Goal: Task Accomplishment & Management: Manage account settings

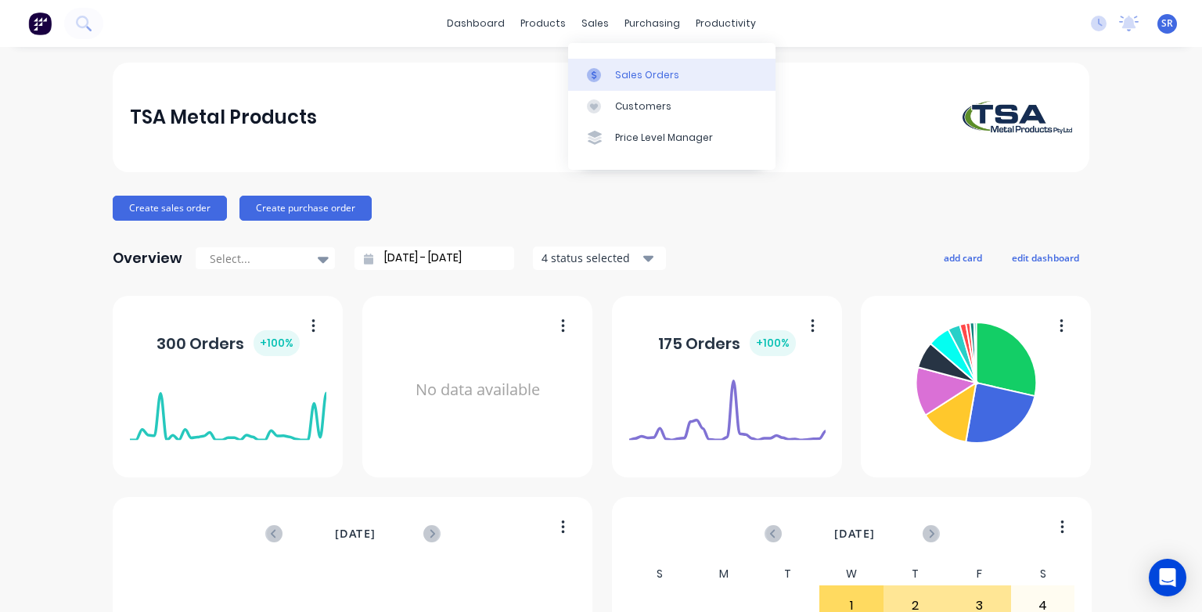
click at [635, 74] on div "Sales Orders" at bounding box center [647, 75] width 64 height 14
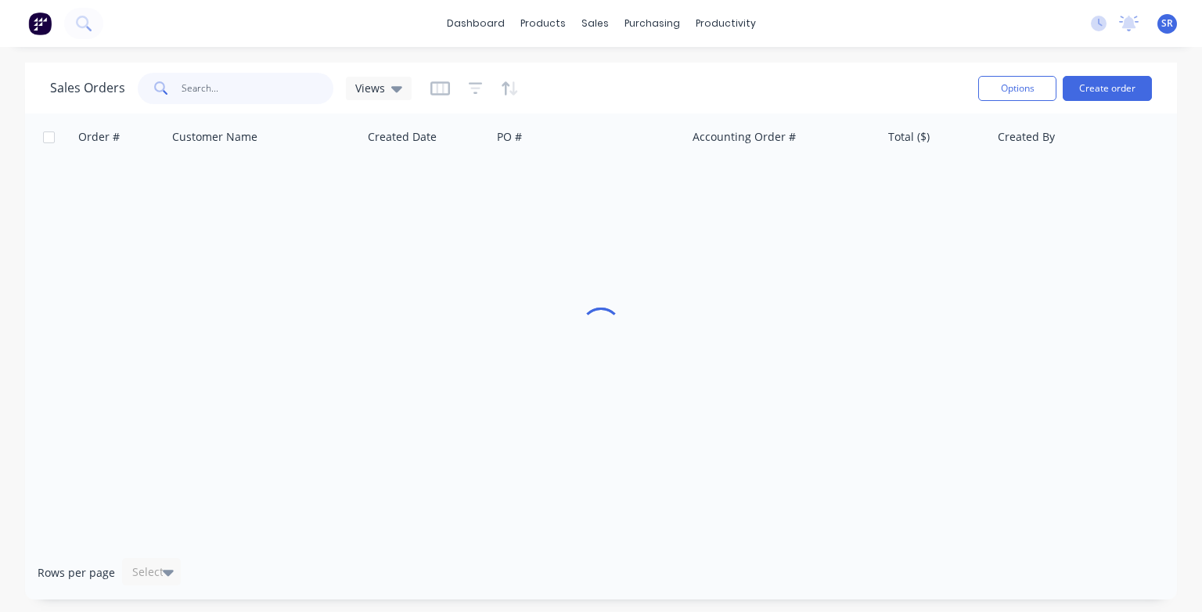
click at [222, 85] on input "text" at bounding box center [258, 88] width 153 height 31
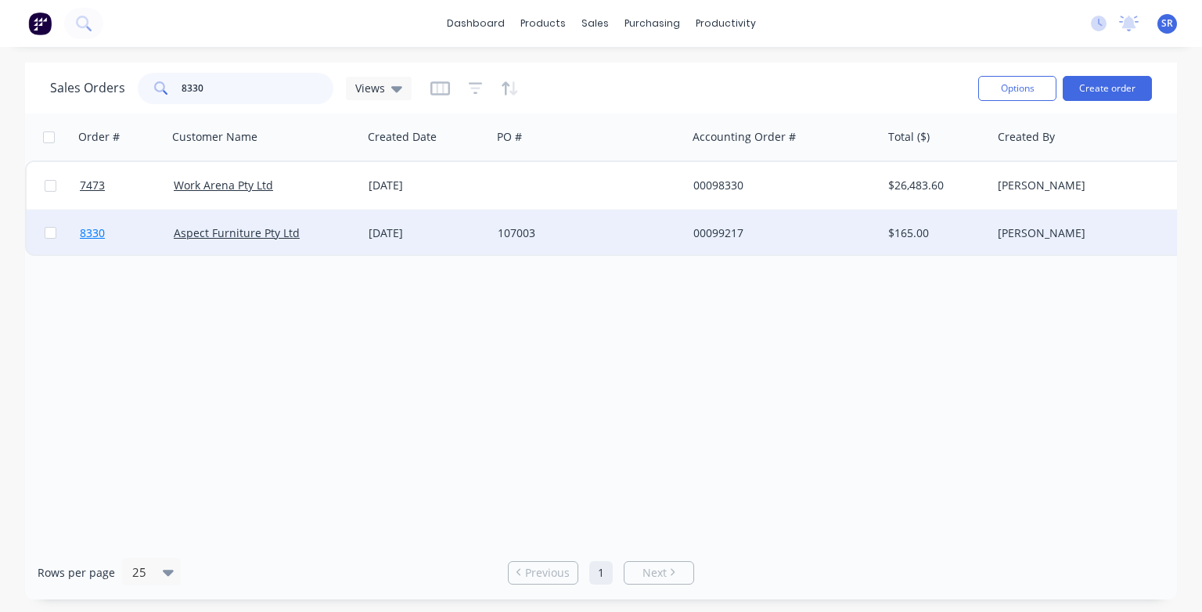
type input "8330"
click at [86, 234] on span "8330" at bounding box center [92, 233] width 25 height 16
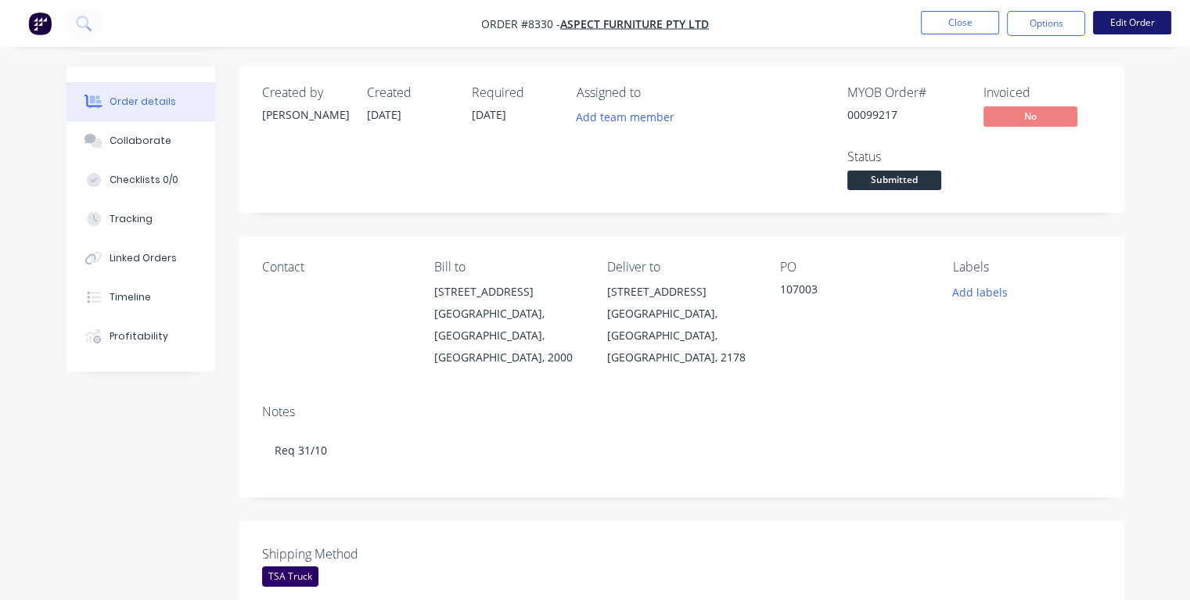
click at [1153, 23] on button "Edit Order" at bounding box center [1132, 22] width 78 height 23
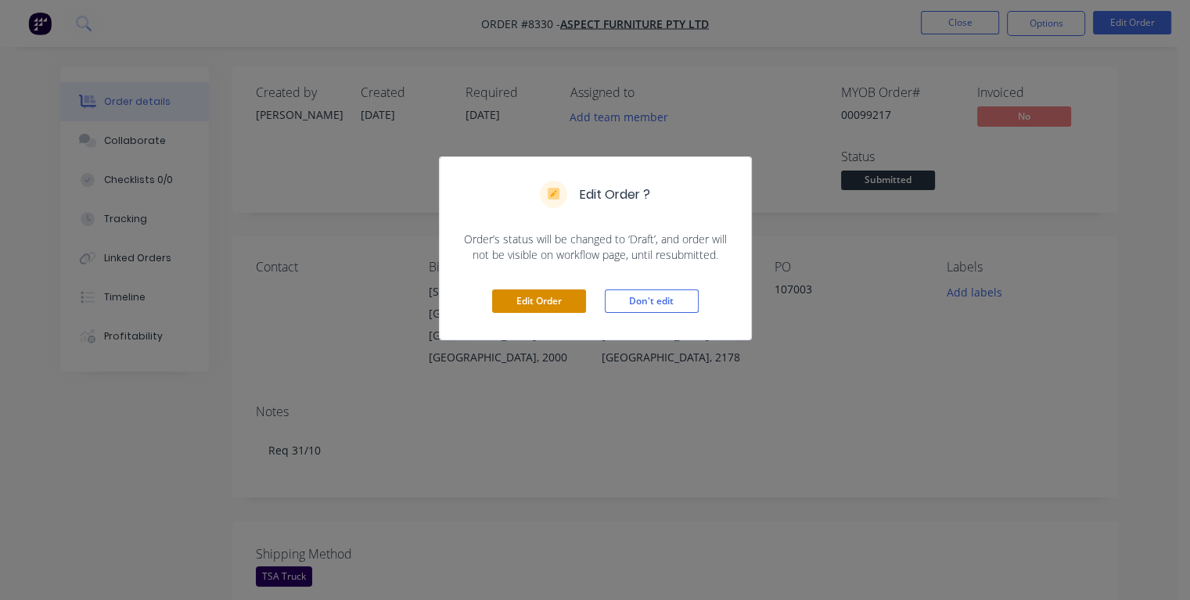
click at [517, 301] on button "Edit Order" at bounding box center [539, 300] width 94 height 23
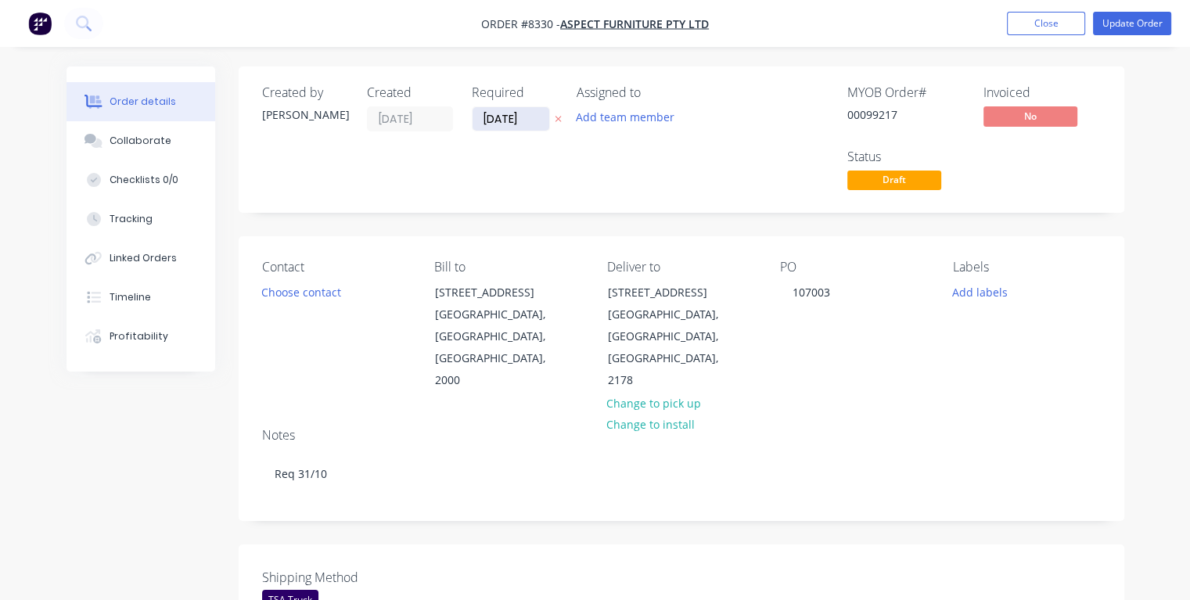
click at [529, 114] on input "[DATE]" at bounding box center [511, 118] width 77 height 23
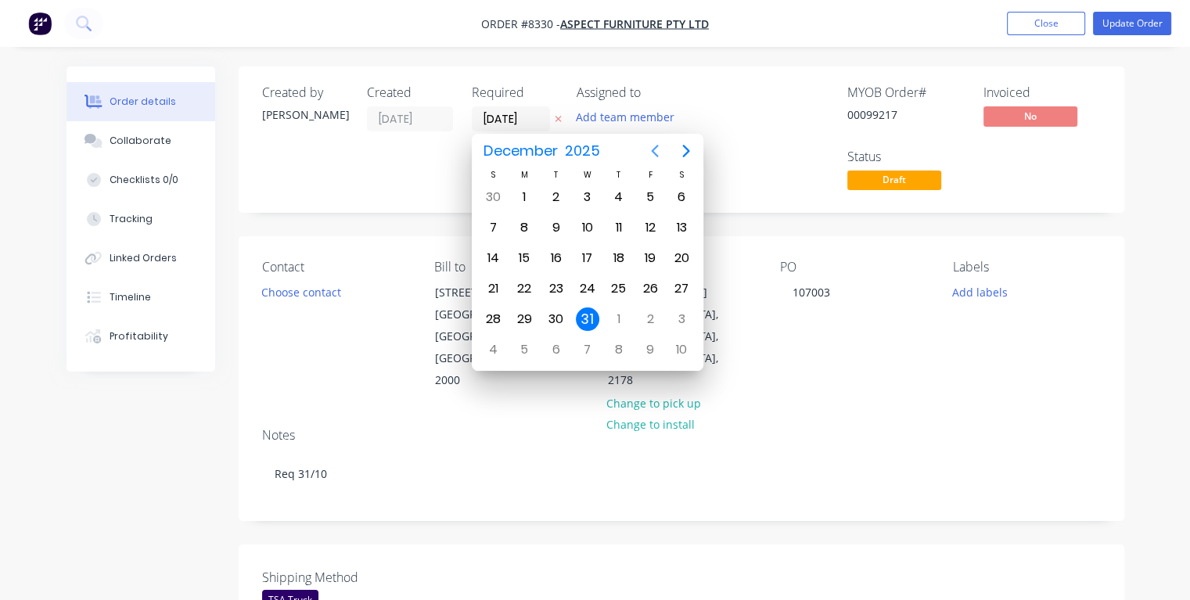
click at [654, 152] on icon "Previous page" at bounding box center [655, 151] width 7 height 13
click at [587, 194] on div "29" at bounding box center [587, 196] width 23 height 23
type input "[DATE]"
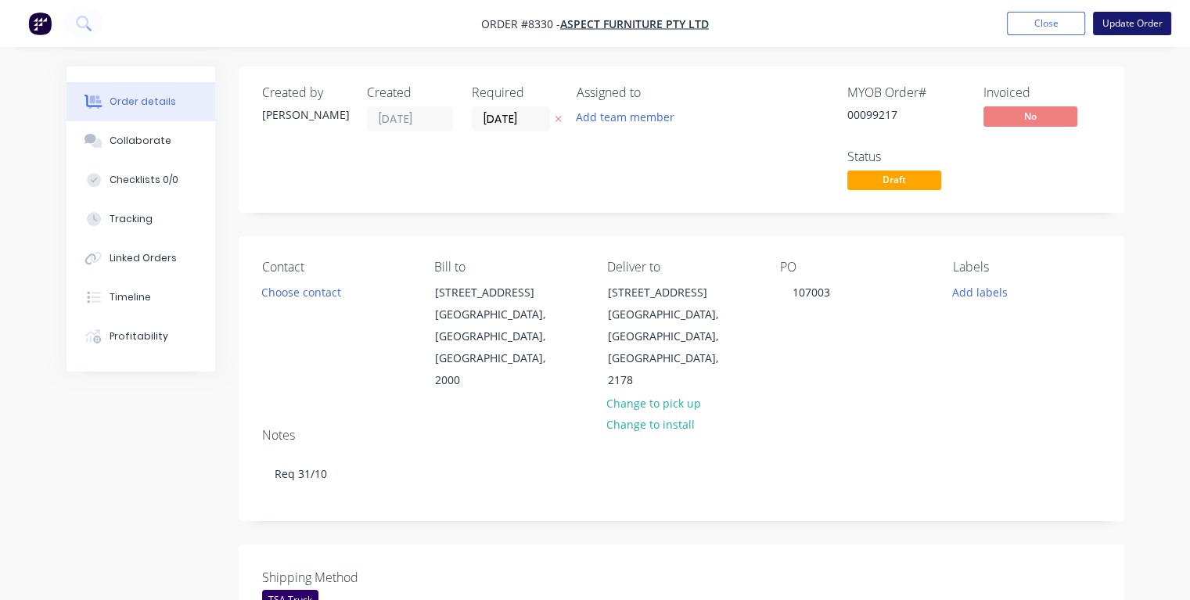
click at [1127, 21] on button "Update Order" at bounding box center [1132, 23] width 78 height 23
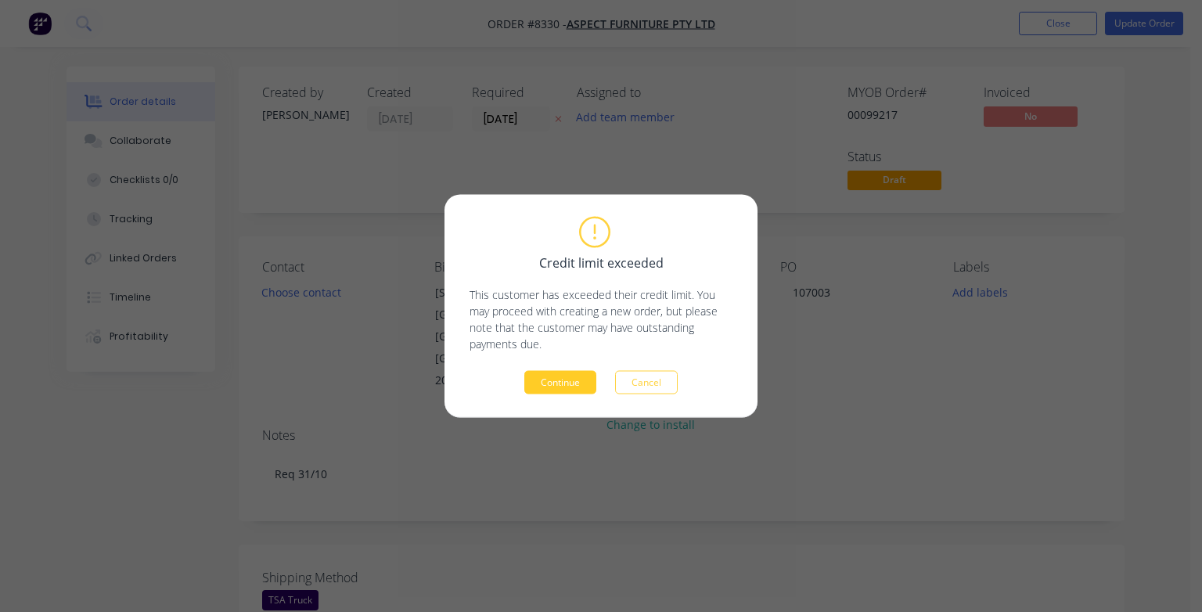
click at [563, 377] on button "Continue" at bounding box center [560, 382] width 72 height 23
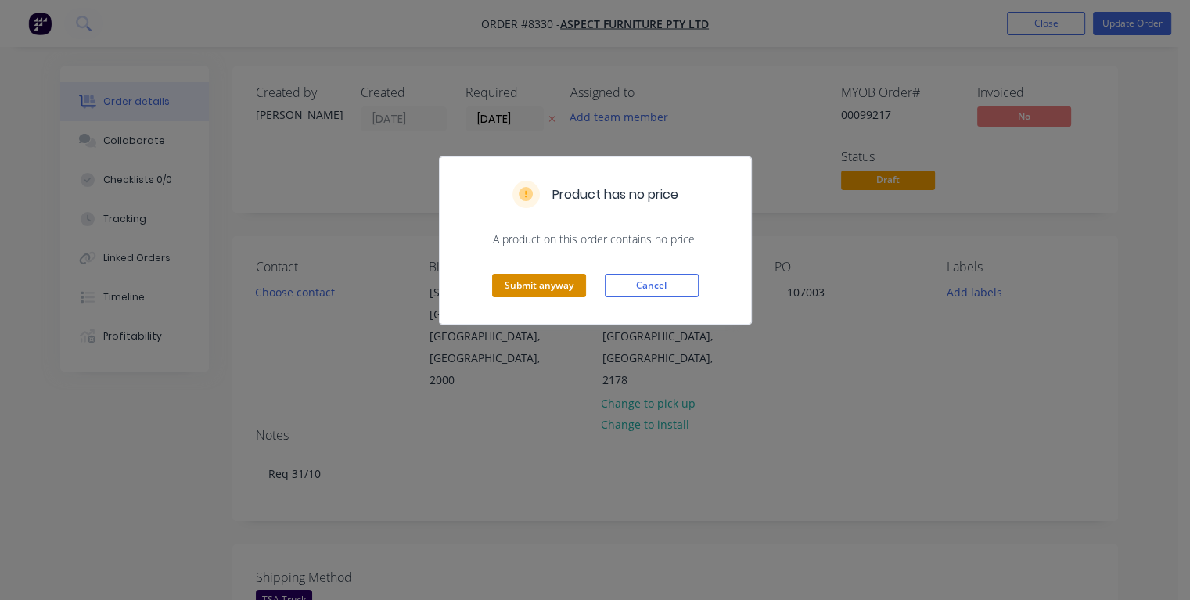
click at [556, 286] on button "Submit anyway" at bounding box center [539, 285] width 94 height 23
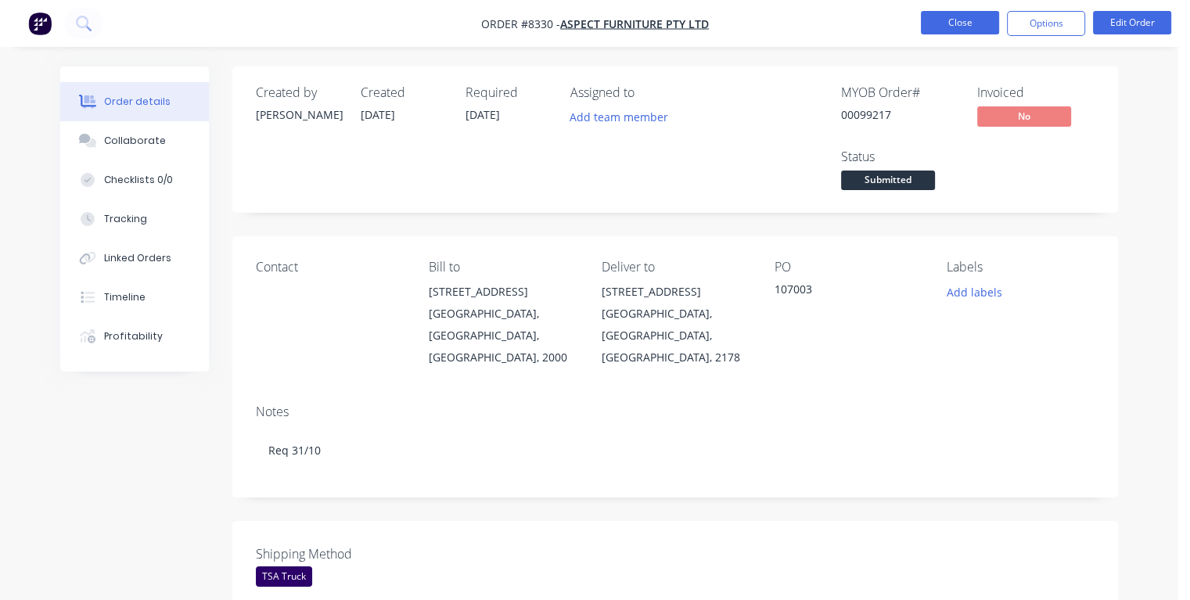
click at [943, 29] on button "Close" at bounding box center [960, 22] width 78 height 23
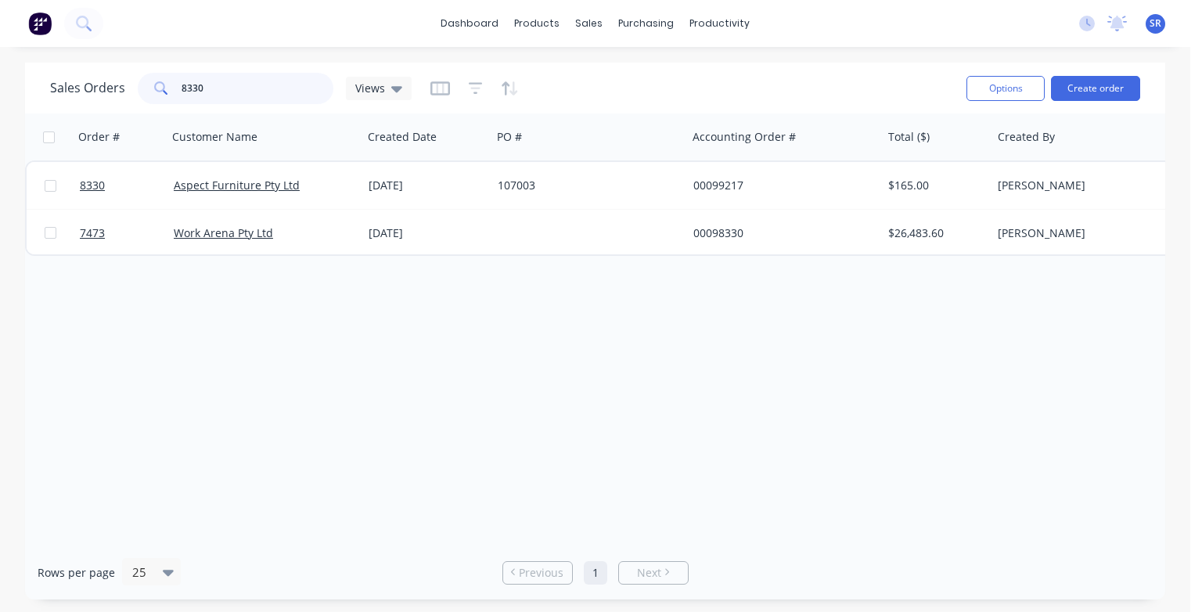
click at [232, 90] on input "8330" at bounding box center [258, 88] width 153 height 31
type input "8331"
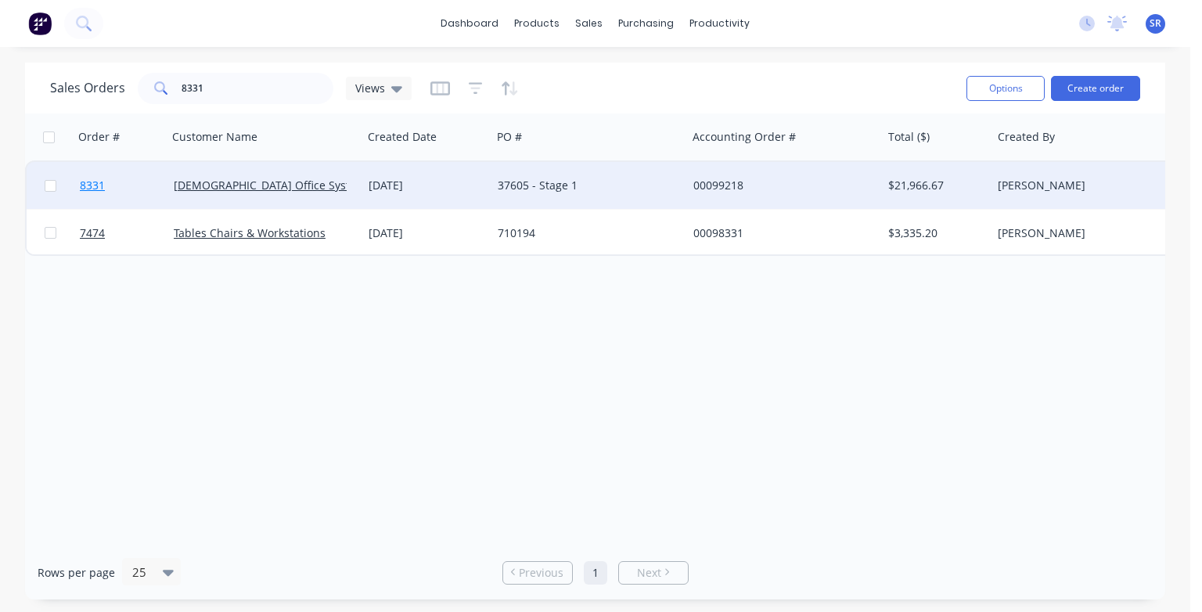
click at [85, 183] on span "8331" at bounding box center [92, 186] width 25 height 16
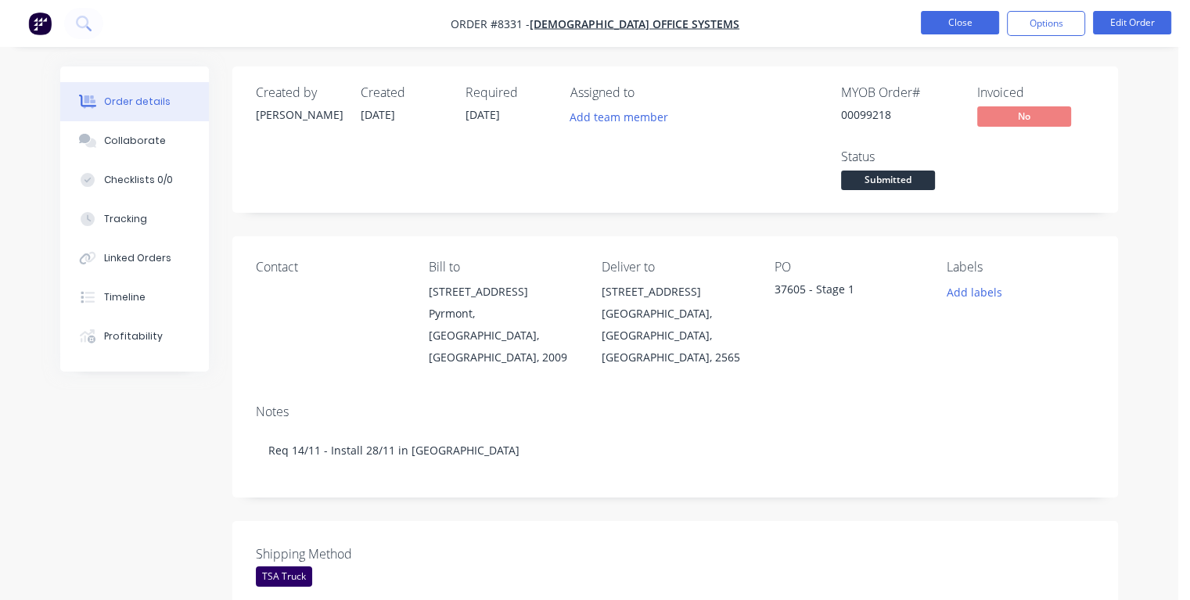
click at [947, 27] on button "Close" at bounding box center [960, 22] width 78 height 23
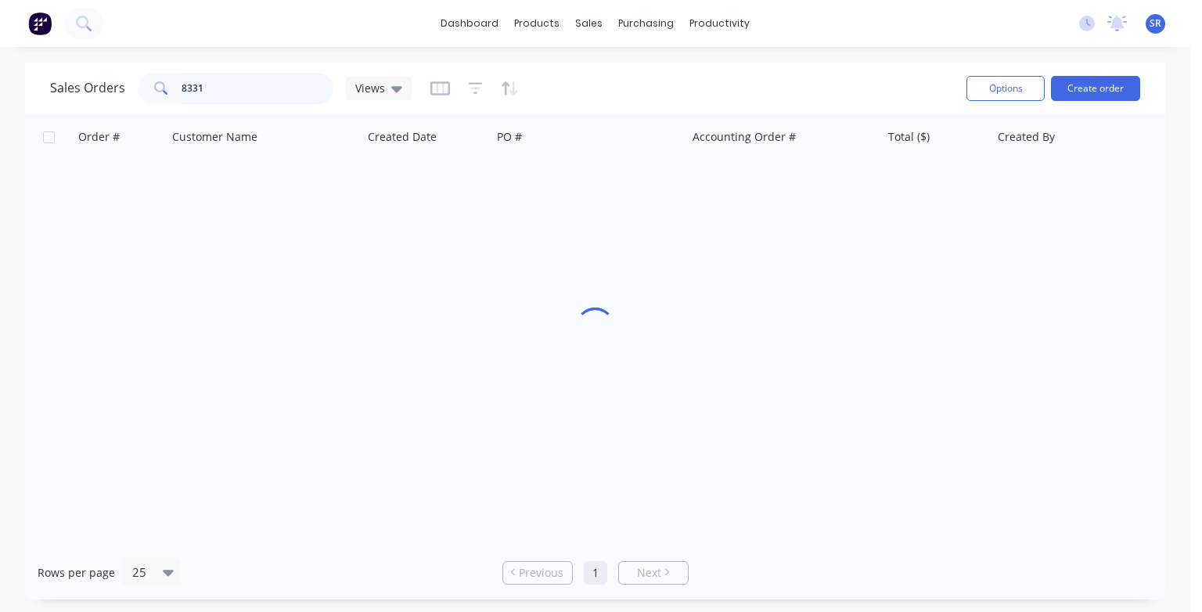
click at [230, 89] on input "8331" at bounding box center [258, 88] width 153 height 31
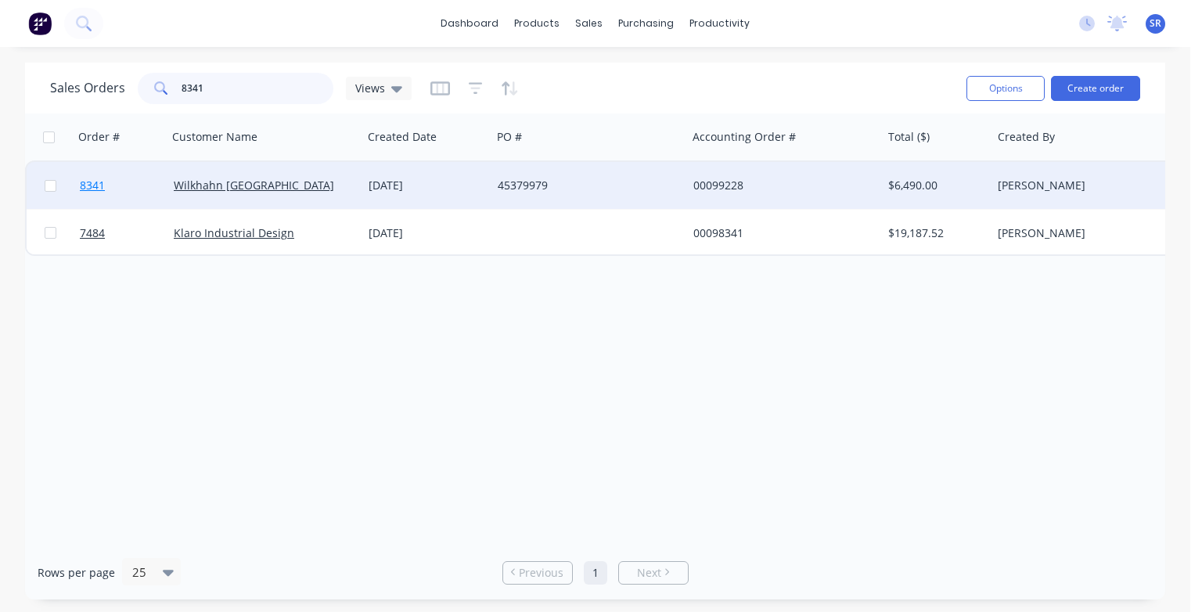
type input "8341"
click at [88, 186] on span "8341" at bounding box center [92, 186] width 25 height 16
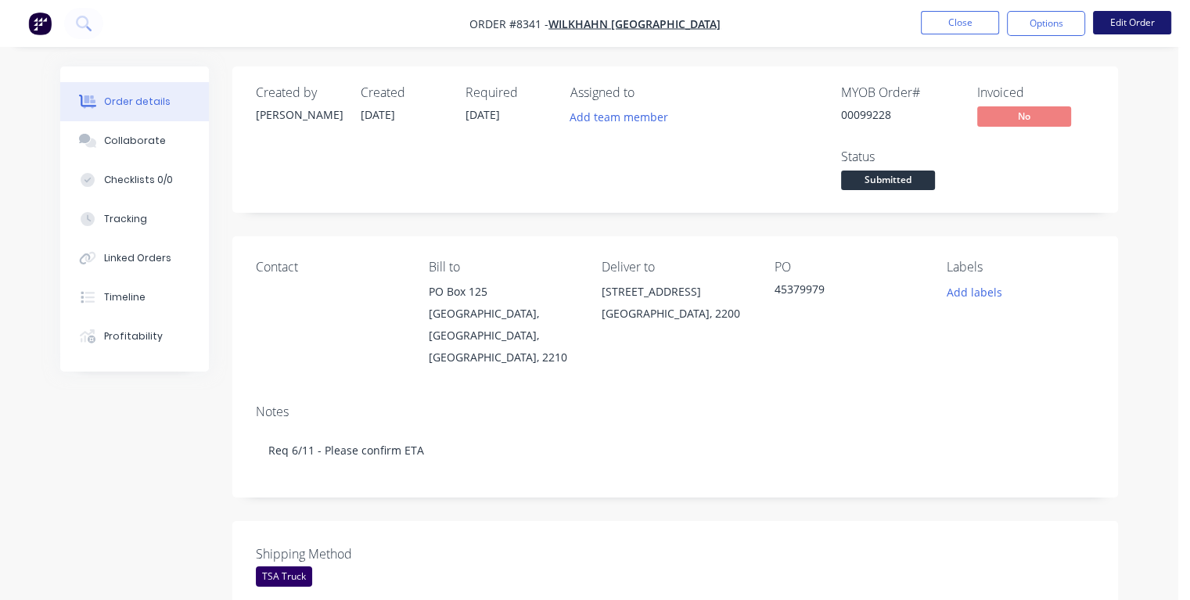
click at [1129, 20] on button "Edit Order" at bounding box center [1132, 22] width 78 height 23
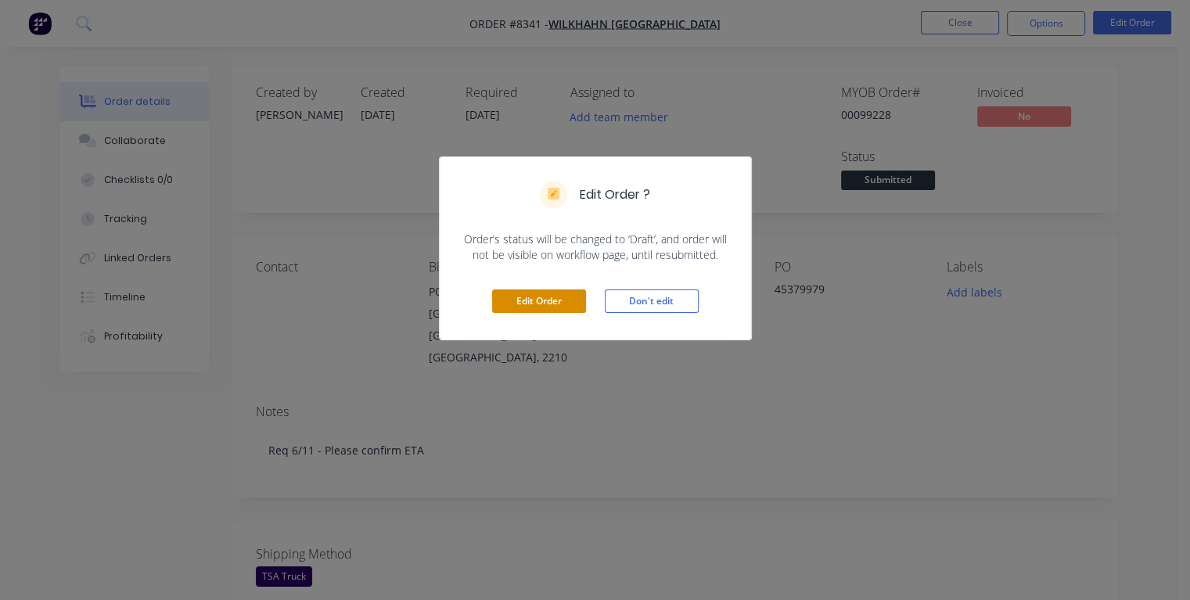
click at [512, 302] on button "Edit Order" at bounding box center [539, 300] width 94 height 23
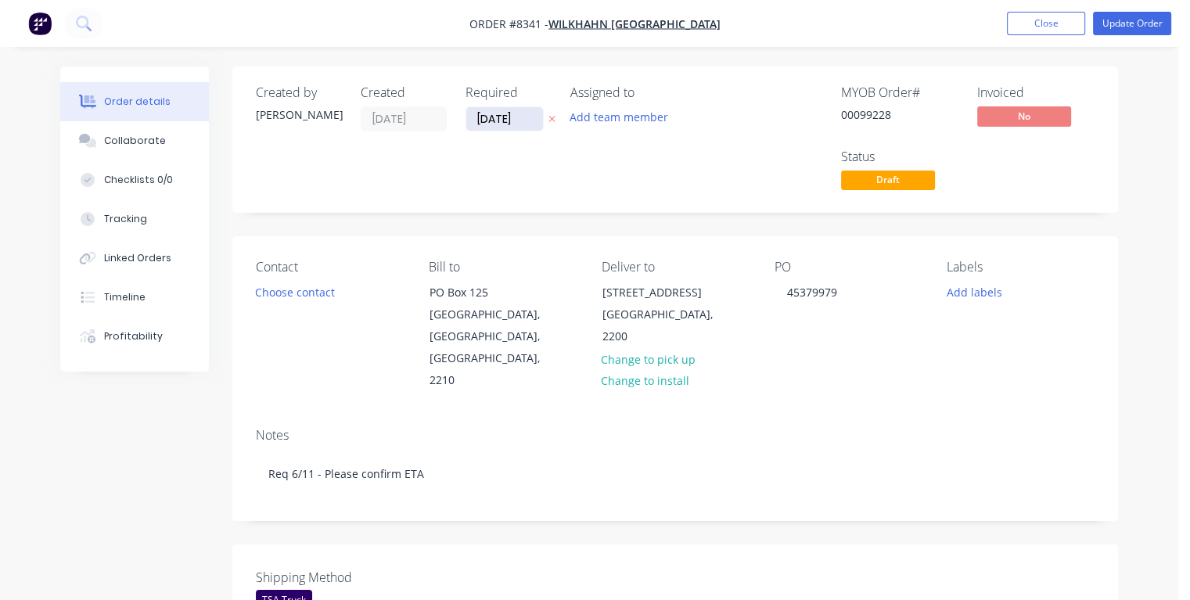
click at [522, 117] on input "[DATE]" at bounding box center [504, 118] width 77 height 23
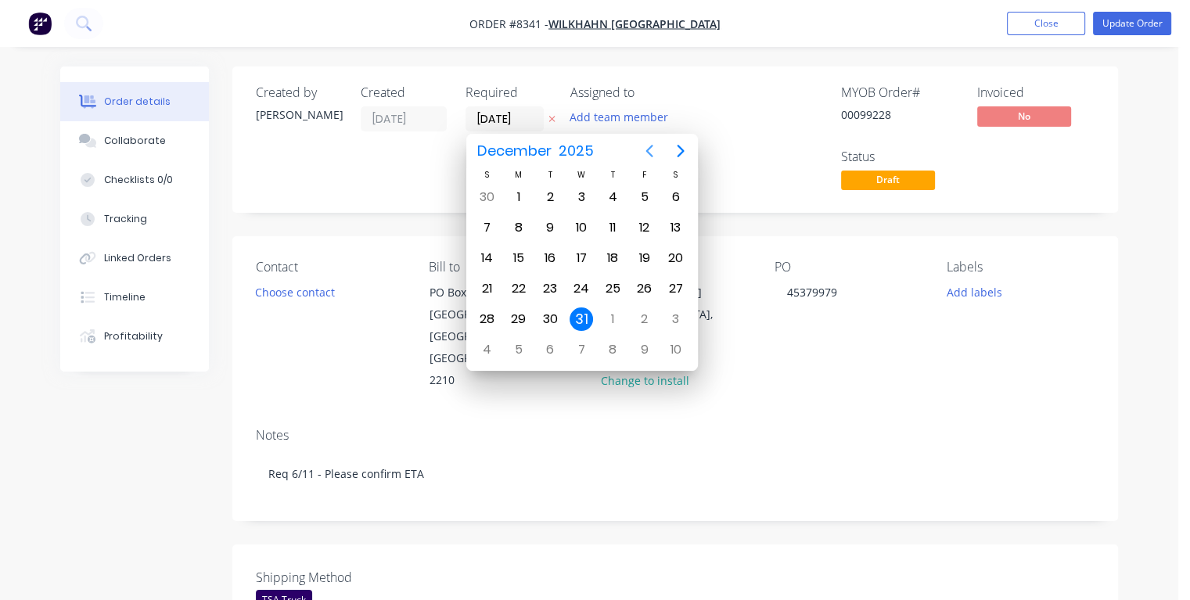
click at [648, 150] on icon "Previous page" at bounding box center [649, 151] width 19 height 19
click at [548, 226] on div "4" at bounding box center [549, 227] width 23 height 23
type input "[DATE]"
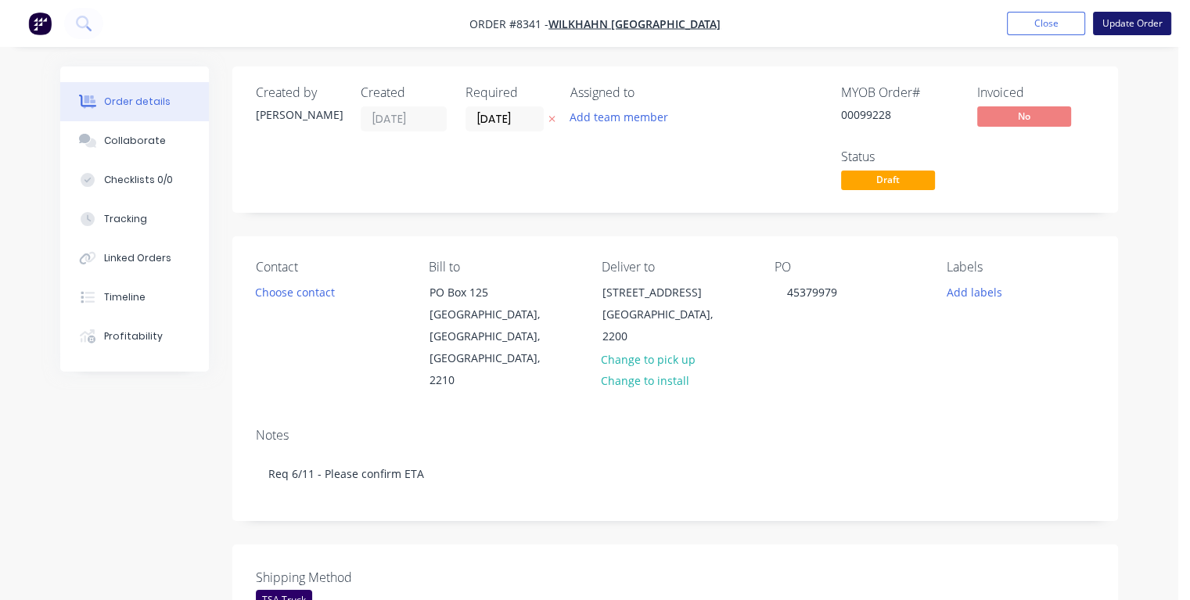
click at [1115, 24] on button "Update Order" at bounding box center [1132, 23] width 78 height 23
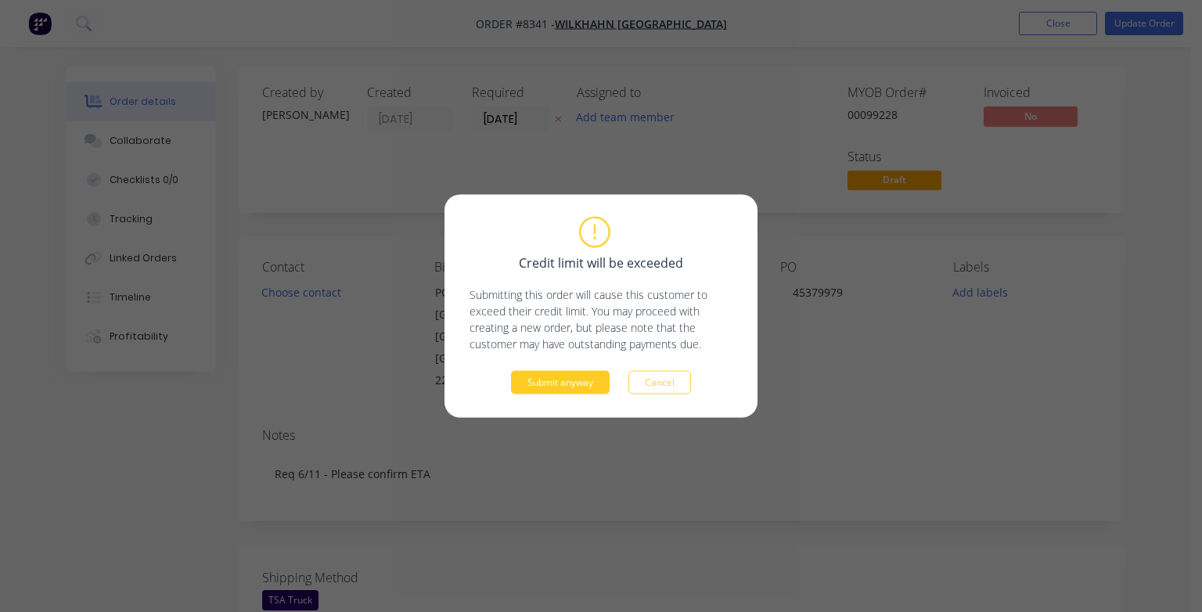
click at [568, 380] on button "Submit anyway" at bounding box center [560, 382] width 99 height 23
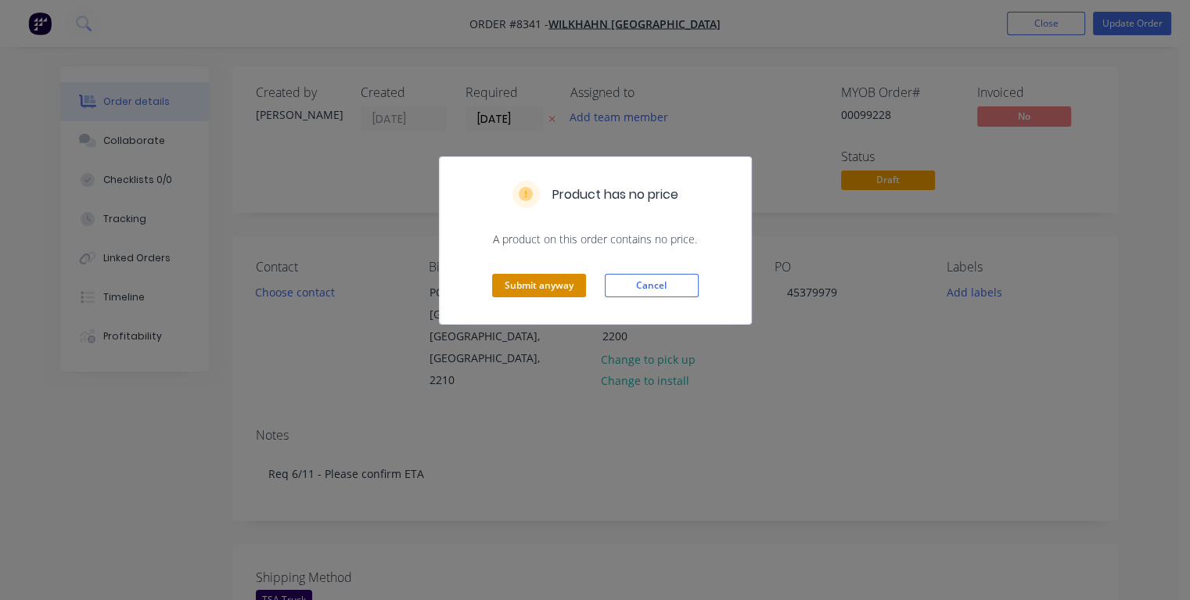
click at [538, 282] on button "Submit anyway" at bounding box center [539, 285] width 94 height 23
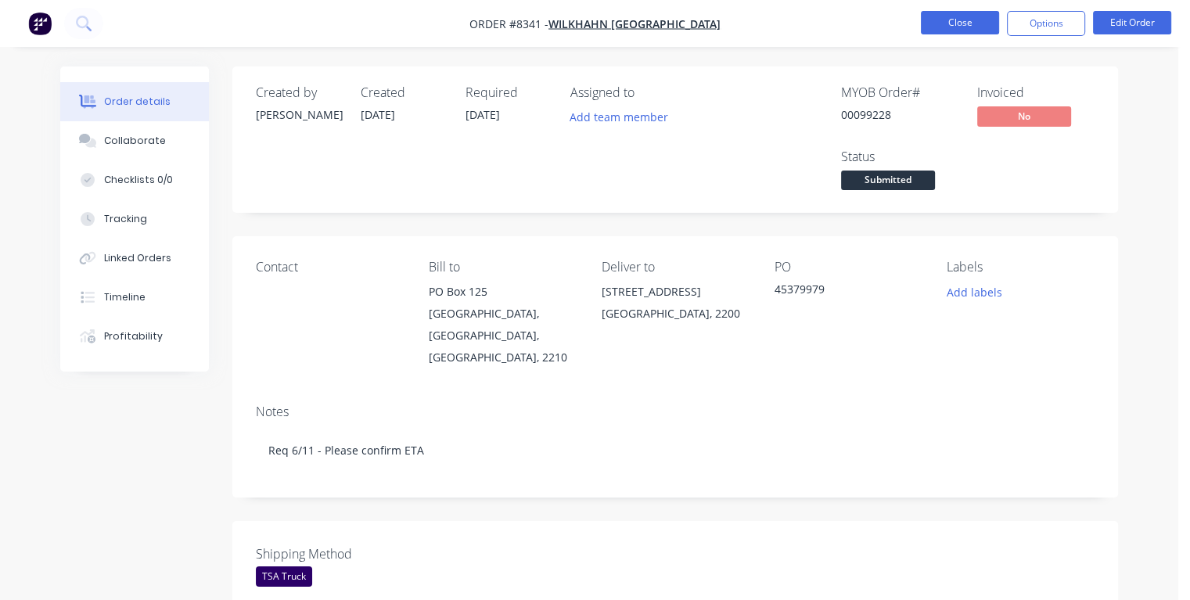
click at [944, 23] on button "Close" at bounding box center [960, 22] width 78 height 23
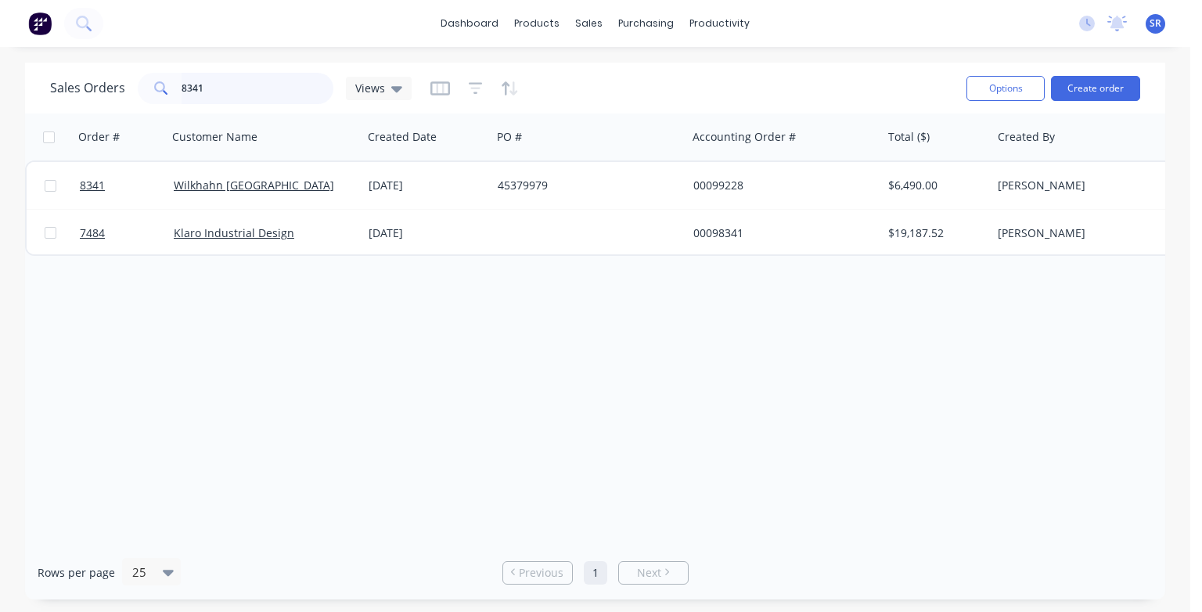
click at [252, 91] on input "8341" at bounding box center [258, 88] width 153 height 31
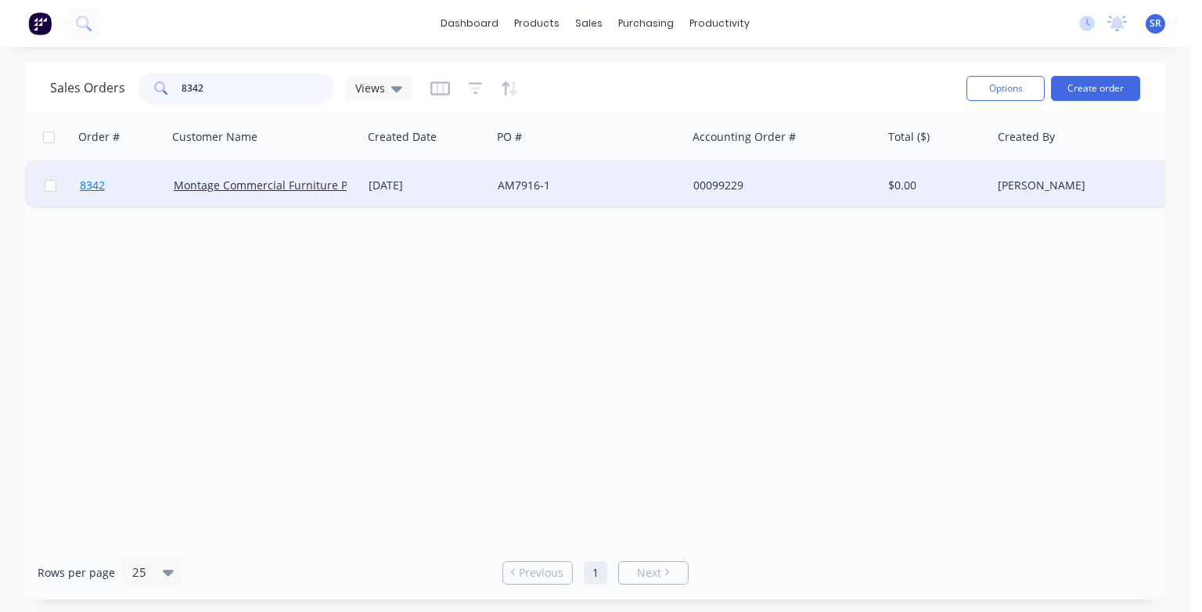
type input "8342"
click at [91, 185] on span "8342" at bounding box center [92, 186] width 25 height 16
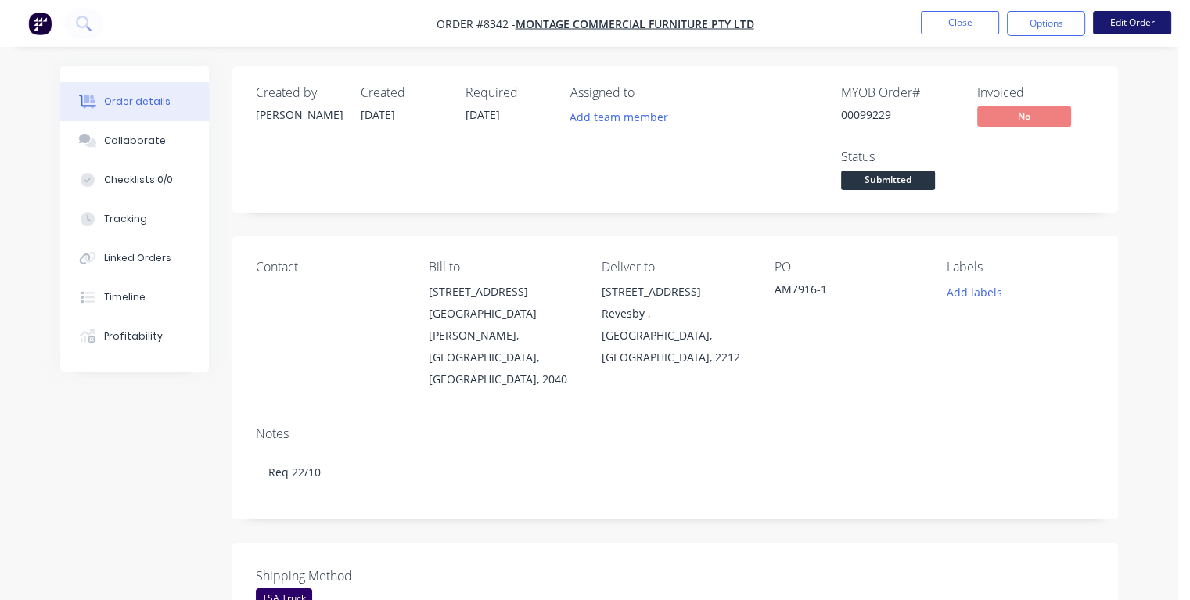
click at [1144, 26] on button "Edit Order" at bounding box center [1132, 22] width 78 height 23
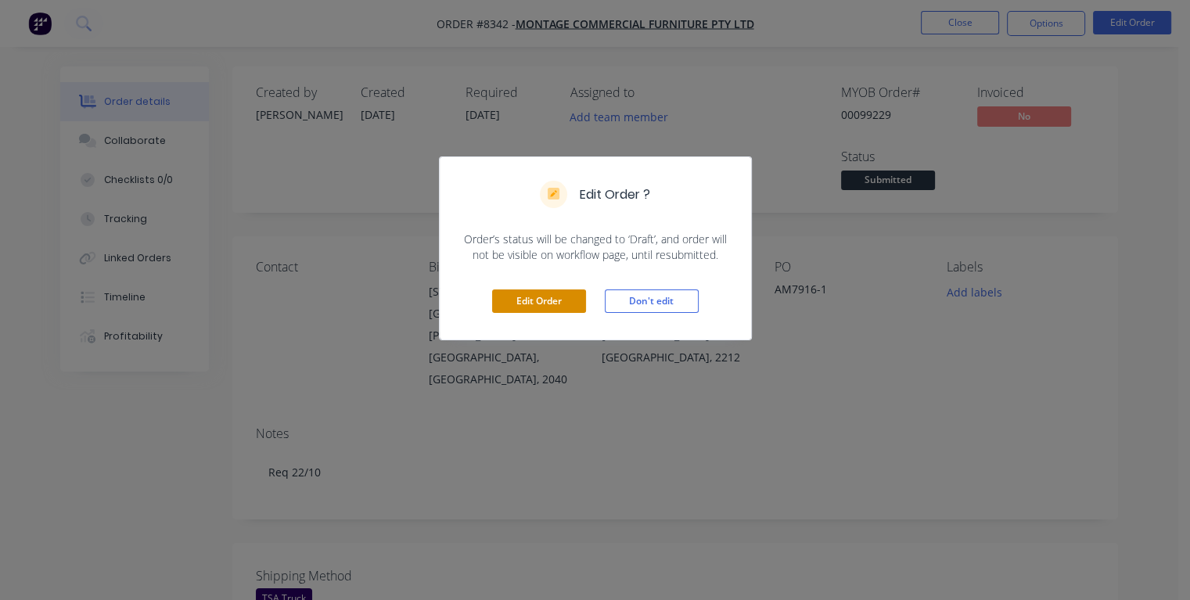
click at [545, 299] on button "Edit Order" at bounding box center [539, 300] width 94 height 23
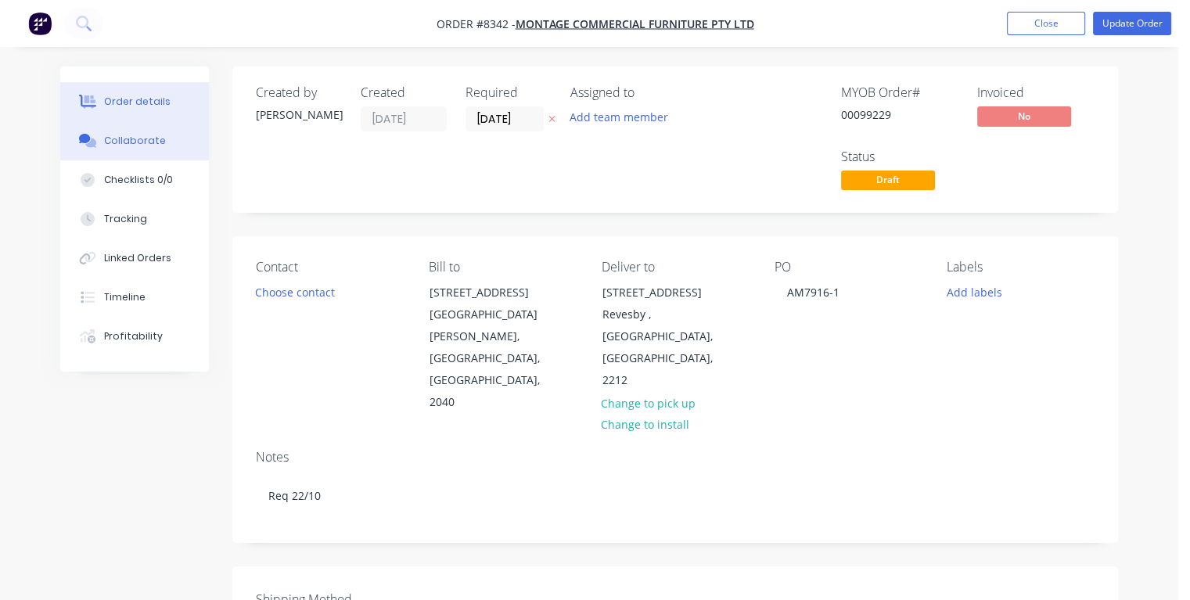
click at [141, 140] on div "Collaborate" at bounding box center [135, 141] width 62 height 14
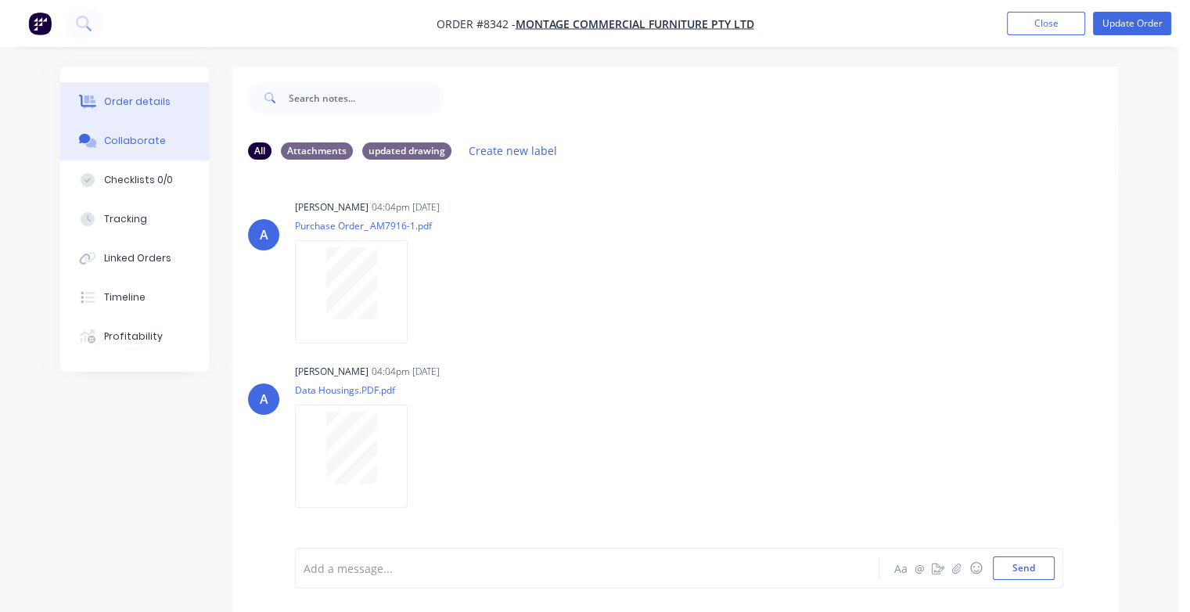
click at [148, 101] on div "Order details" at bounding box center [137, 102] width 67 height 14
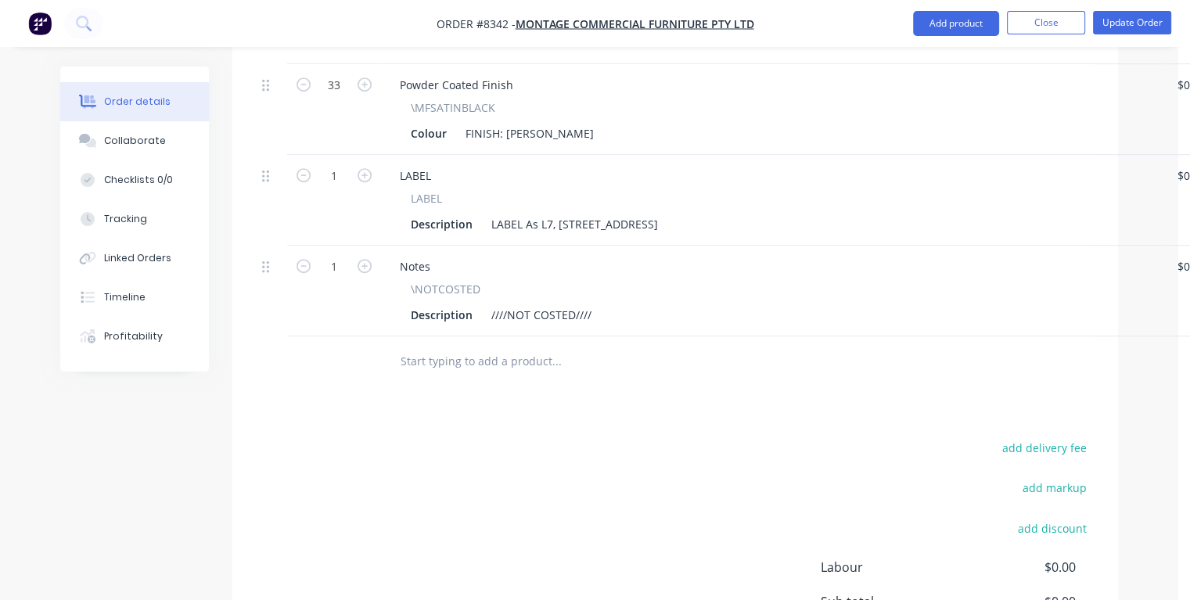
scroll to position [939, 0]
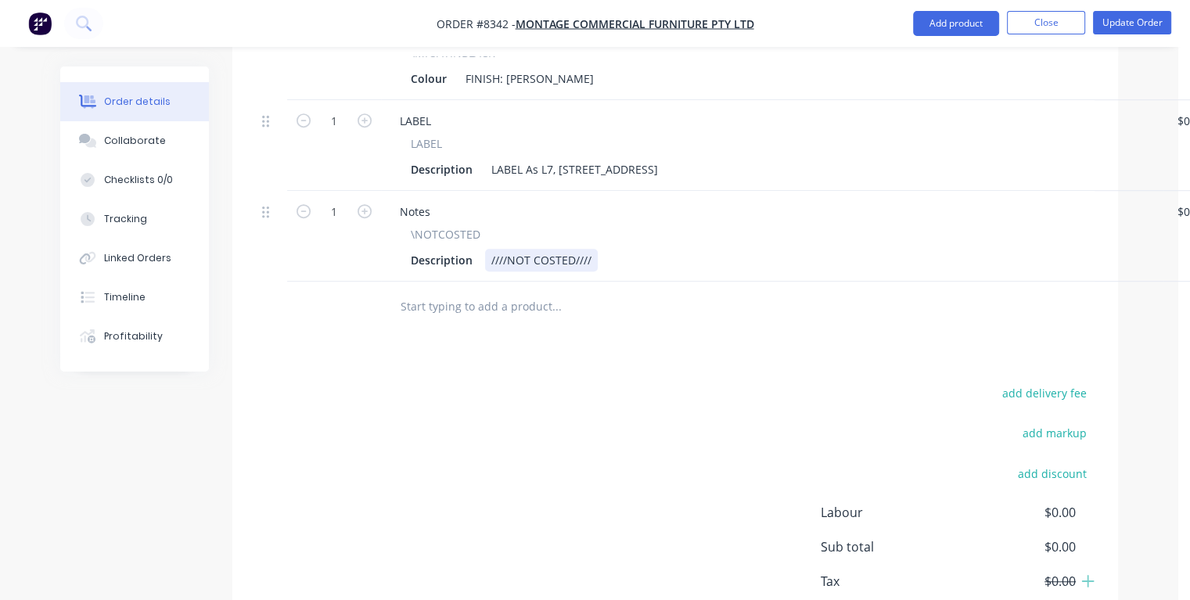
click at [594, 249] on div "////NOT COSTED////" at bounding box center [541, 260] width 113 height 23
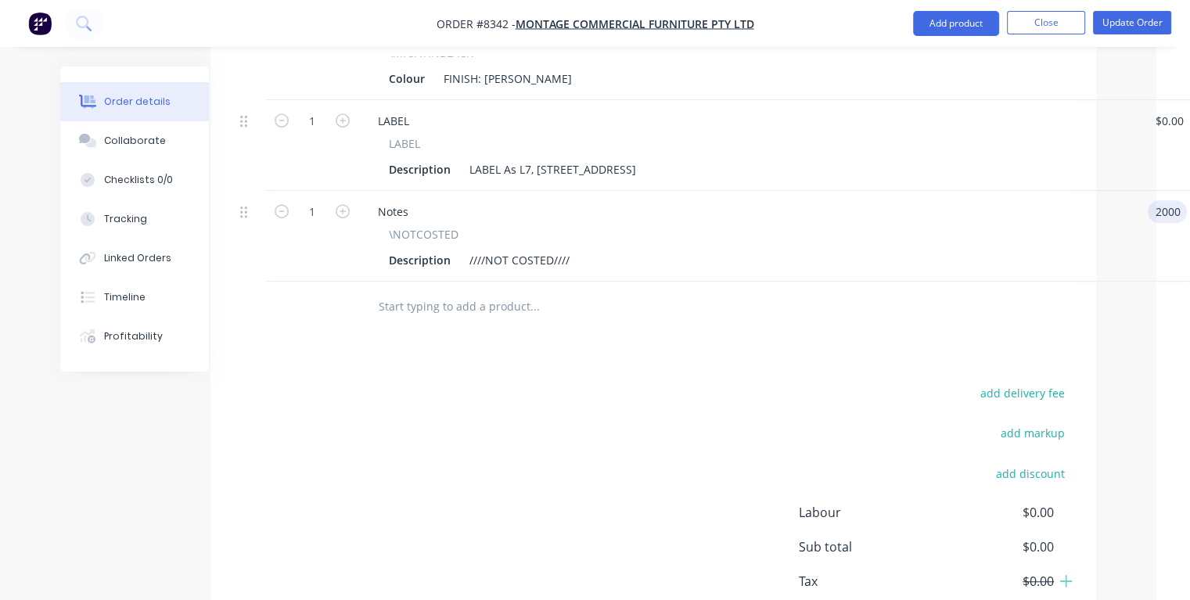
type input "$2,000.00"
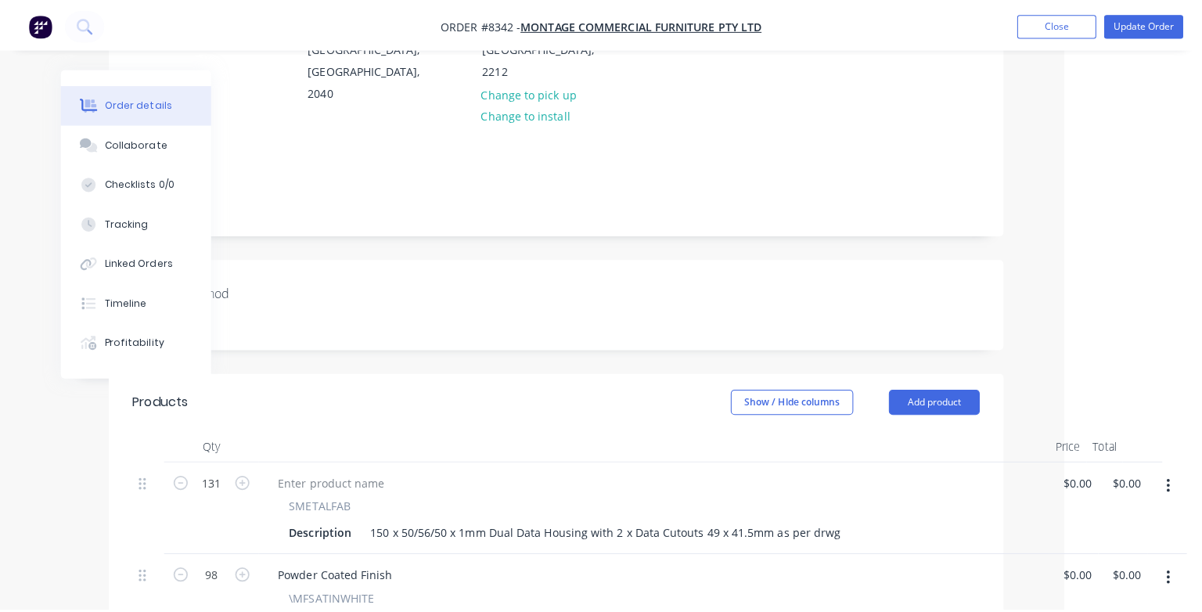
scroll to position [0, 124]
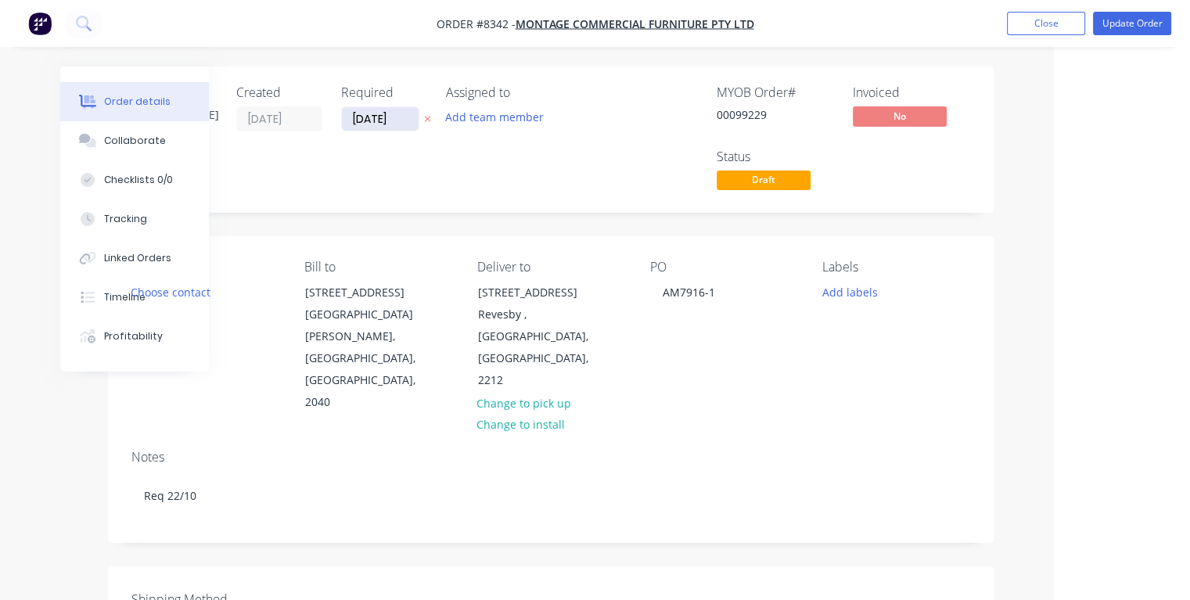
type input "$2,000.00"
click at [404, 117] on input "[DATE]" at bounding box center [380, 118] width 77 height 23
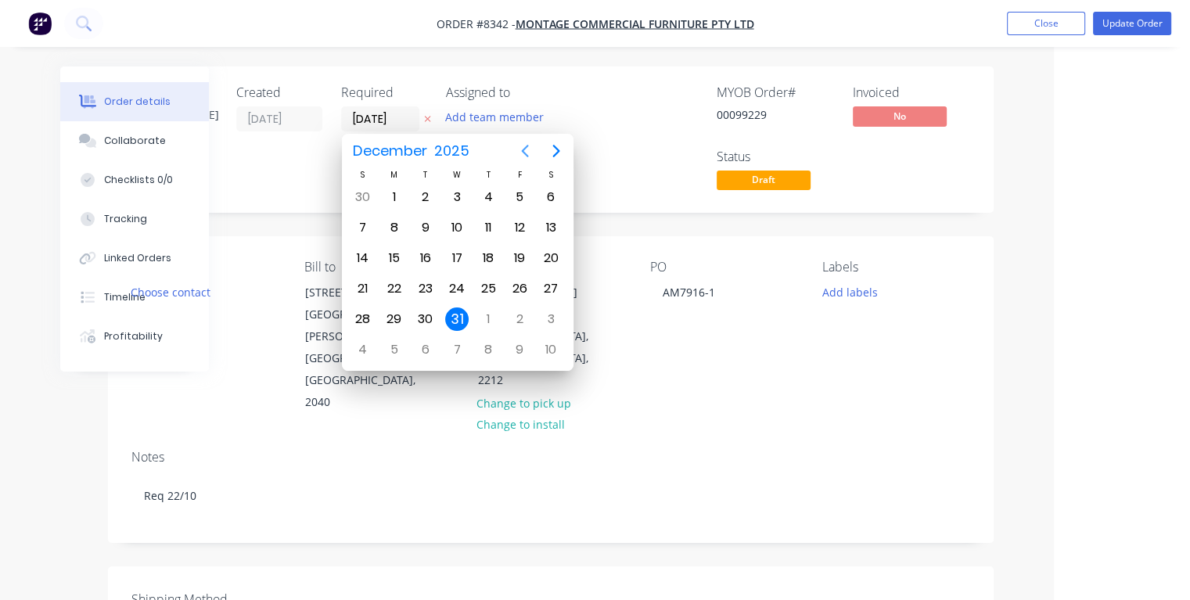
click at [527, 152] on icon "Previous page" at bounding box center [525, 151] width 19 height 19
click at [388, 287] on div "20" at bounding box center [394, 288] width 23 height 23
type input "[DATE]"
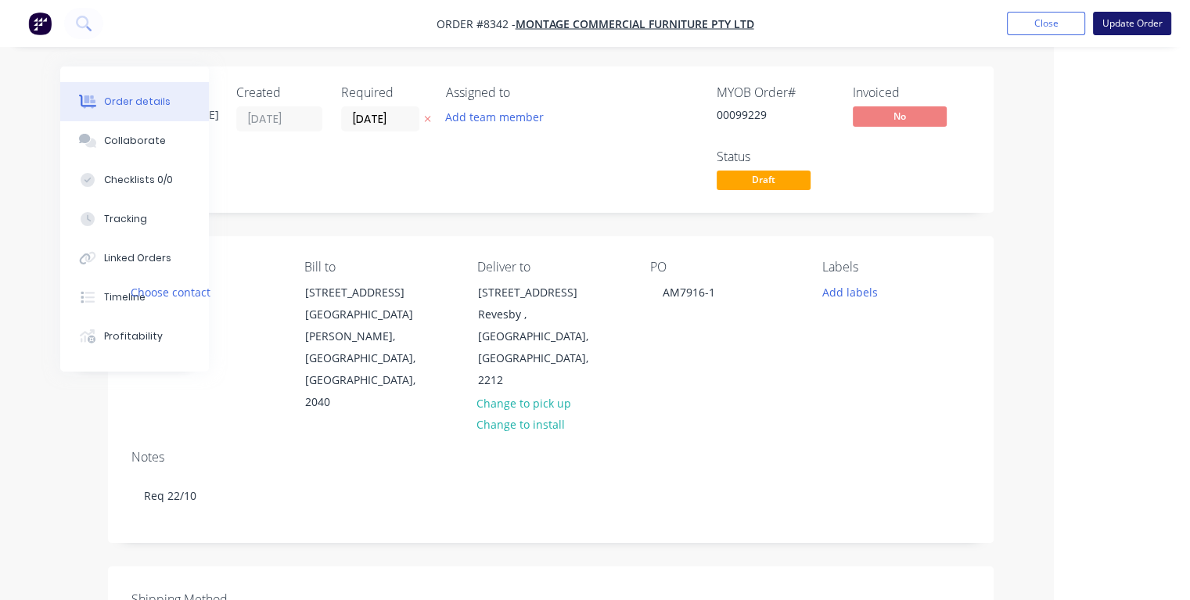
click at [1113, 20] on button "Update Order" at bounding box center [1132, 23] width 78 height 23
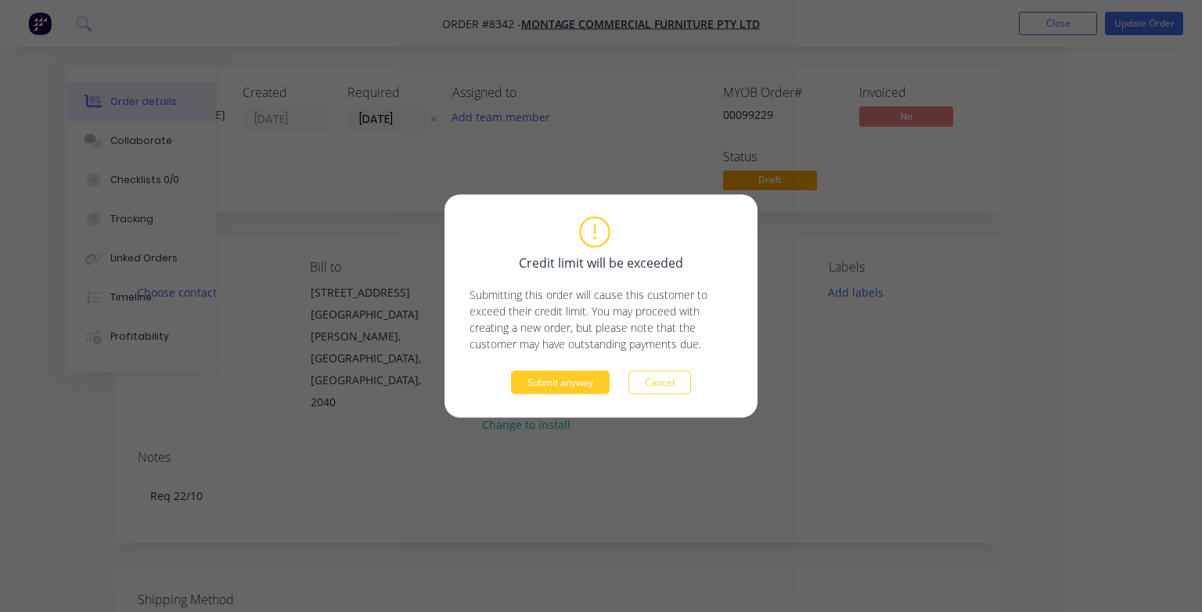
click at [566, 375] on button "Submit anyway" at bounding box center [560, 382] width 99 height 23
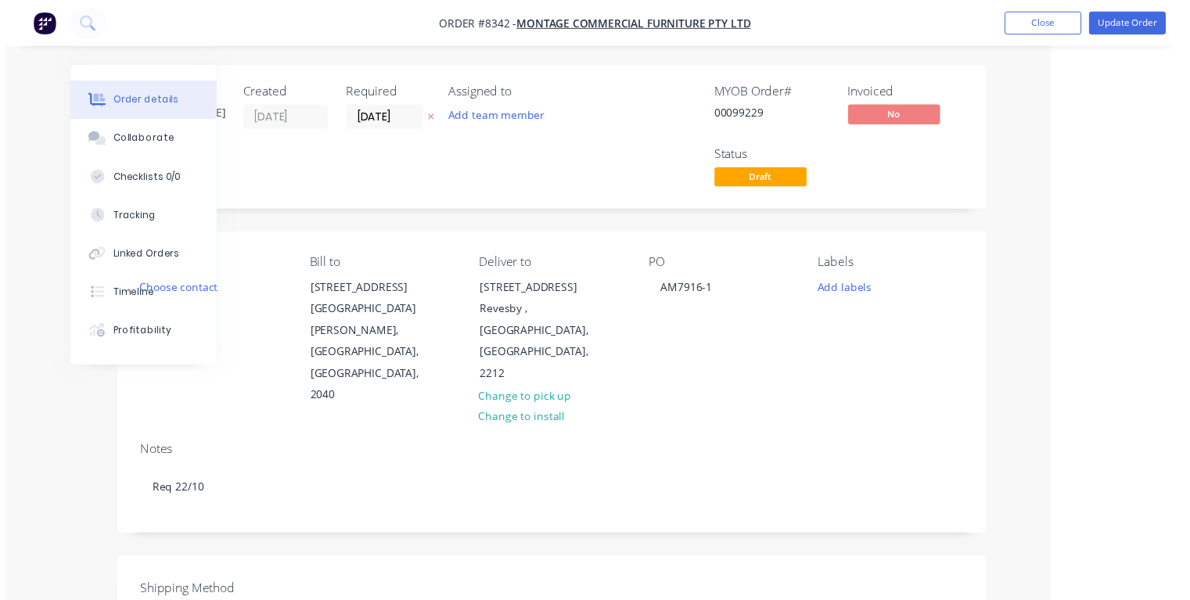
scroll to position [0, 85]
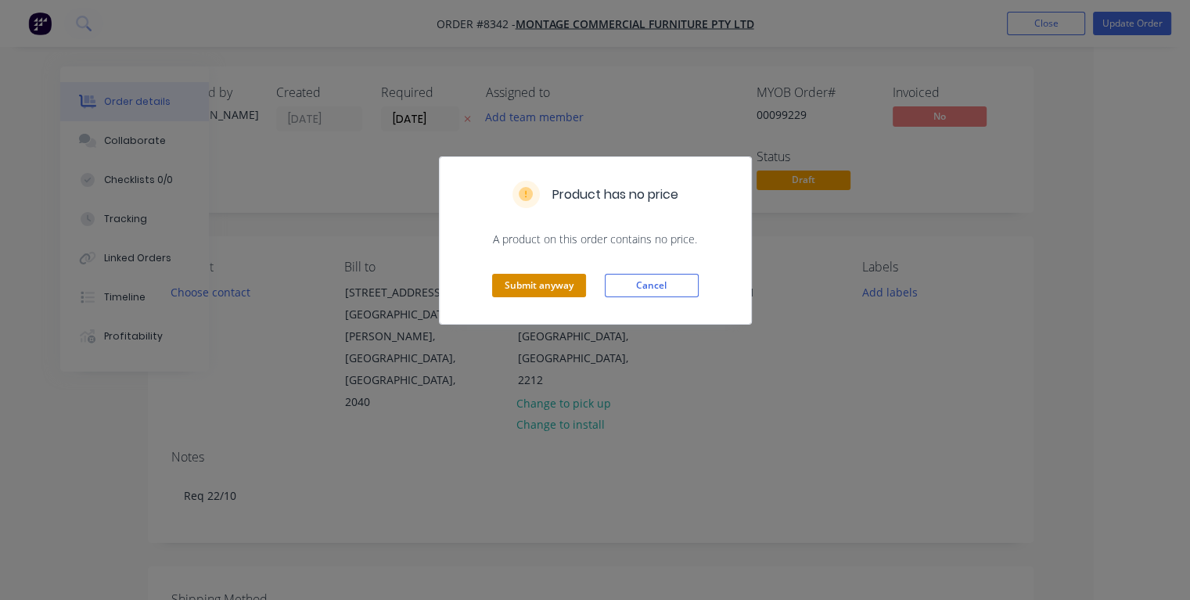
click at [530, 284] on button "Submit anyway" at bounding box center [539, 285] width 94 height 23
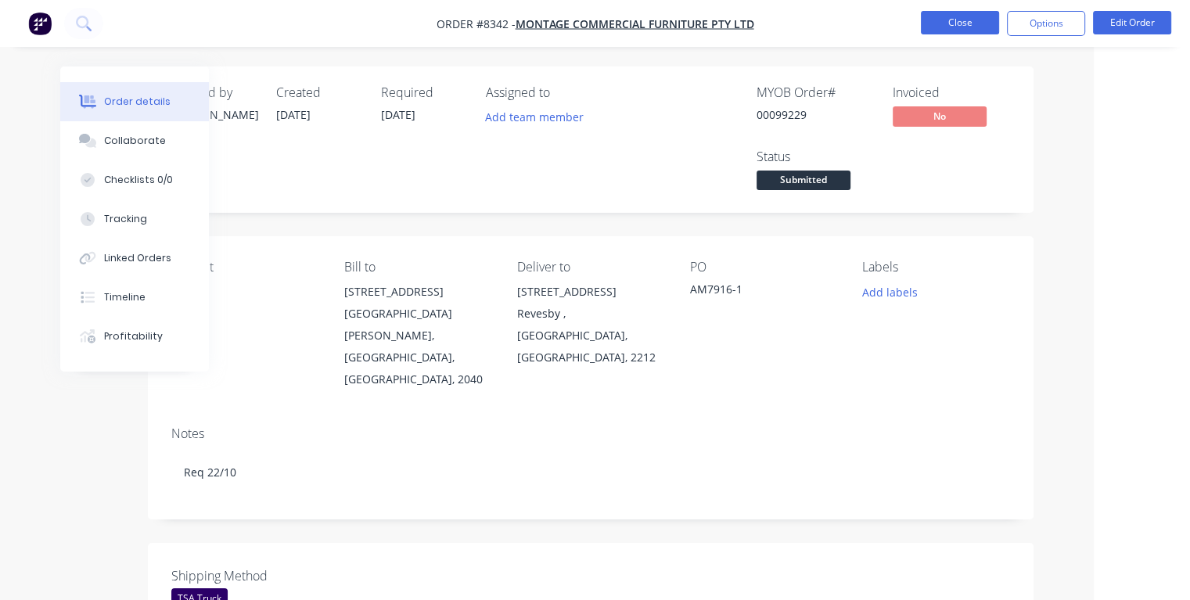
click at [947, 23] on button "Close" at bounding box center [960, 22] width 78 height 23
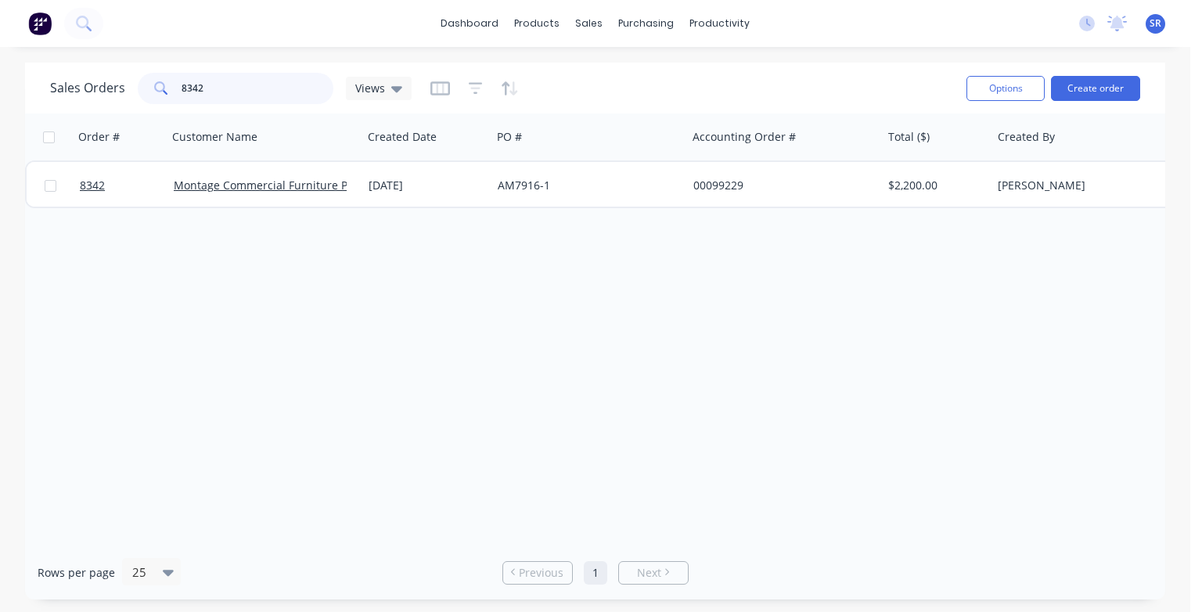
click at [213, 92] on input "8342" at bounding box center [258, 88] width 153 height 31
type input "8"
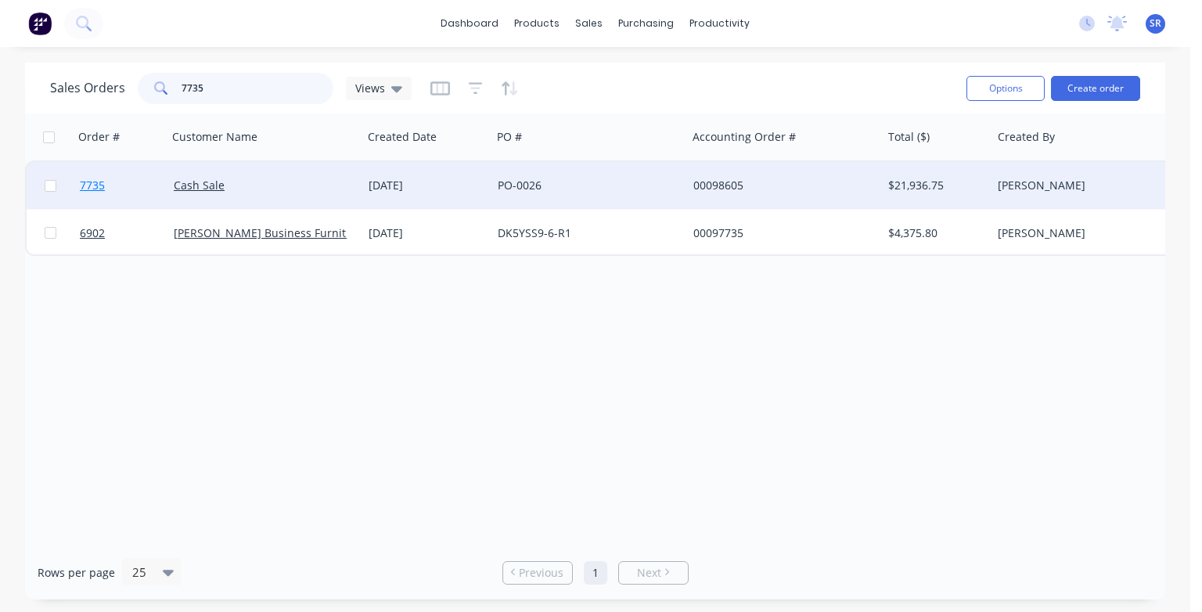
type input "7735"
click at [80, 183] on span "7735" at bounding box center [92, 186] width 25 height 16
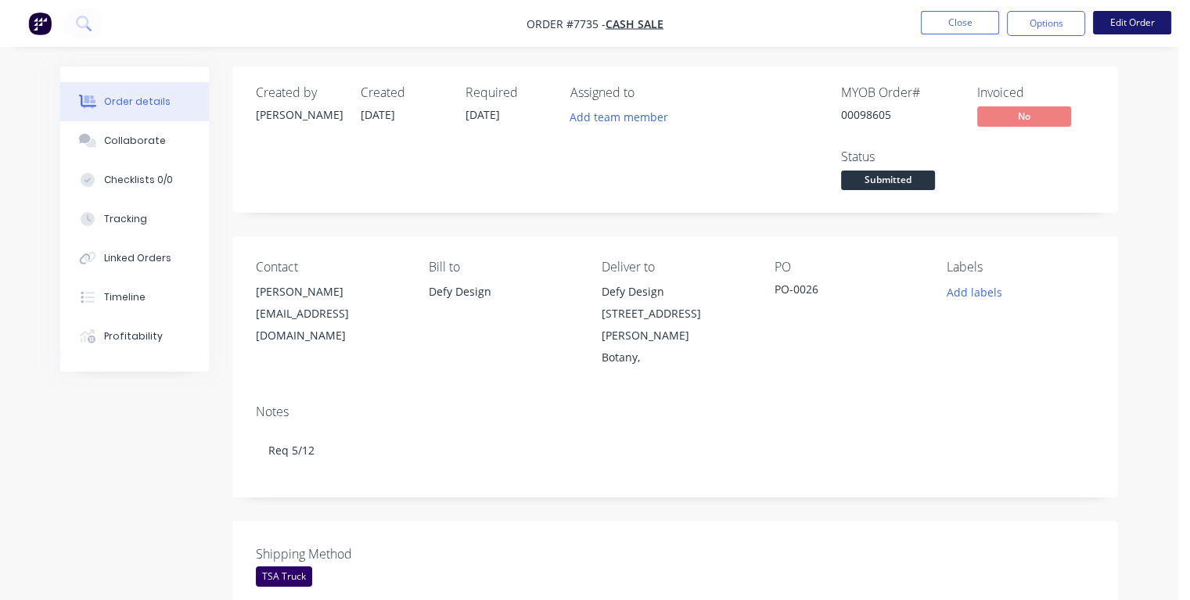
click at [1111, 24] on button "Edit Order" at bounding box center [1132, 22] width 78 height 23
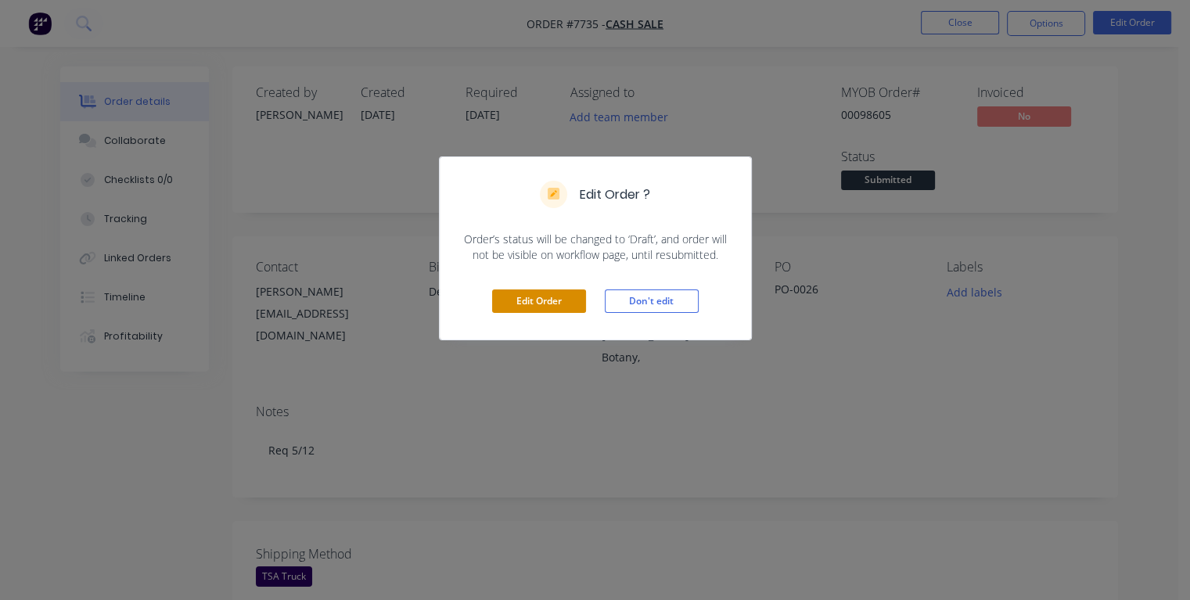
click at [570, 305] on button "Edit Order" at bounding box center [539, 300] width 94 height 23
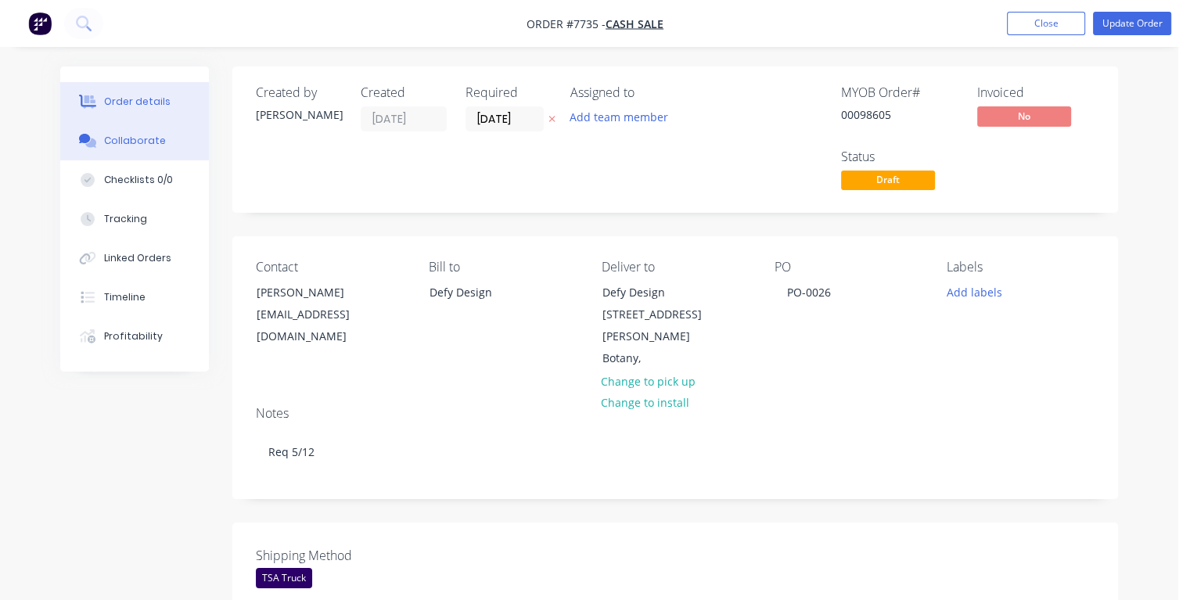
click at [145, 149] on button "Collaborate" at bounding box center [134, 140] width 149 height 39
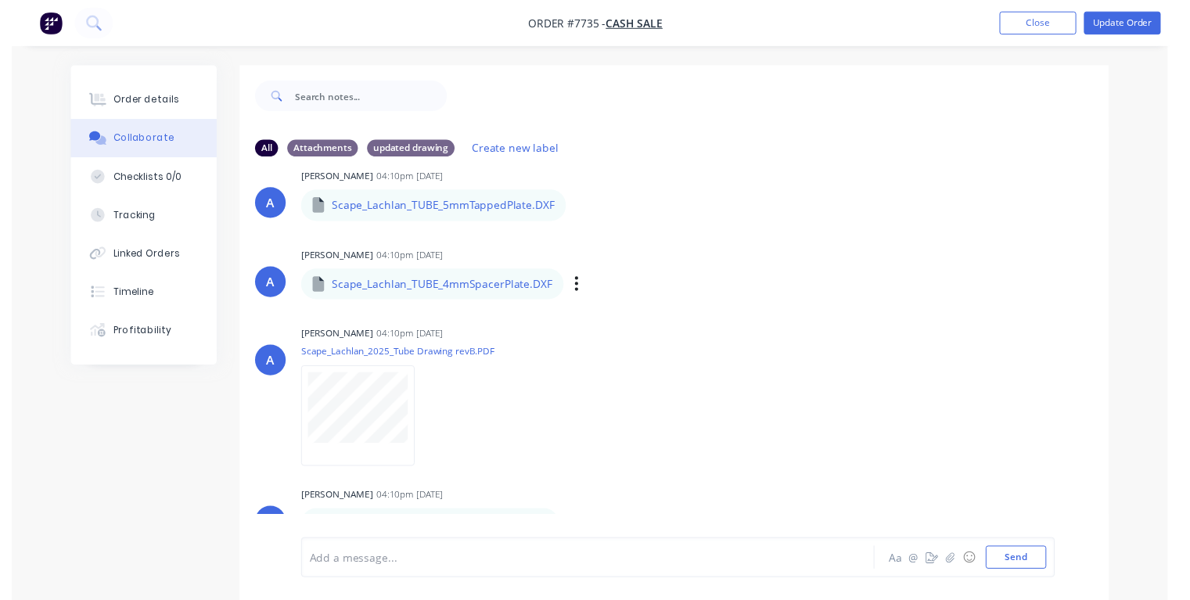
scroll to position [194, 0]
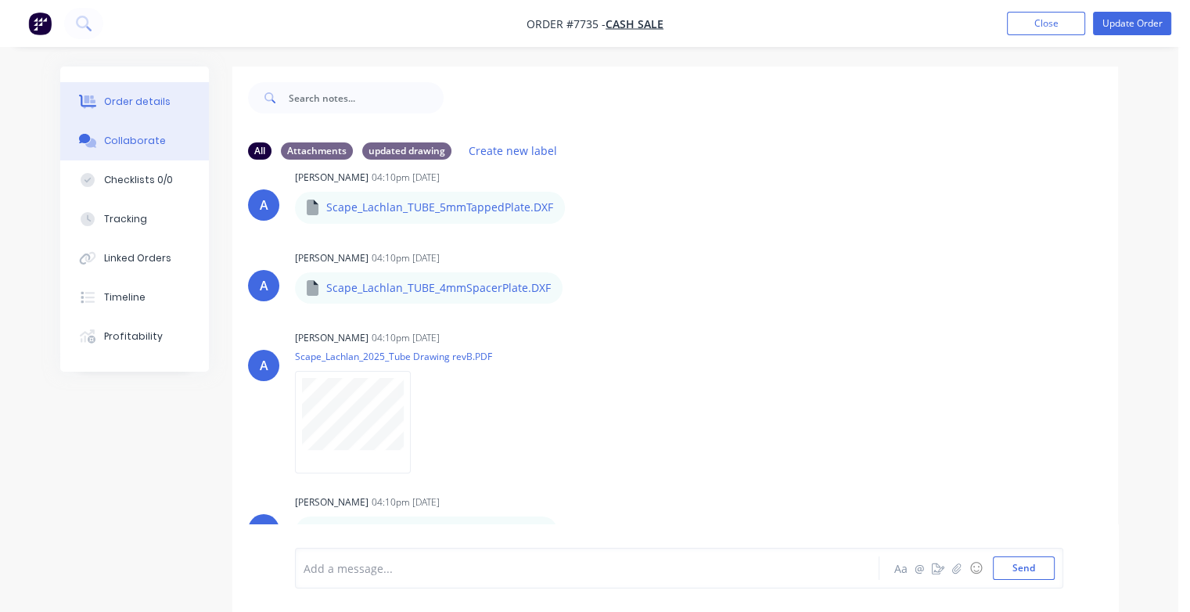
click at [122, 96] on div "Order details" at bounding box center [137, 102] width 67 height 14
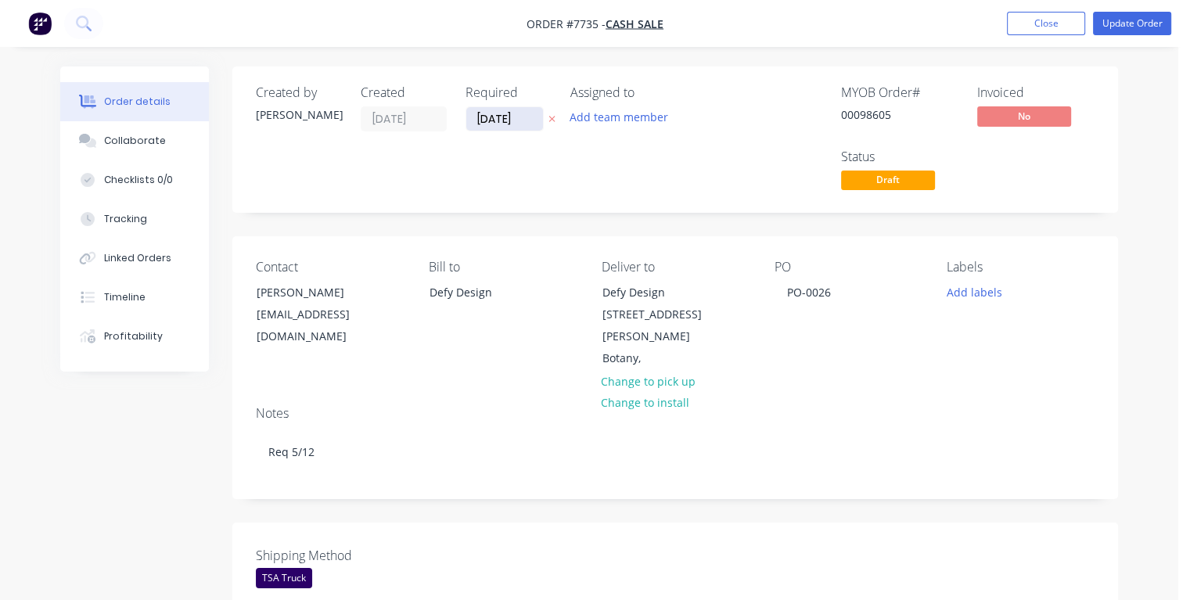
click at [520, 114] on input "[DATE]" at bounding box center [504, 118] width 77 height 23
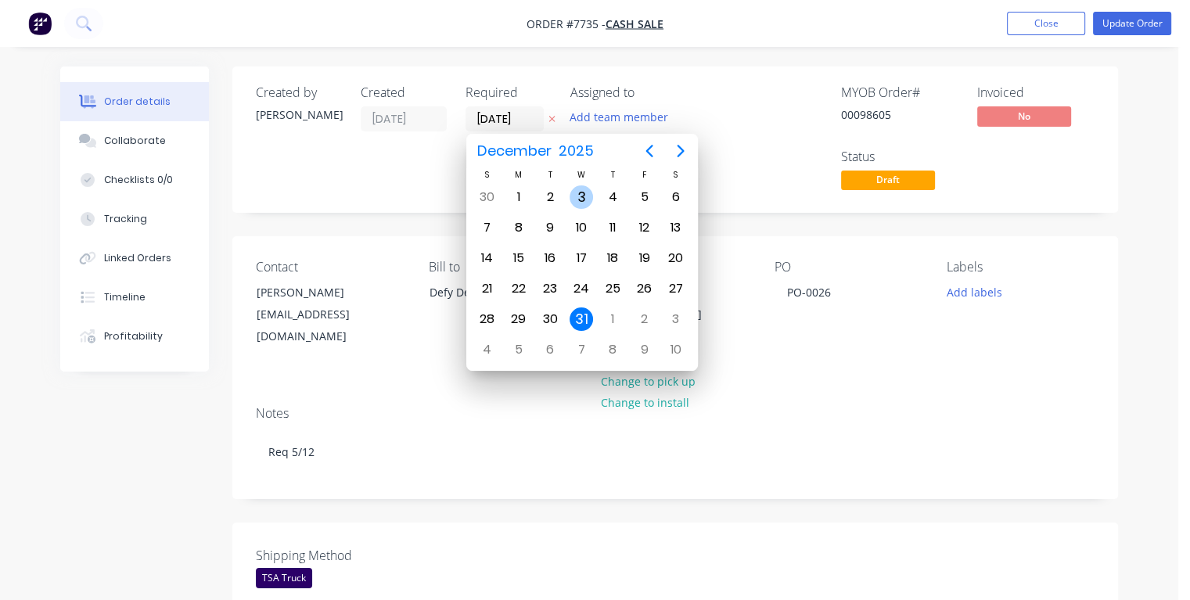
click at [582, 196] on div "3" at bounding box center [581, 196] width 23 height 23
type input "[DATE]"
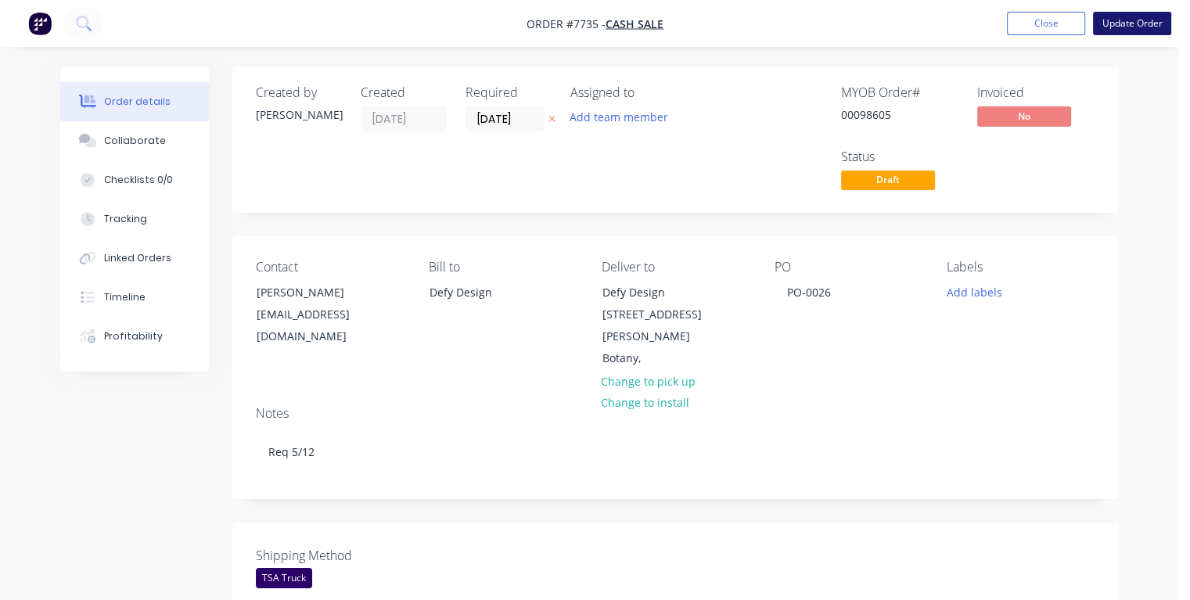
click at [1127, 26] on button "Update Order" at bounding box center [1132, 23] width 78 height 23
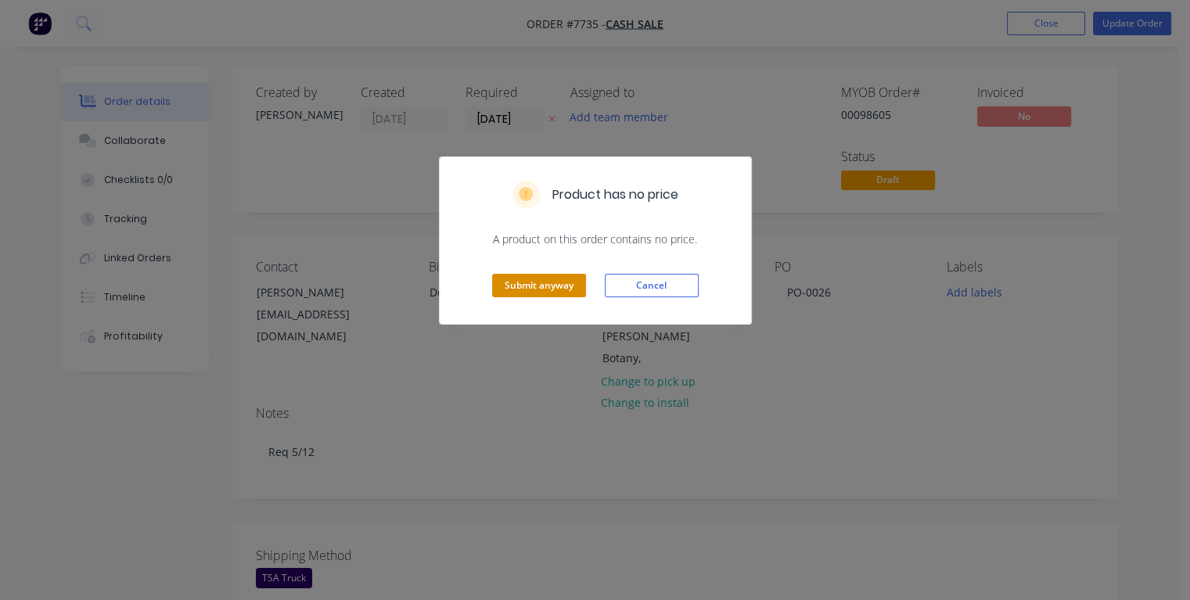
click at [504, 281] on button "Submit anyway" at bounding box center [539, 285] width 94 height 23
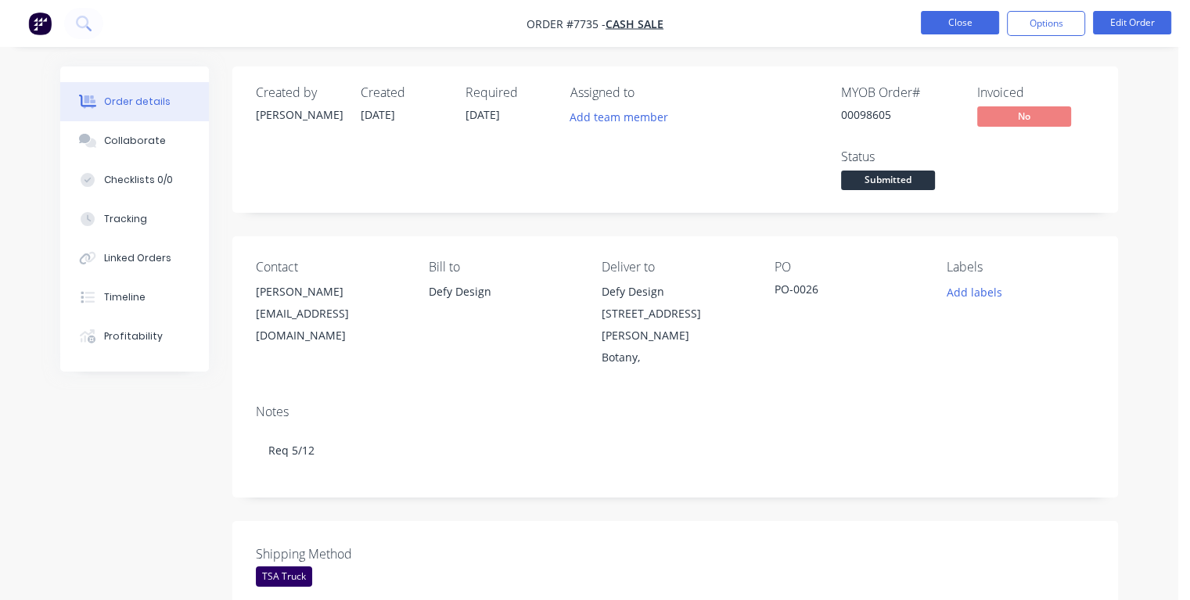
click at [962, 27] on button "Close" at bounding box center [960, 22] width 78 height 23
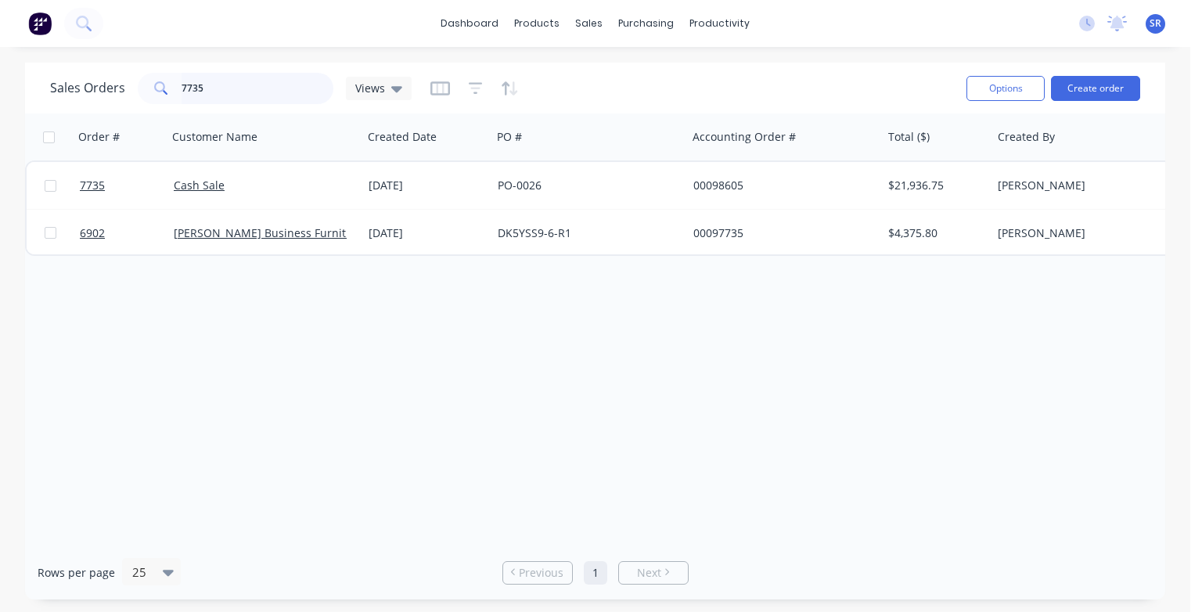
click at [215, 86] on input "7735" at bounding box center [258, 88] width 153 height 31
type input "7"
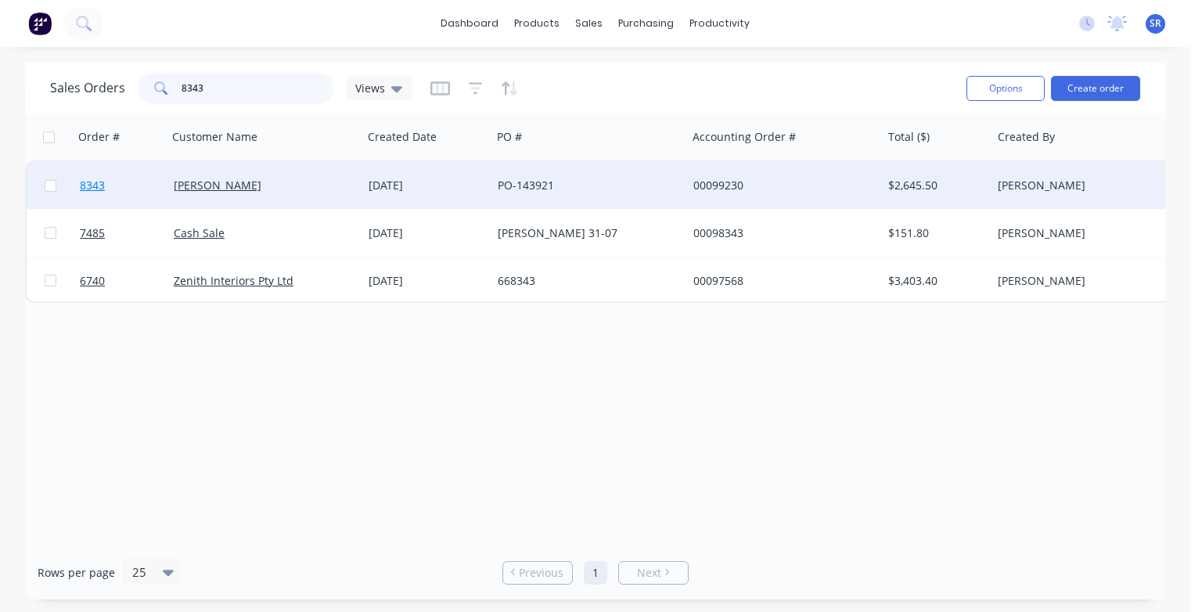
type input "8343"
click at [91, 185] on span "8343" at bounding box center [92, 186] width 25 height 16
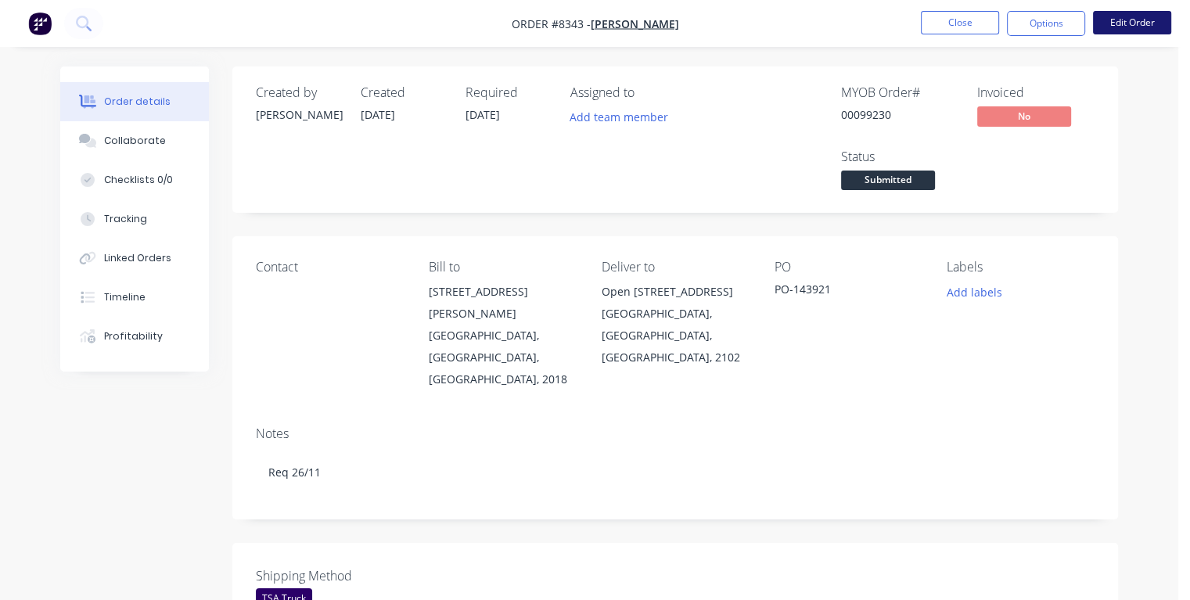
click at [1131, 21] on button "Edit Order" at bounding box center [1132, 22] width 78 height 23
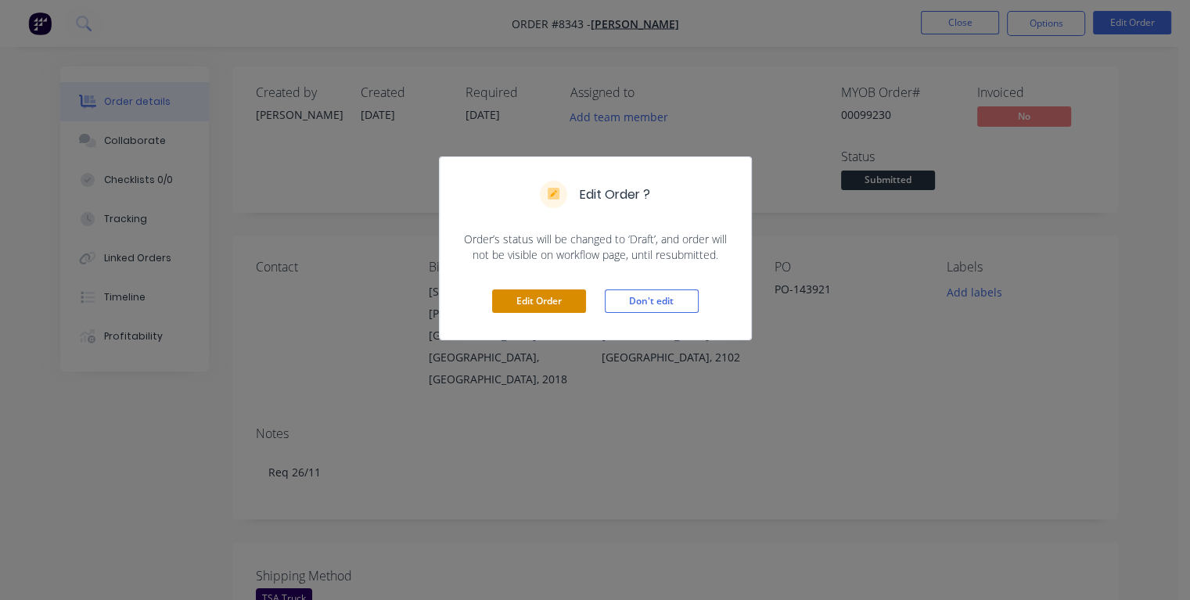
click at [545, 302] on button "Edit Order" at bounding box center [539, 300] width 94 height 23
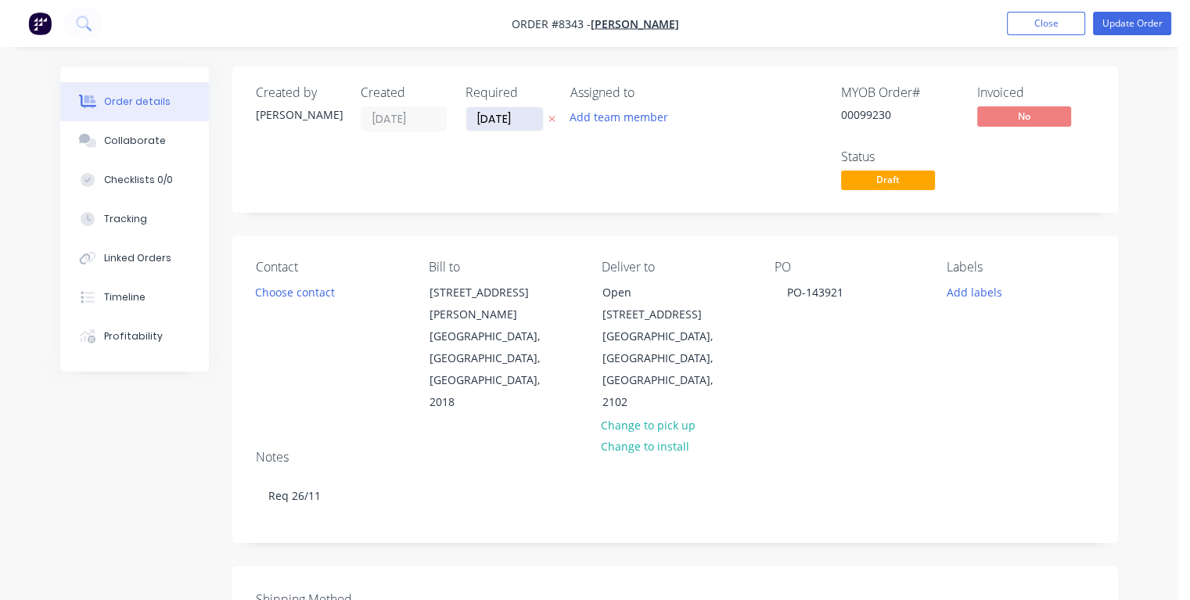
click at [519, 116] on input "[DATE]" at bounding box center [504, 118] width 77 height 23
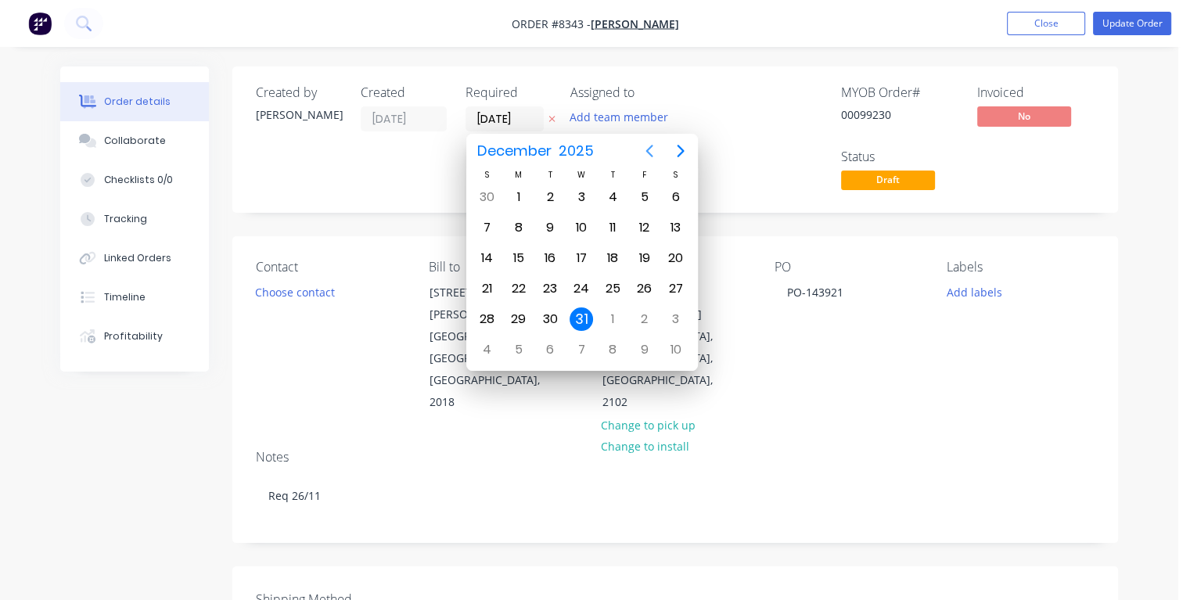
click at [648, 150] on icon "Previous page" at bounding box center [648, 151] width 7 height 13
click at [645, 283] on div "21" at bounding box center [643, 288] width 23 height 23
type input "[DATE]"
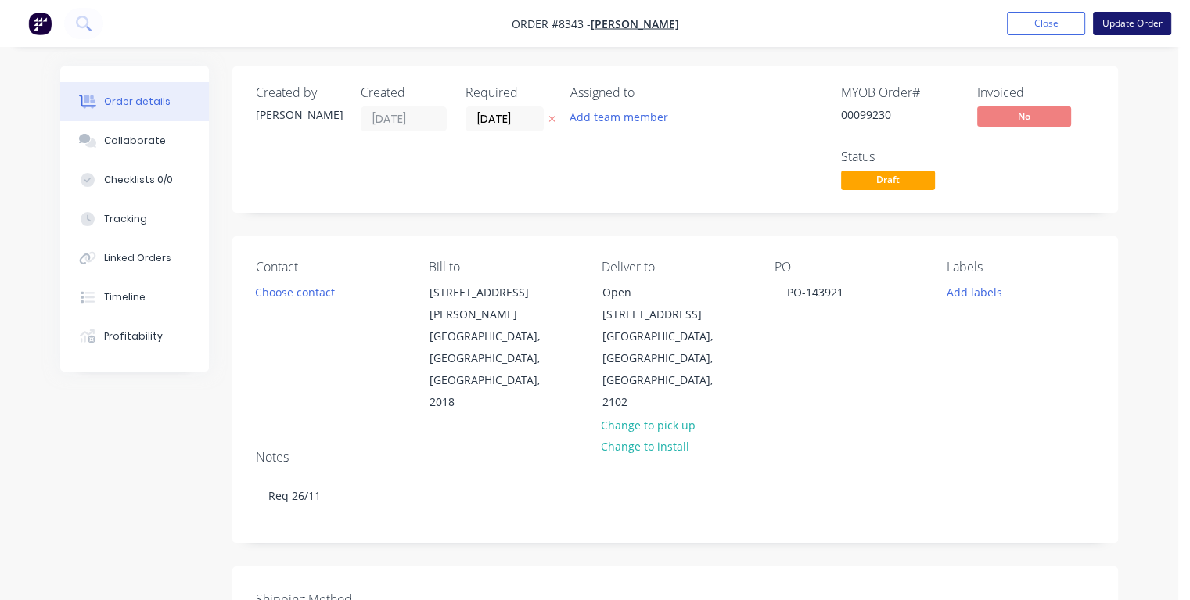
click at [1114, 27] on button "Update Order" at bounding box center [1132, 23] width 78 height 23
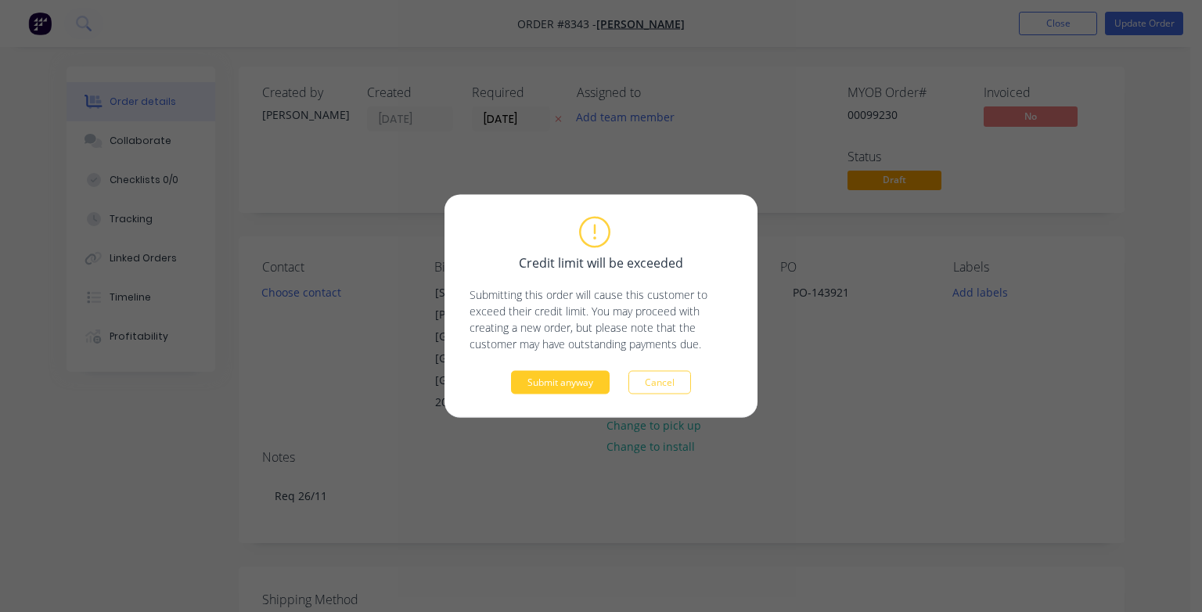
click at [566, 377] on button "Submit anyway" at bounding box center [560, 382] width 99 height 23
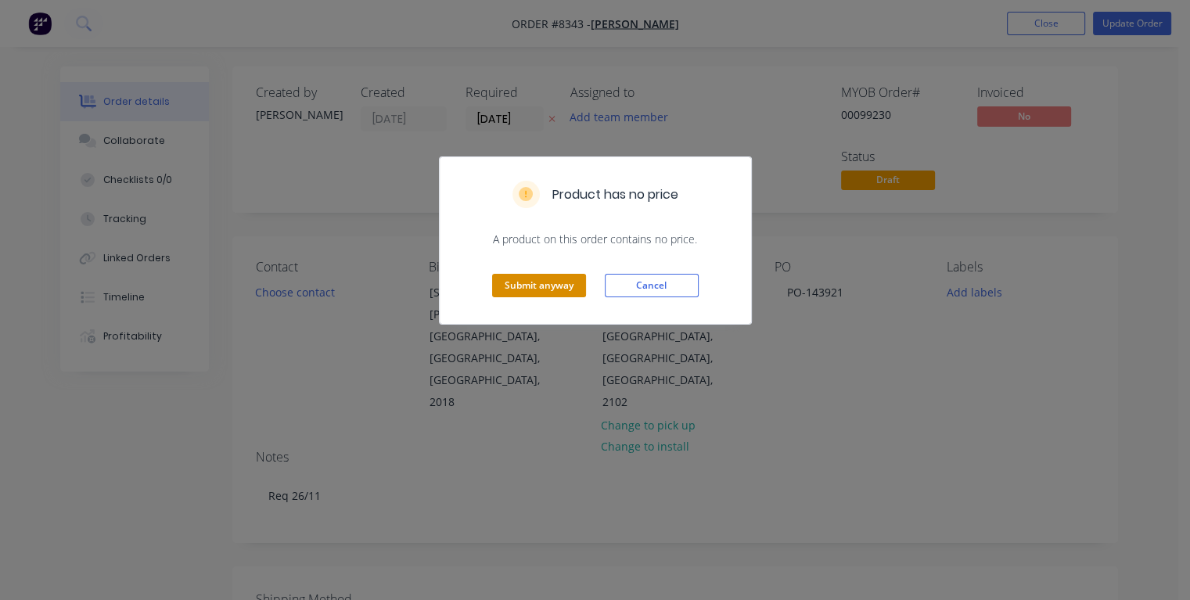
click at [531, 280] on button "Submit anyway" at bounding box center [539, 285] width 94 height 23
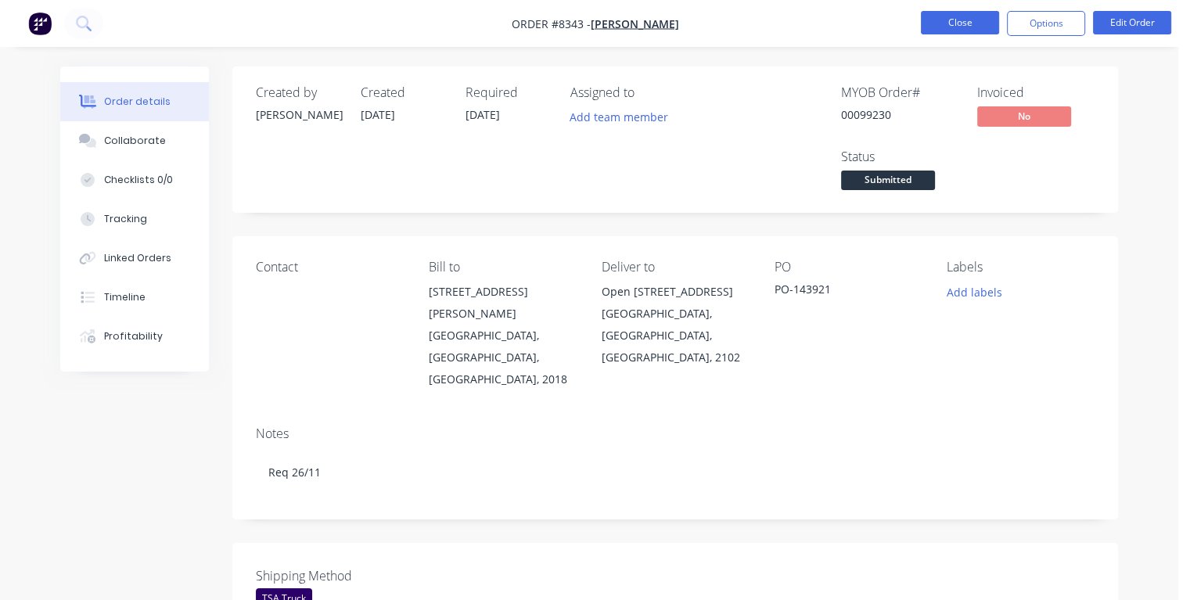
click at [955, 20] on button "Close" at bounding box center [960, 22] width 78 height 23
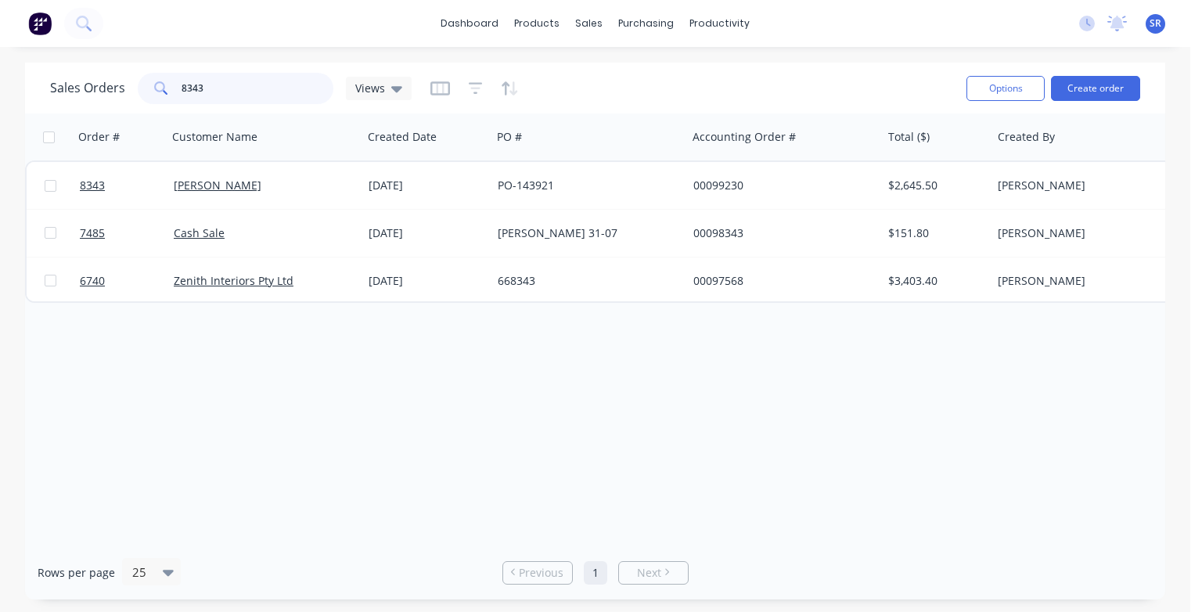
drag, startPoint x: 210, startPoint y: 88, endPoint x: 138, endPoint y: 92, distance: 72.1
click at [138, 92] on div "8343" at bounding box center [236, 88] width 196 height 31
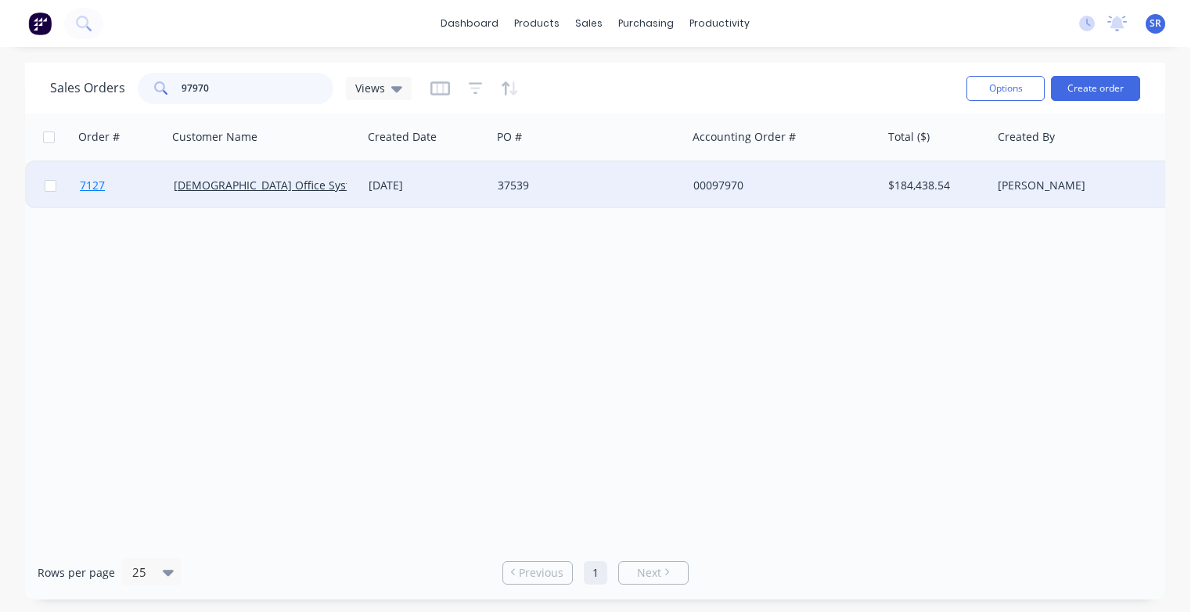
type input "97970"
click at [91, 182] on span "7127" at bounding box center [92, 186] width 25 height 16
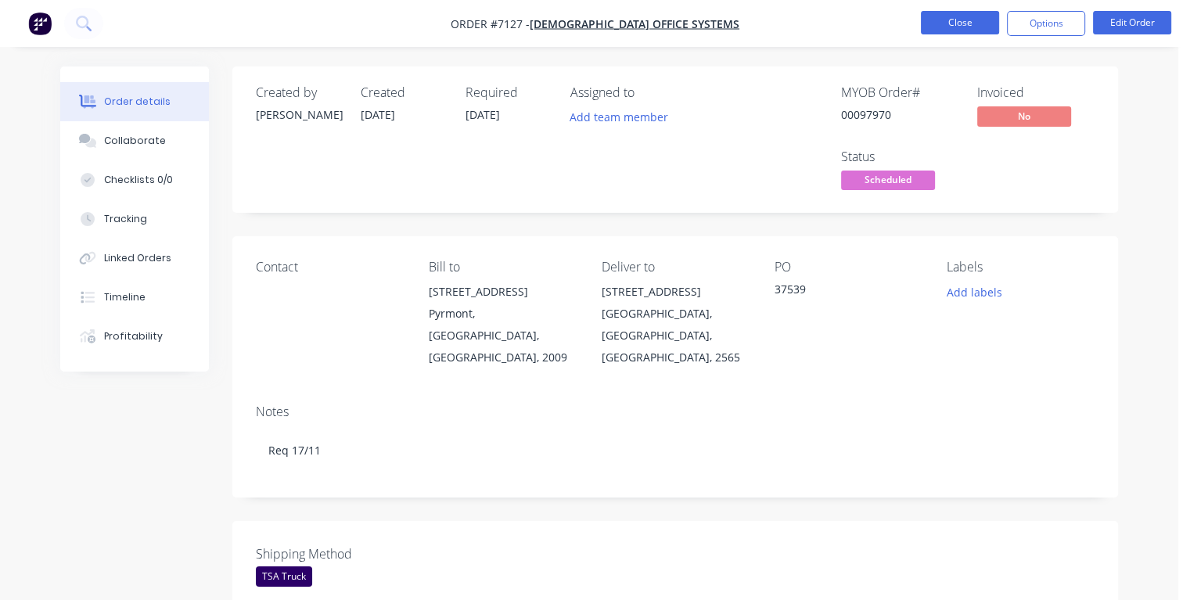
click at [940, 16] on button "Close" at bounding box center [960, 22] width 78 height 23
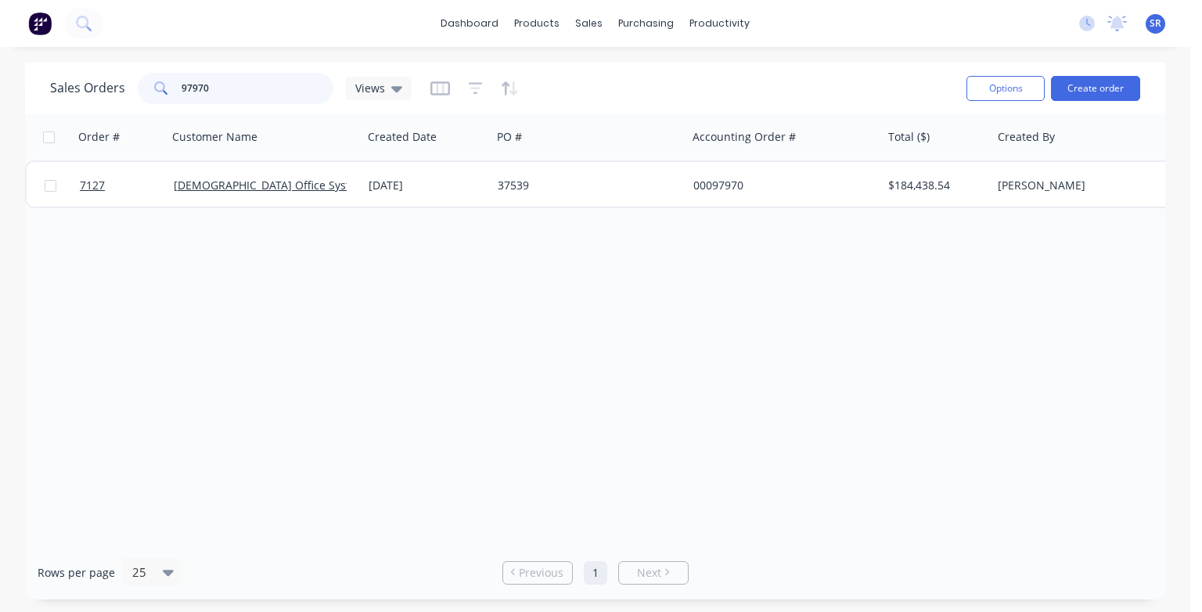
drag, startPoint x: 242, startPoint y: 86, endPoint x: 166, endPoint y: 91, distance: 76.0
click at [166, 91] on div "97970" at bounding box center [236, 88] width 196 height 31
type input "8331"
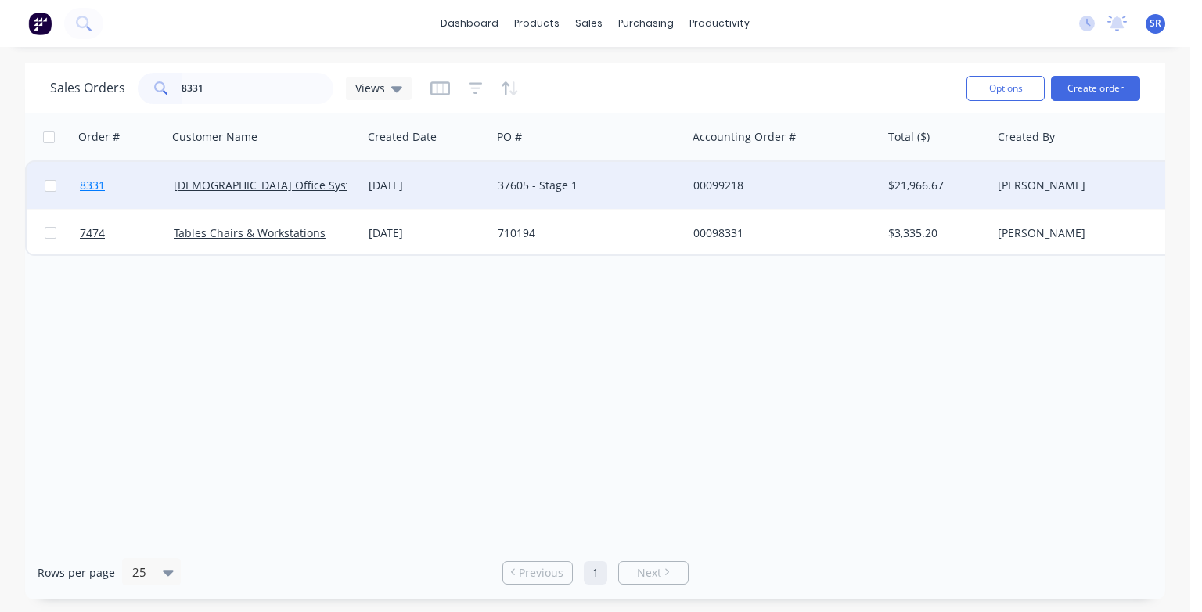
click at [97, 189] on span "8331" at bounding box center [92, 186] width 25 height 16
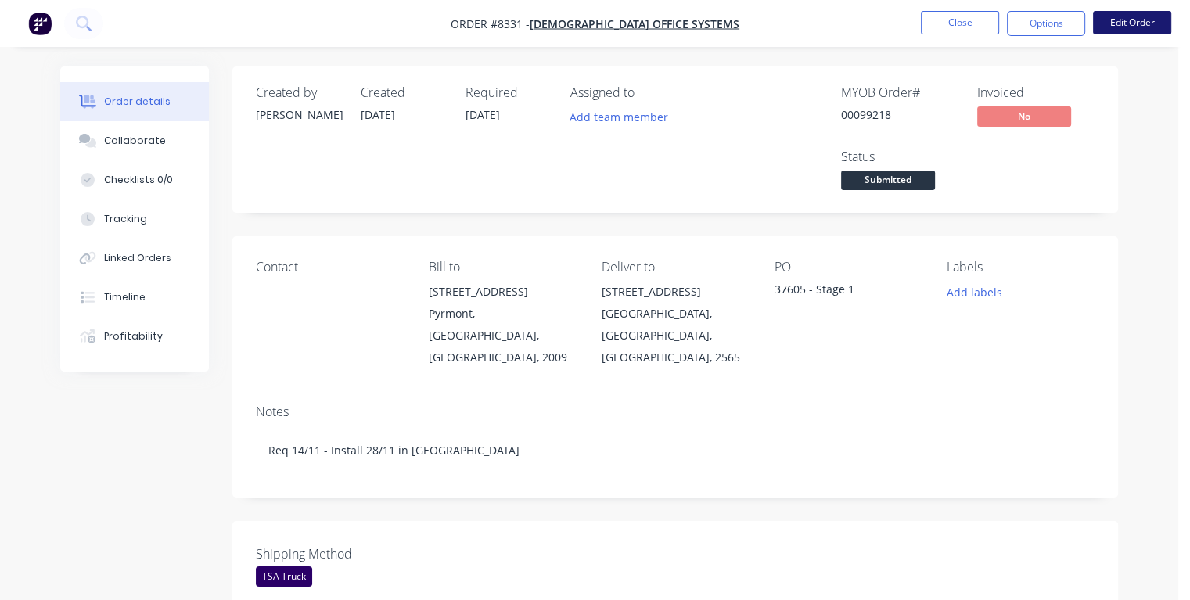
click at [1122, 23] on button "Edit Order" at bounding box center [1132, 22] width 78 height 23
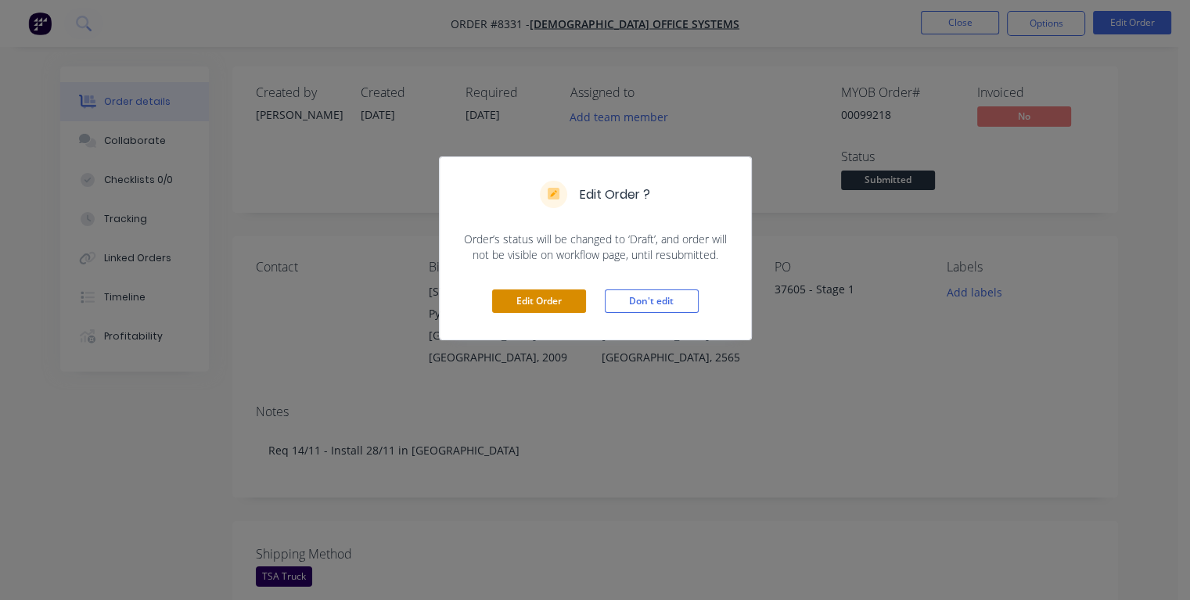
click at [559, 304] on button "Edit Order" at bounding box center [539, 300] width 94 height 23
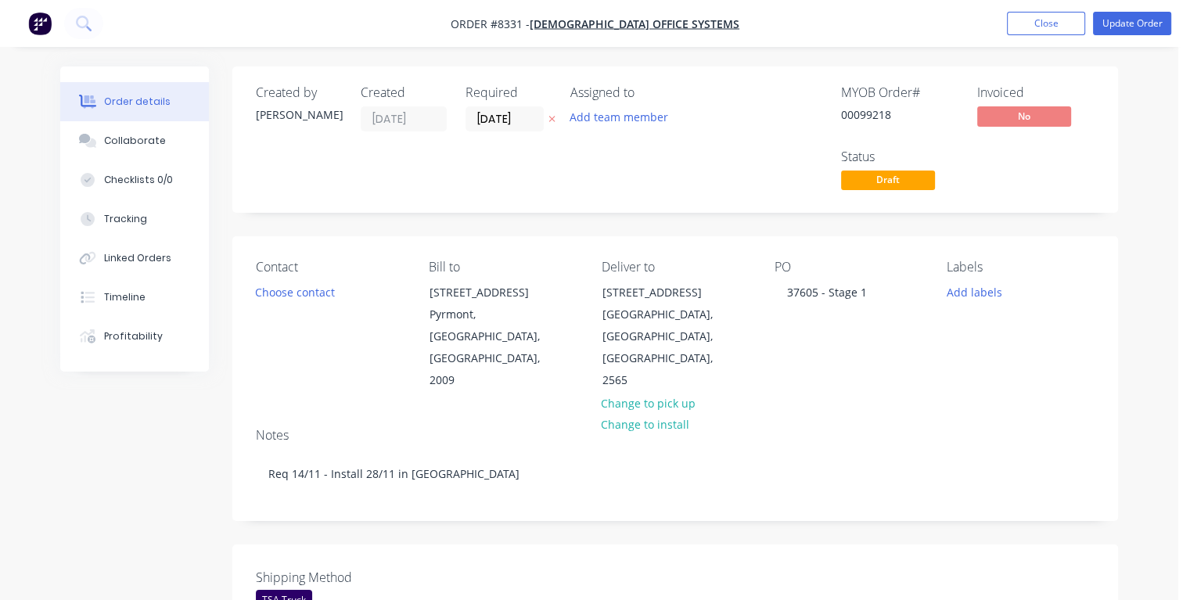
drag, startPoint x: 523, startPoint y: 115, endPoint x: 477, endPoint y: 135, distance: 49.7
click at [477, 135] on div "Required [DATE]" at bounding box center [509, 139] width 86 height 109
type input "[DATE]"
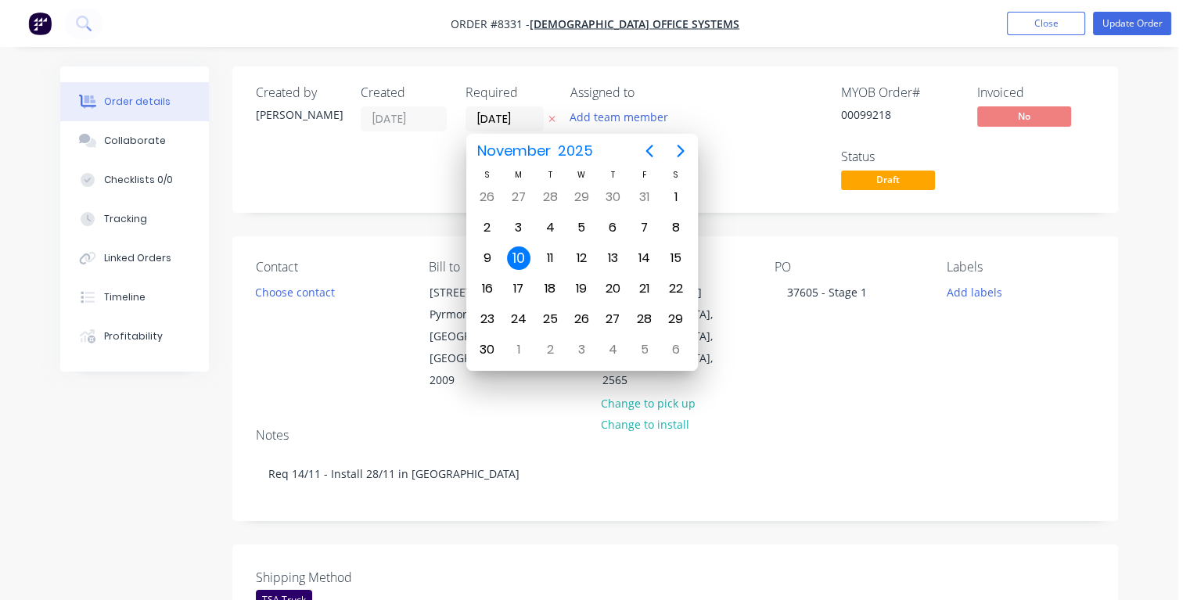
click at [523, 255] on div "10" at bounding box center [518, 257] width 23 height 23
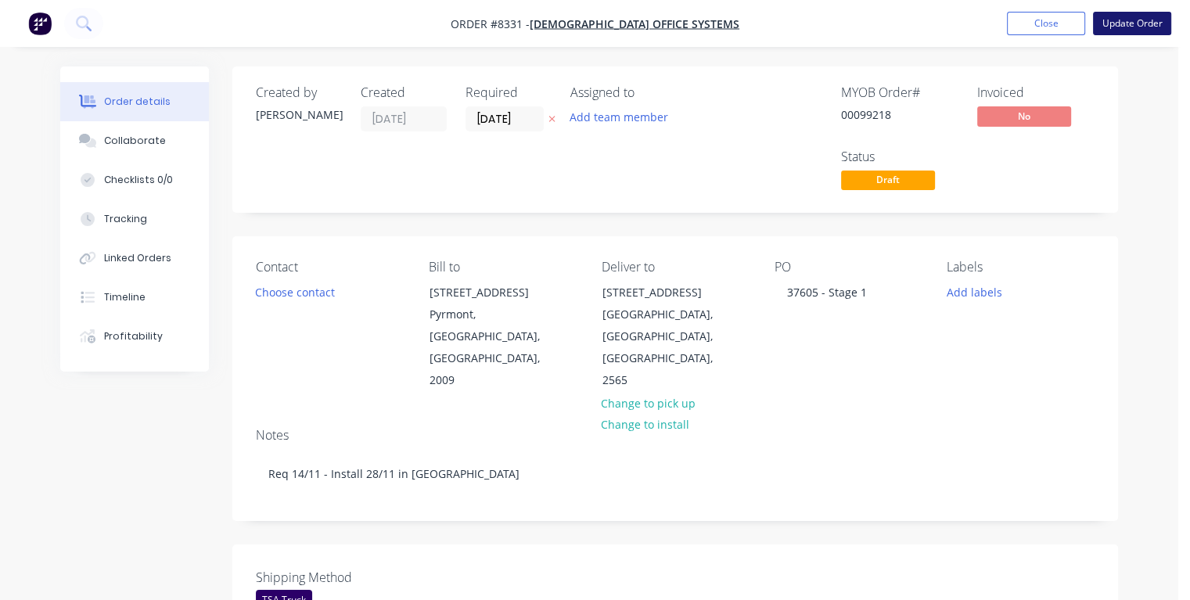
click at [1121, 23] on button "Update Order" at bounding box center [1132, 23] width 78 height 23
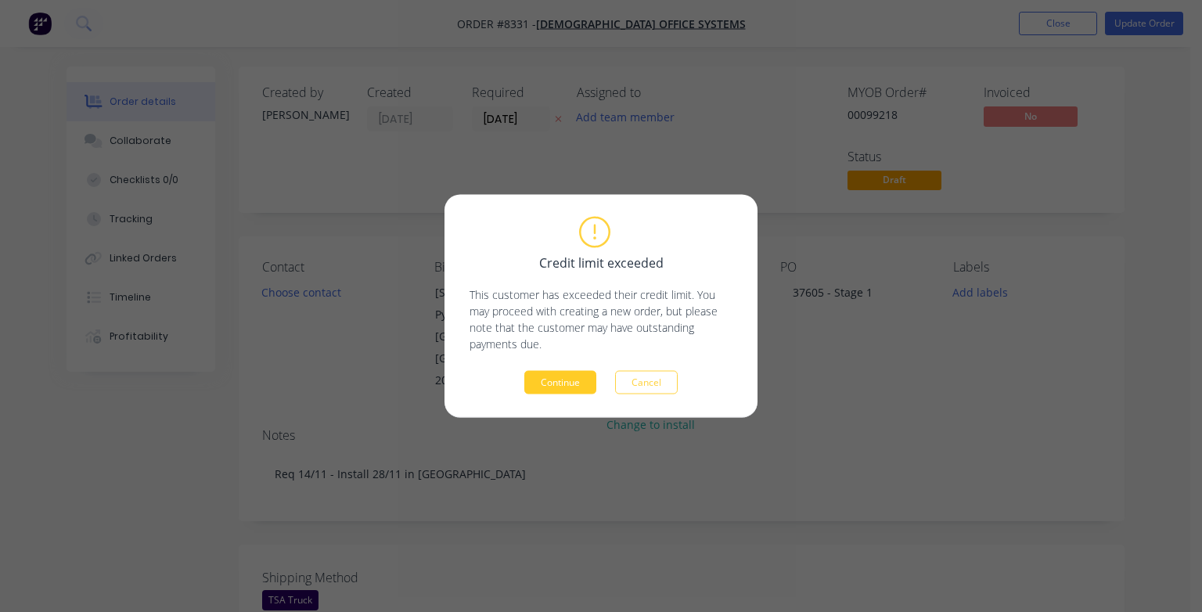
click at [539, 383] on button "Continue" at bounding box center [560, 382] width 72 height 23
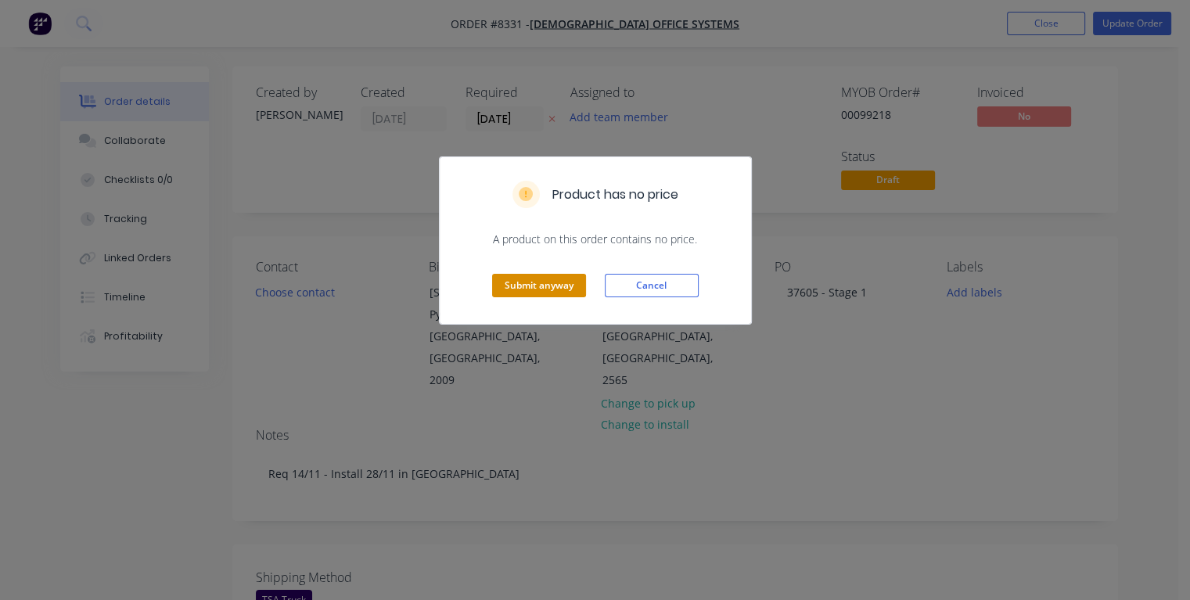
click at [532, 278] on button "Submit anyway" at bounding box center [539, 285] width 94 height 23
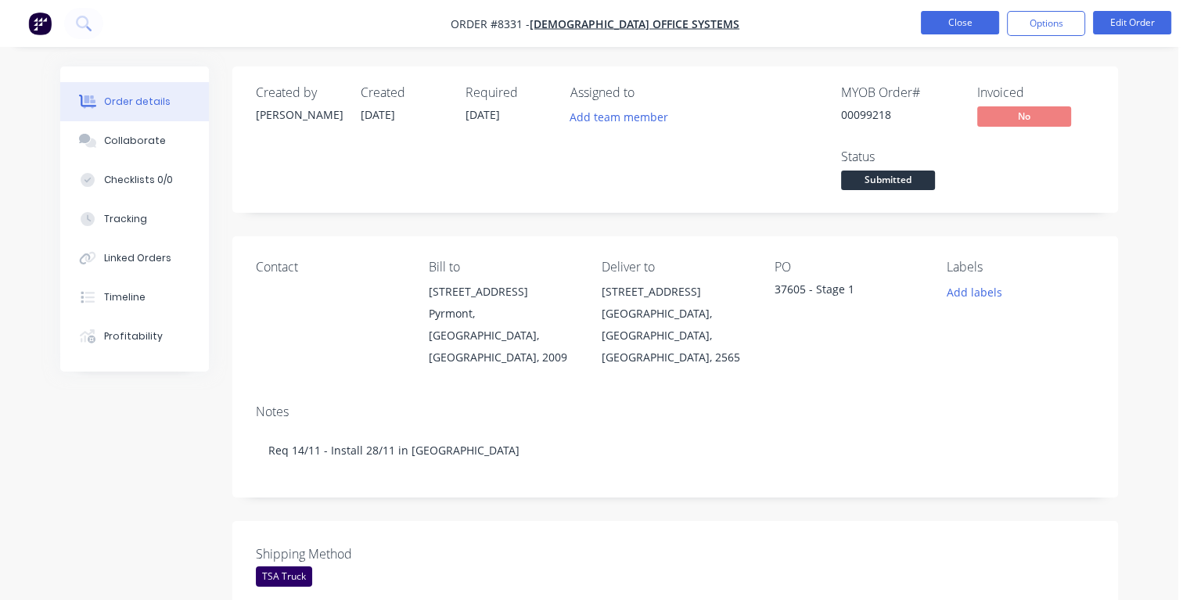
click at [954, 18] on button "Close" at bounding box center [960, 22] width 78 height 23
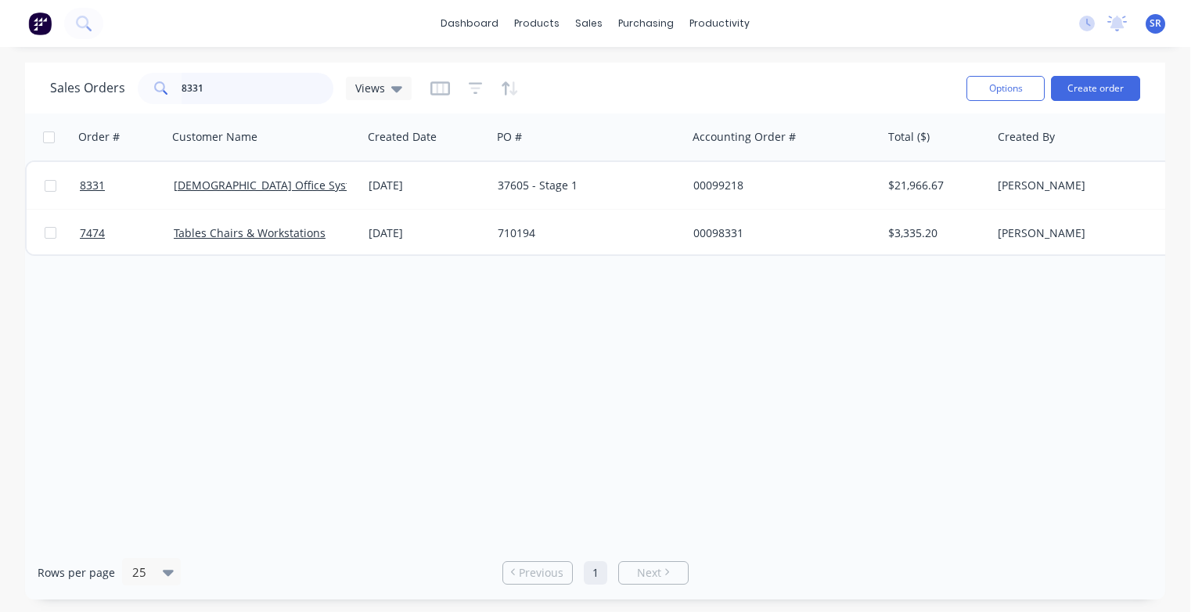
click at [250, 89] on input "8331" at bounding box center [258, 88] width 153 height 31
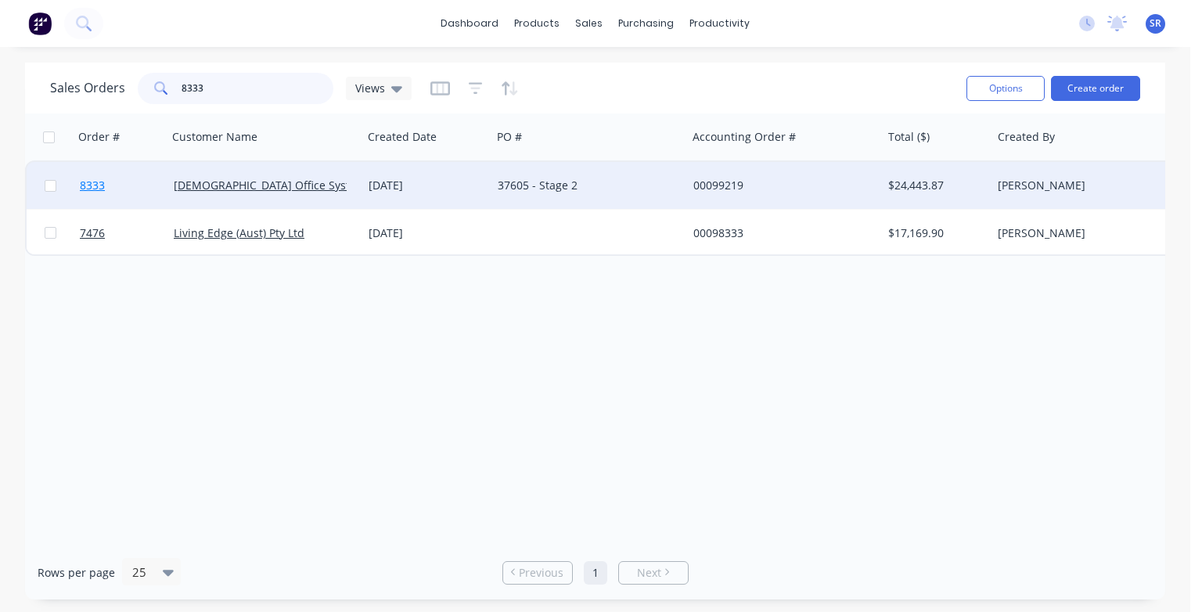
type input "8333"
click at [99, 185] on span "8333" at bounding box center [92, 186] width 25 height 16
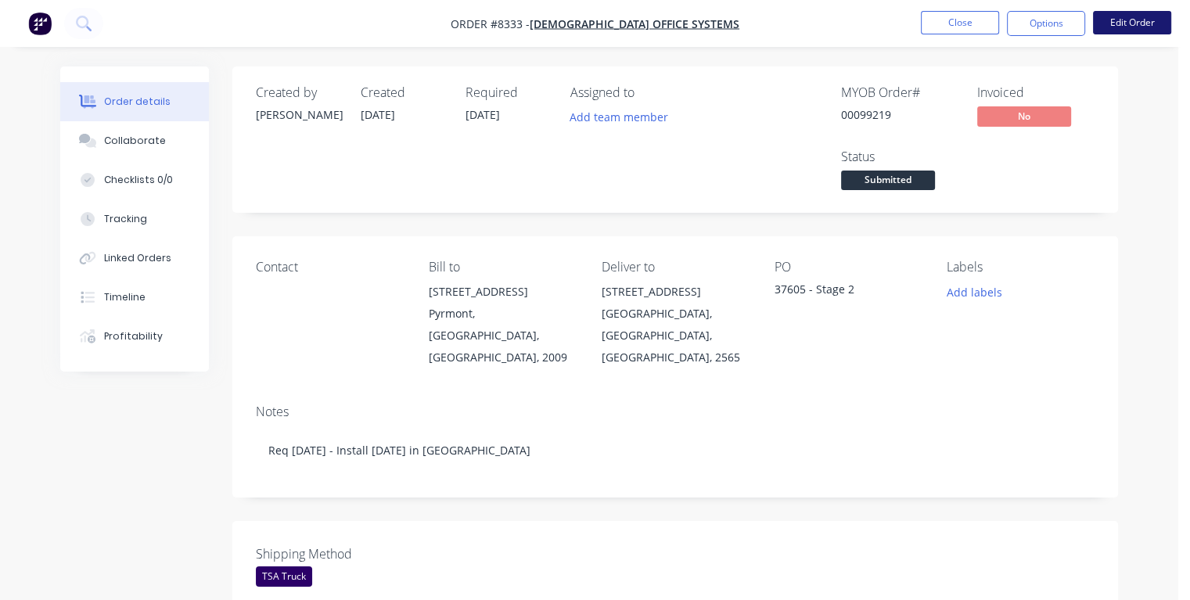
click at [1117, 20] on button "Edit Order" at bounding box center [1132, 22] width 78 height 23
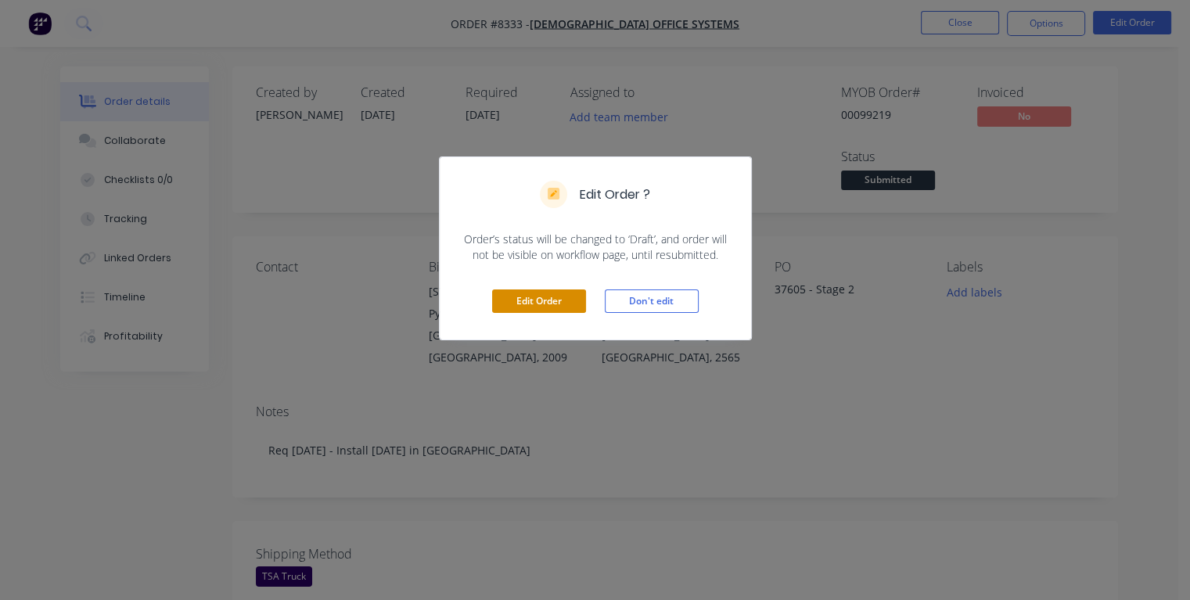
click at [561, 301] on button "Edit Order" at bounding box center [539, 300] width 94 height 23
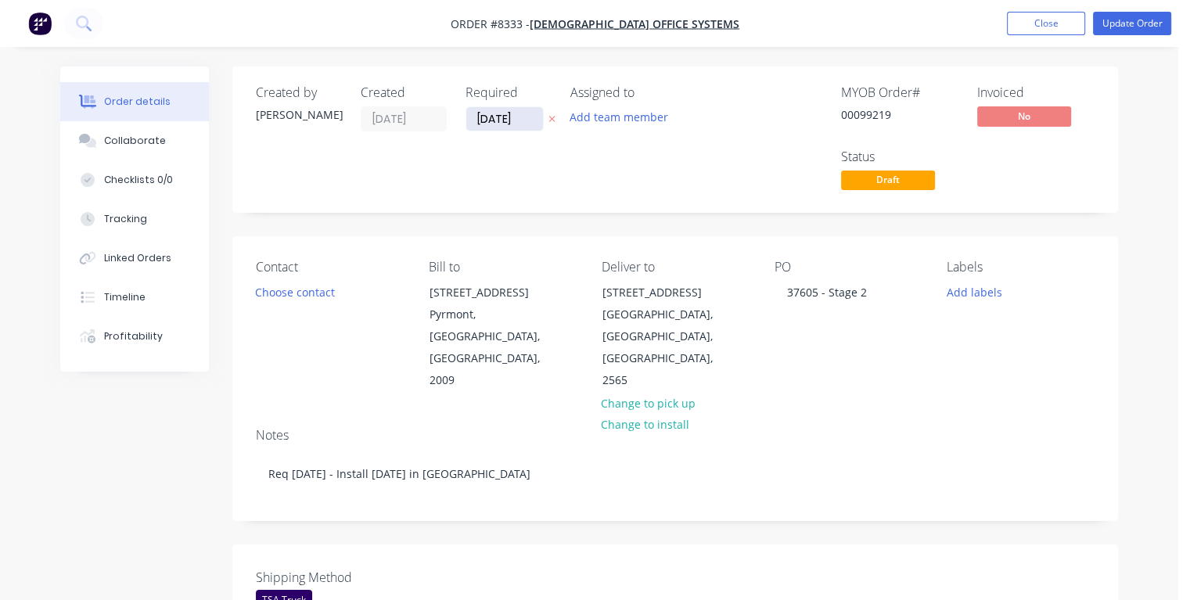
click at [520, 114] on input "[DATE]" at bounding box center [504, 118] width 77 height 23
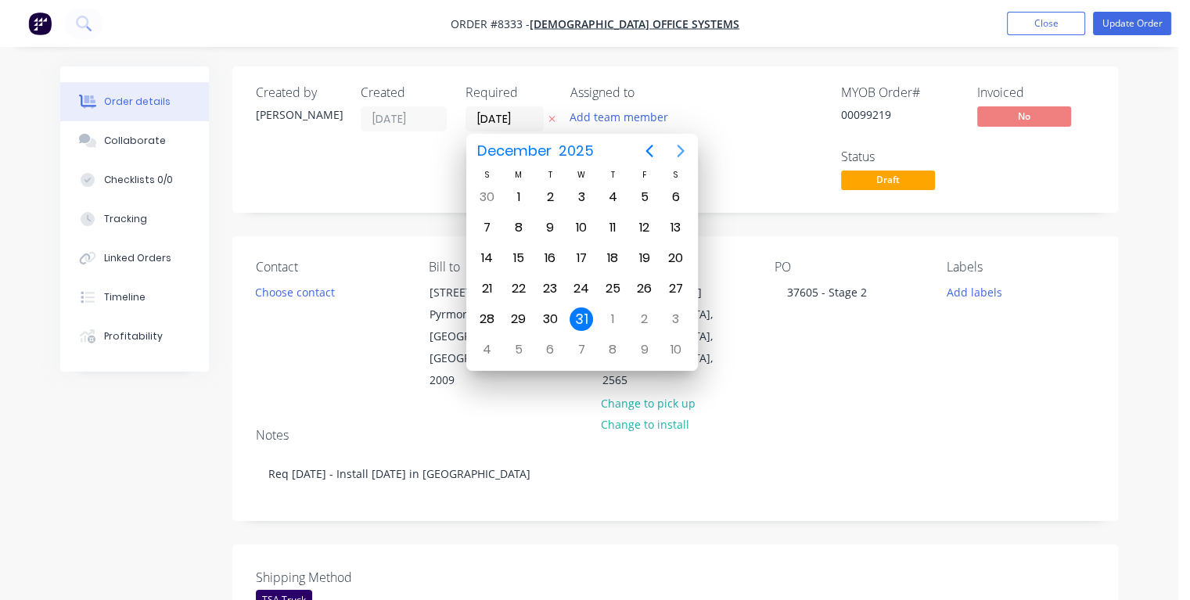
click at [679, 153] on icon "Next page" at bounding box center [680, 151] width 19 height 19
click at [617, 255] on div "19" at bounding box center [612, 257] width 23 height 23
type input "[DATE]"
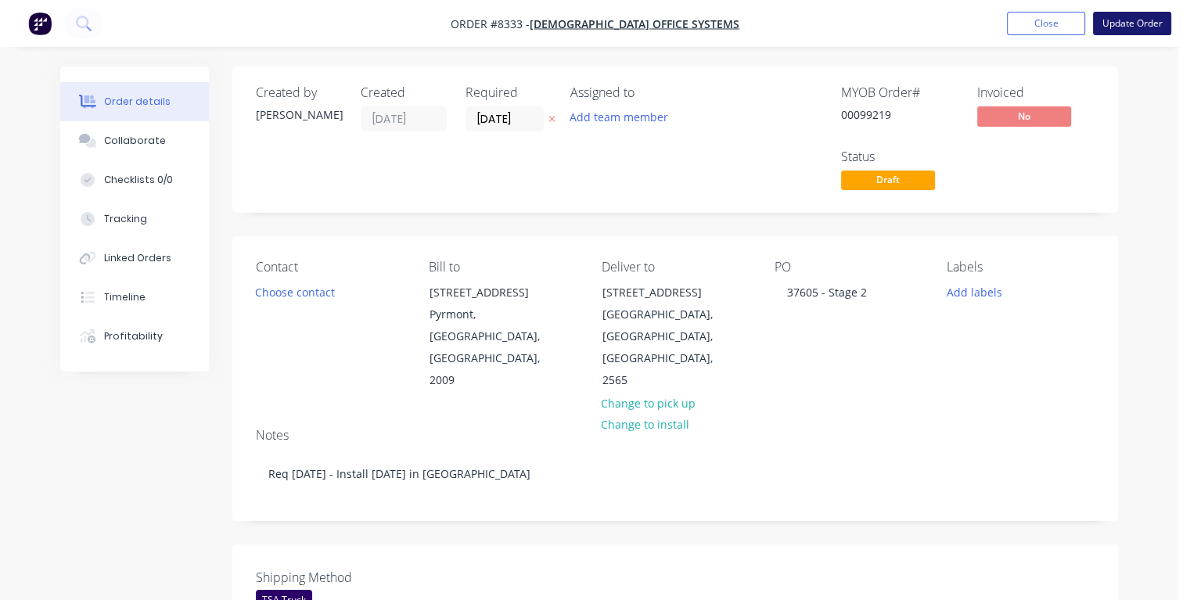
click at [1117, 27] on button "Update Order" at bounding box center [1132, 23] width 78 height 23
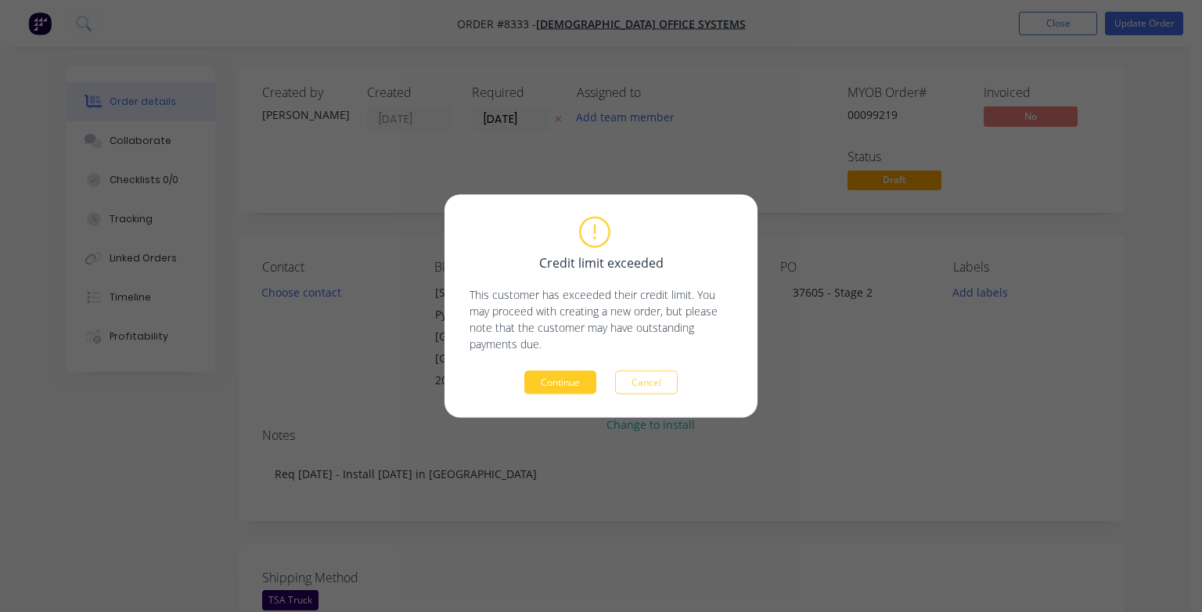
click at [581, 383] on button "Continue" at bounding box center [560, 382] width 72 height 23
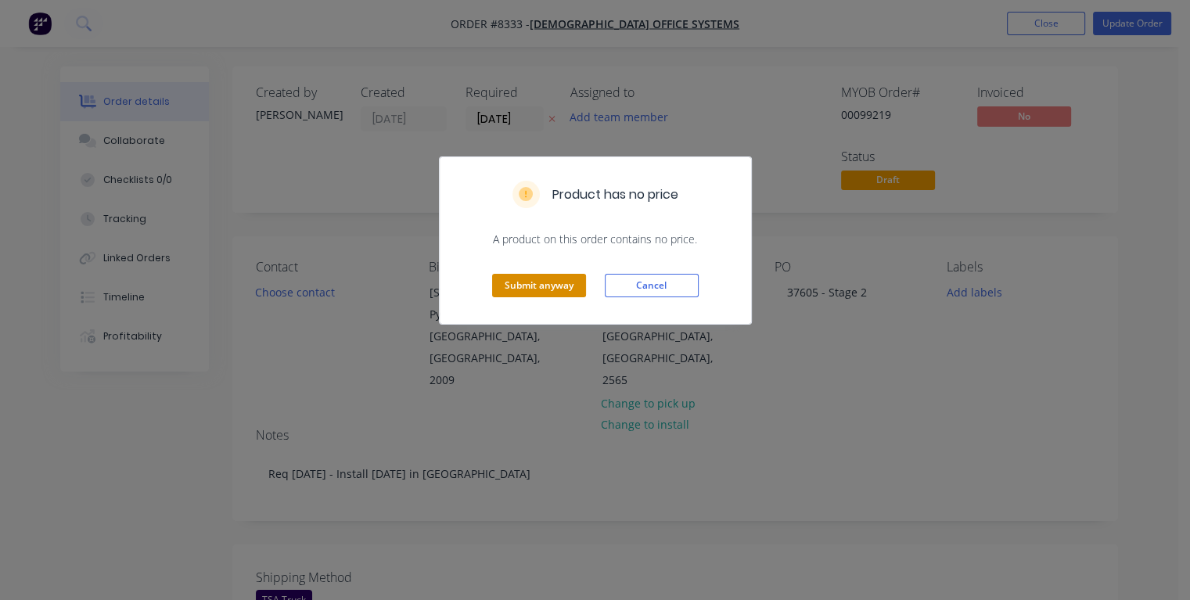
click at [519, 288] on button "Submit anyway" at bounding box center [539, 285] width 94 height 23
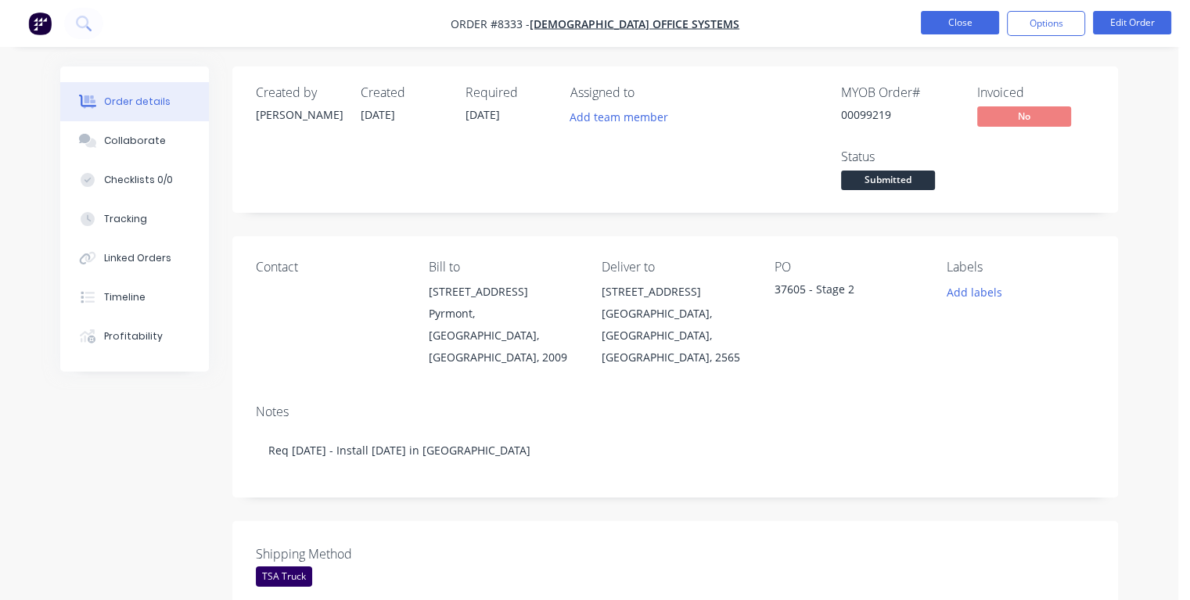
click at [943, 23] on button "Close" at bounding box center [960, 22] width 78 height 23
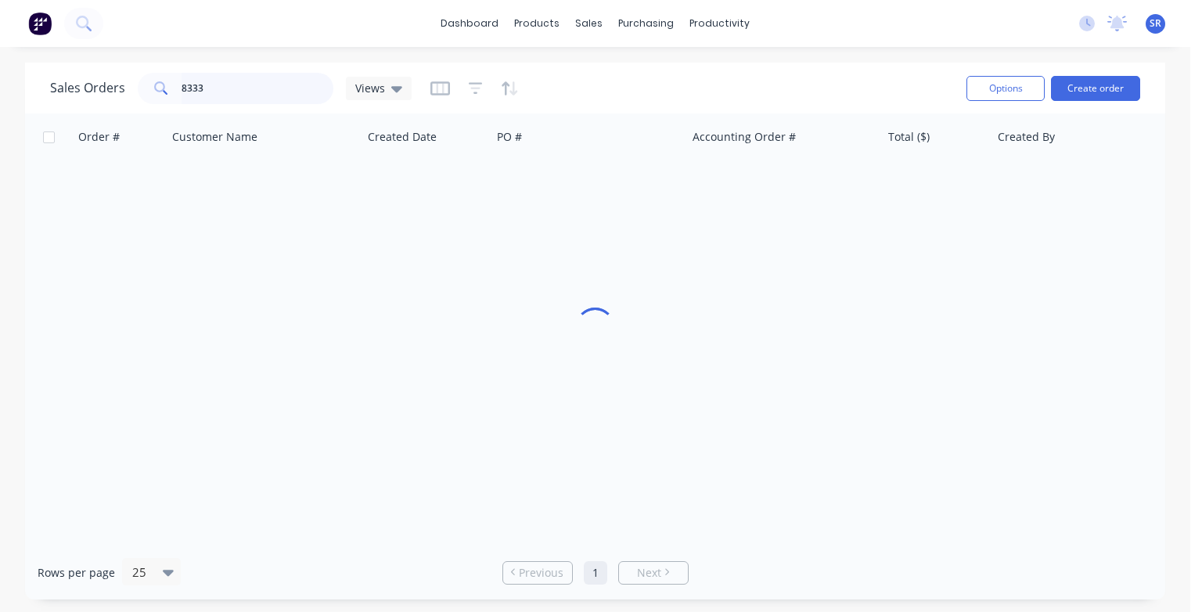
click at [219, 85] on input "8333" at bounding box center [258, 88] width 153 height 31
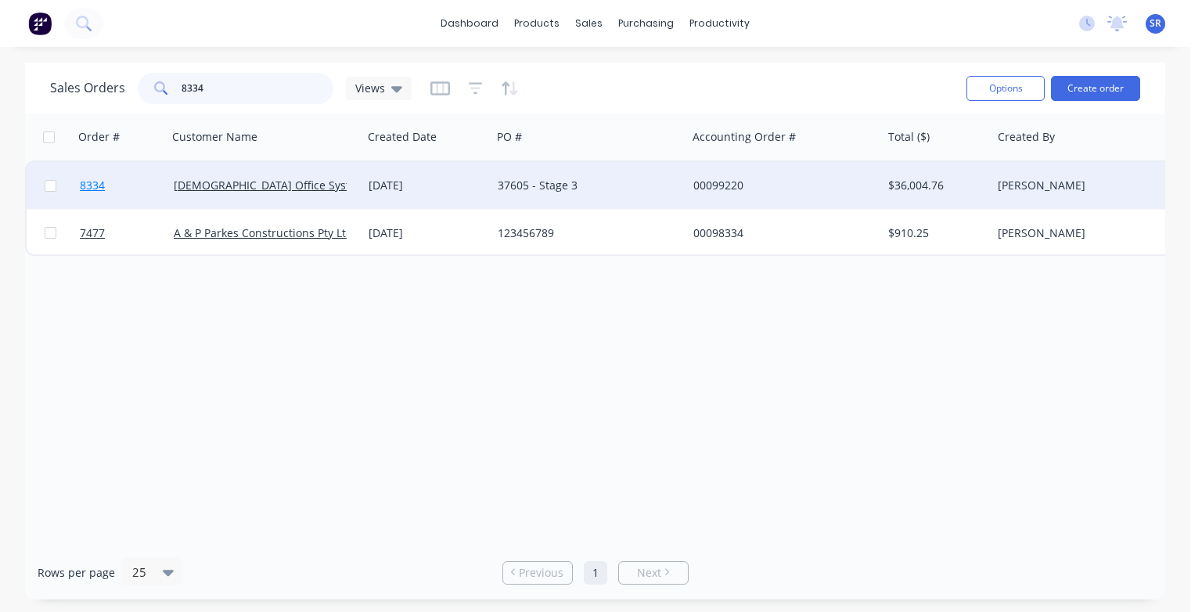
type input "8334"
click at [92, 188] on span "8334" at bounding box center [92, 186] width 25 height 16
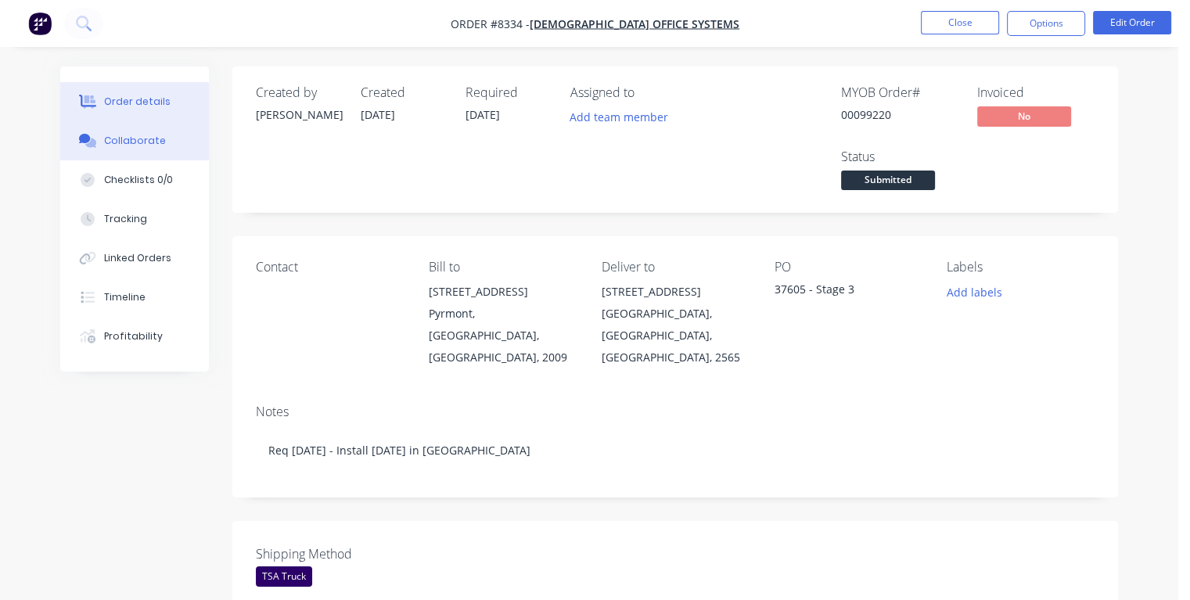
click at [125, 140] on div "Collaborate" at bounding box center [135, 141] width 62 height 14
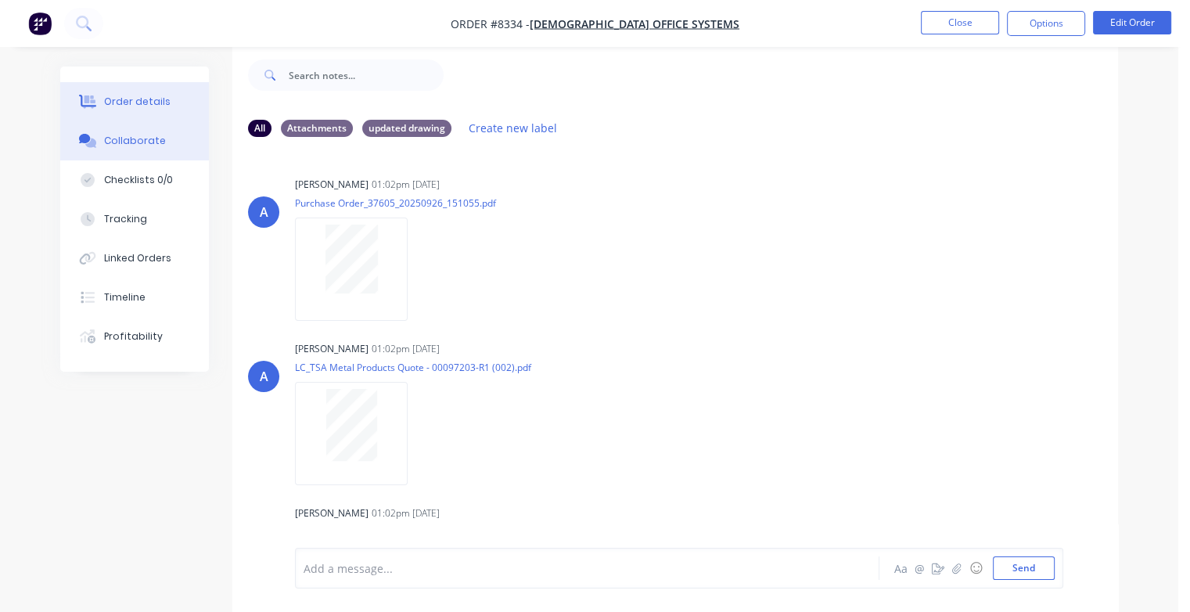
click at [129, 107] on div "Order details" at bounding box center [137, 102] width 67 height 14
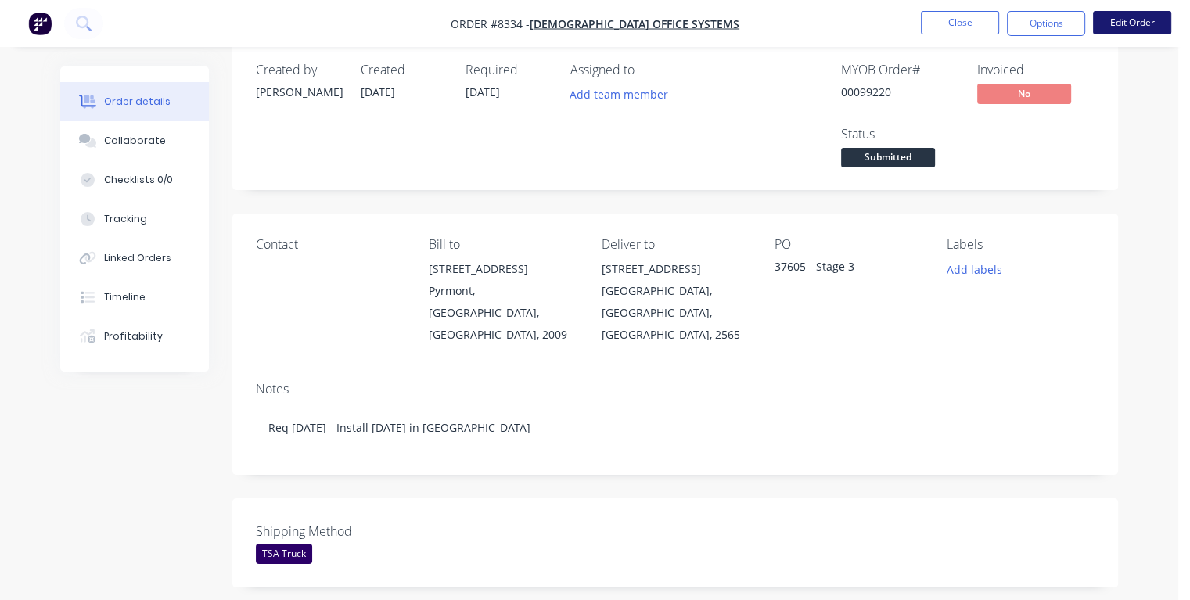
click at [1131, 20] on button "Edit Order" at bounding box center [1132, 22] width 78 height 23
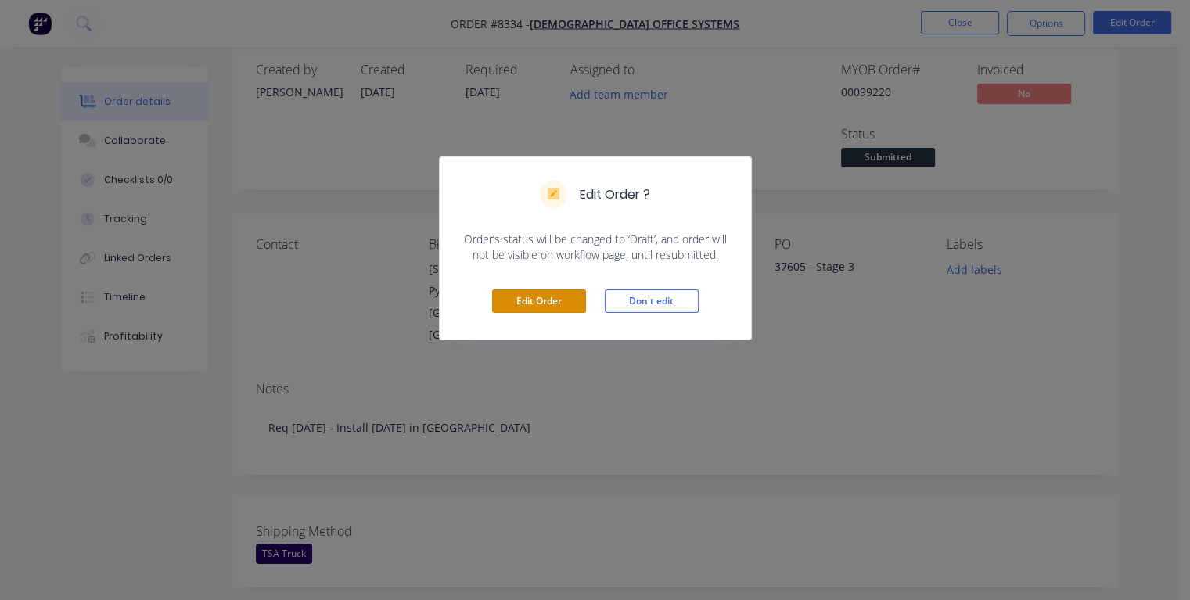
click at [557, 300] on button "Edit Order" at bounding box center [539, 300] width 94 height 23
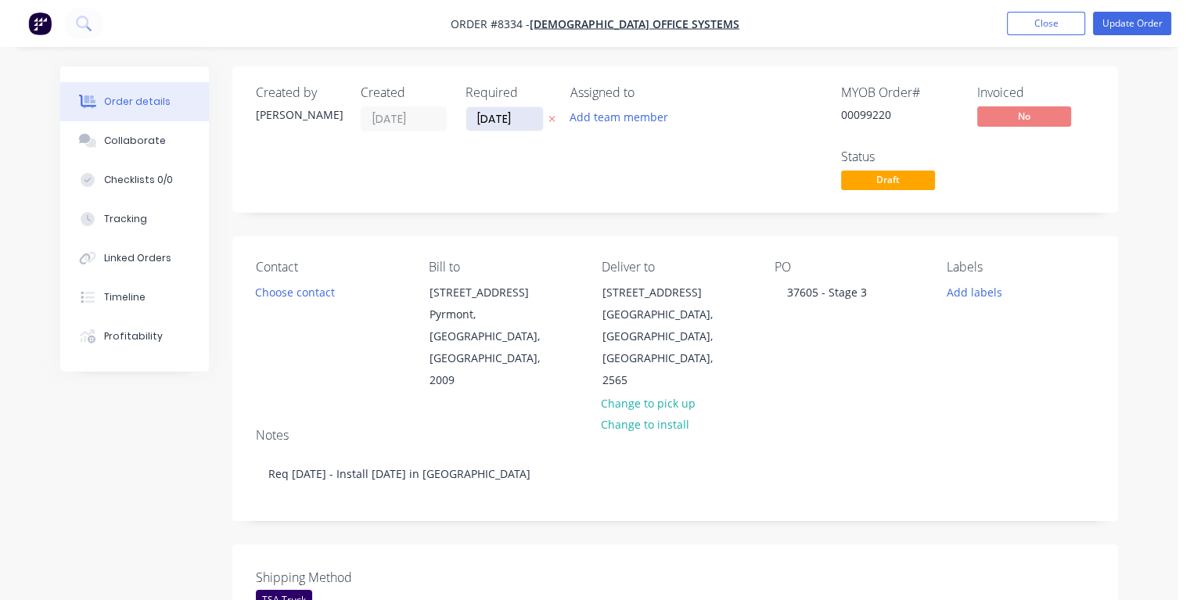
click at [520, 120] on input "[DATE]" at bounding box center [504, 118] width 77 height 23
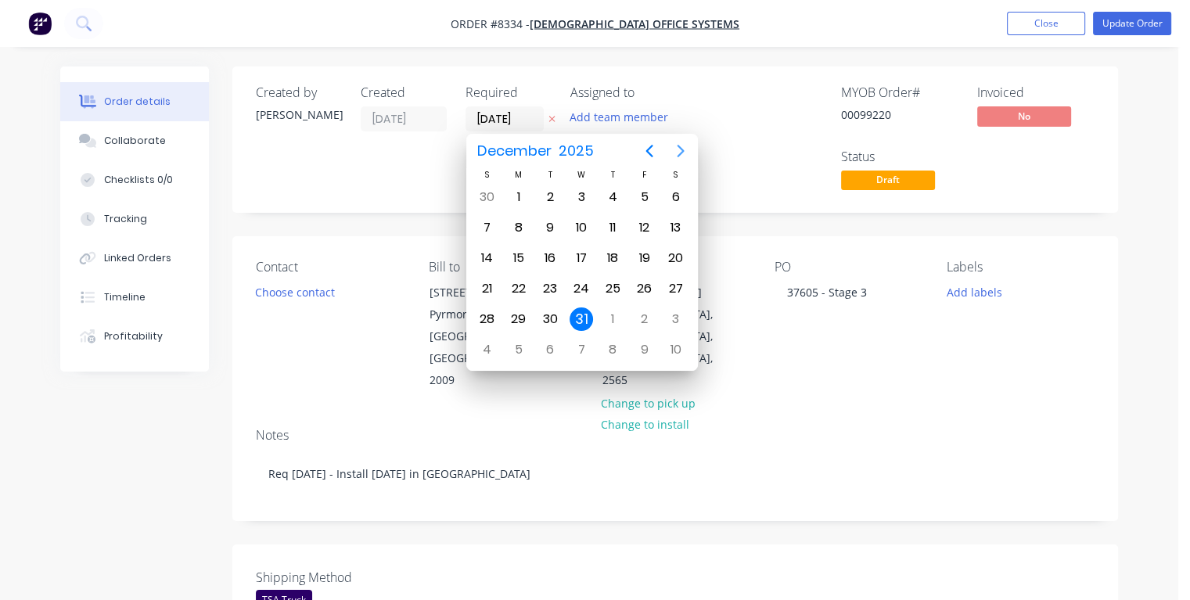
click at [681, 151] on icon "Next page" at bounding box center [680, 151] width 19 height 19
click at [681, 150] on icon "Next page" at bounding box center [680, 151] width 7 height 13
click at [681, 149] on icon "Next page" at bounding box center [680, 151] width 7 height 13
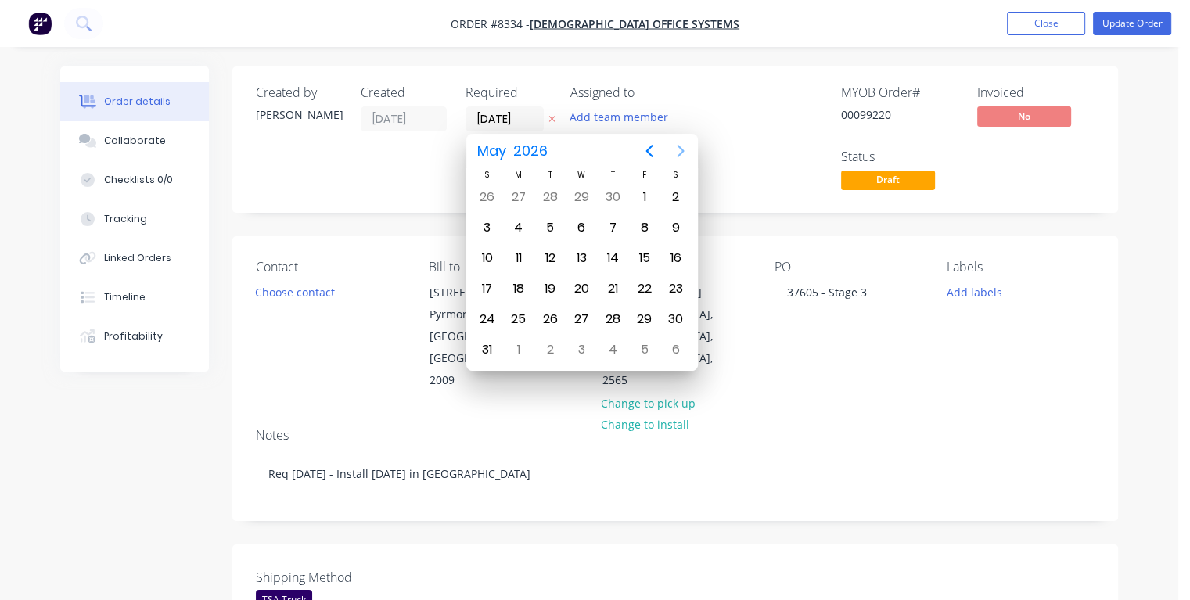
click at [681, 149] on icon "Next page" at bounding box center [680, 151] width 7 height 13
click at [649, 149] on icon "Previous page" at bounding box center [649, 151] width 19 height 19
click at [615, 286] on div "21" at bounding box center [612, 288] width 23 height 23
type input "[DATE]"
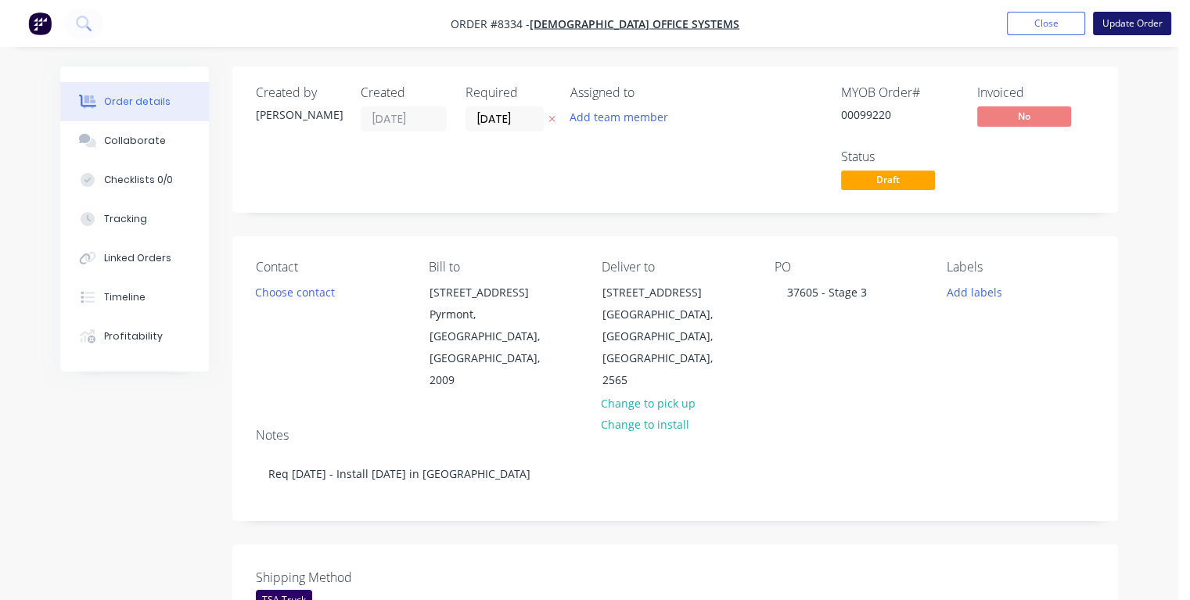
click at [1110, 20] on button "Update Order" at bounding box center [1132, 23] width 78 height 23
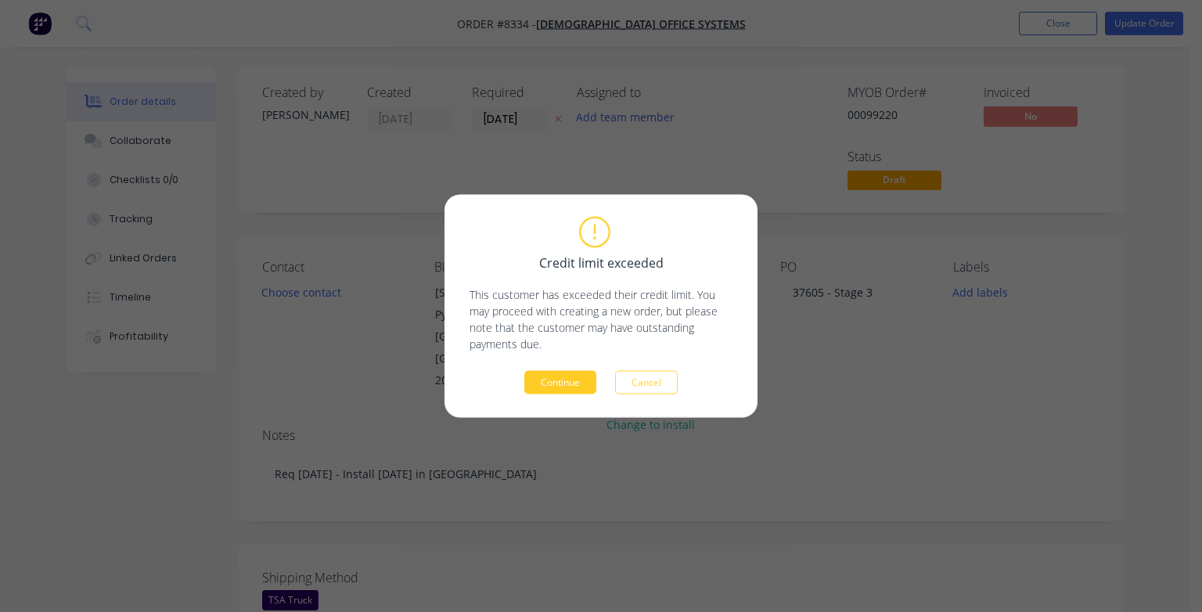
click at [574, 379] on button "Continue" at bounding box center [560, 382] width 72 height 23
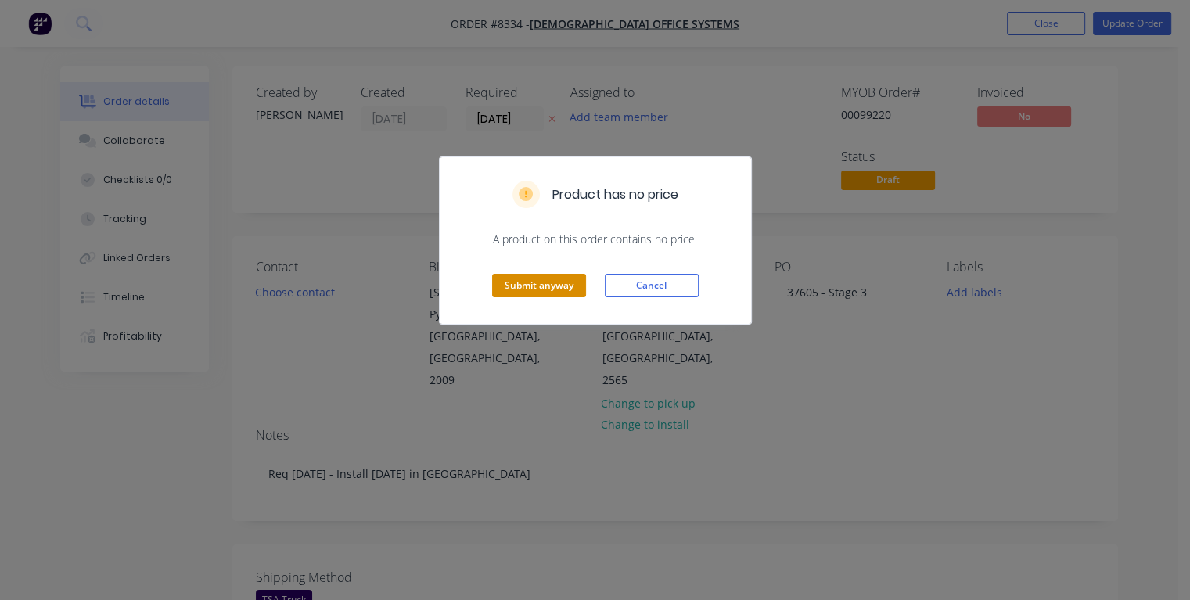
click at [551, 281] on button "Submit anyway" at bounding box center [539, 285] width 94 height 23
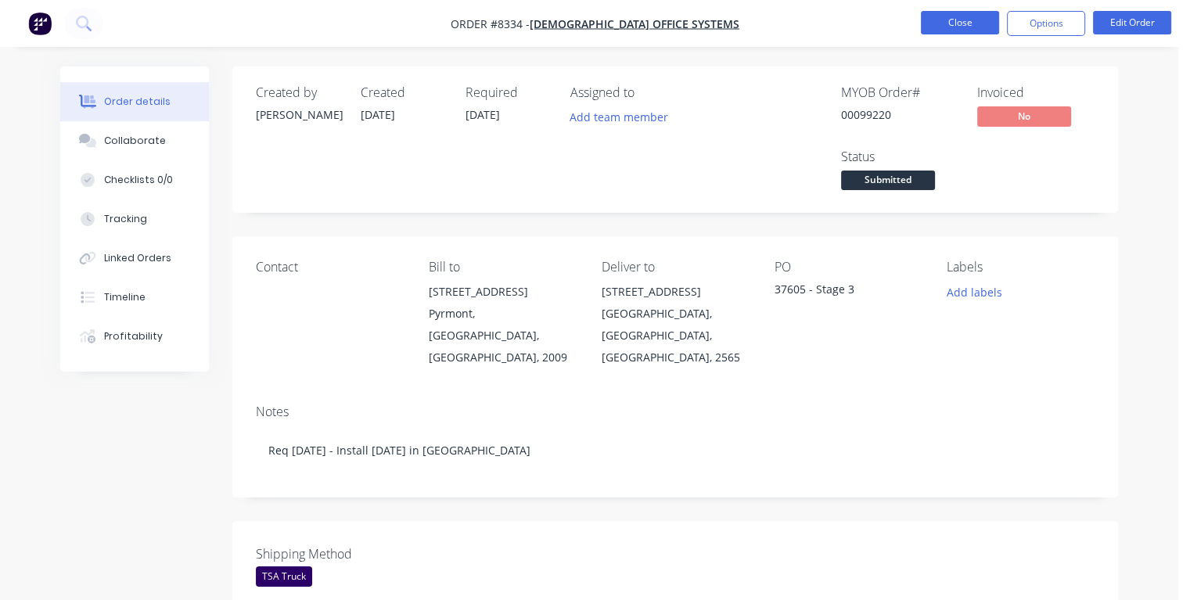
click at [945, 26] on button "Close" at bounding box center [960, 22] width 78 height 23
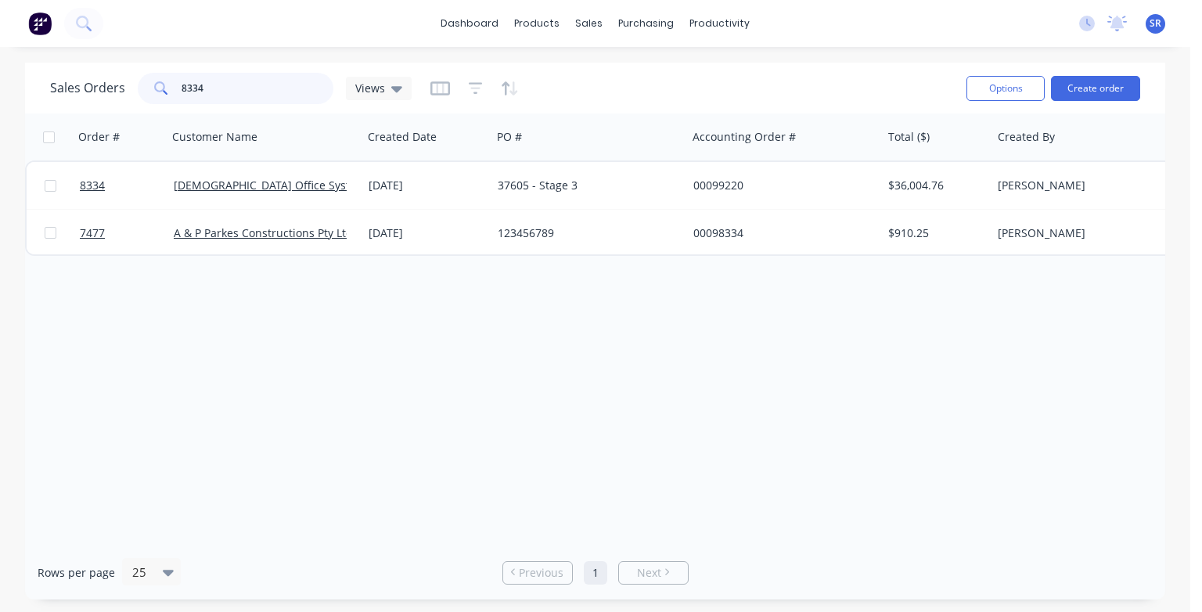
click at [254, 95] on input "8334" at bounding box center [258, 88] width 153 height 31
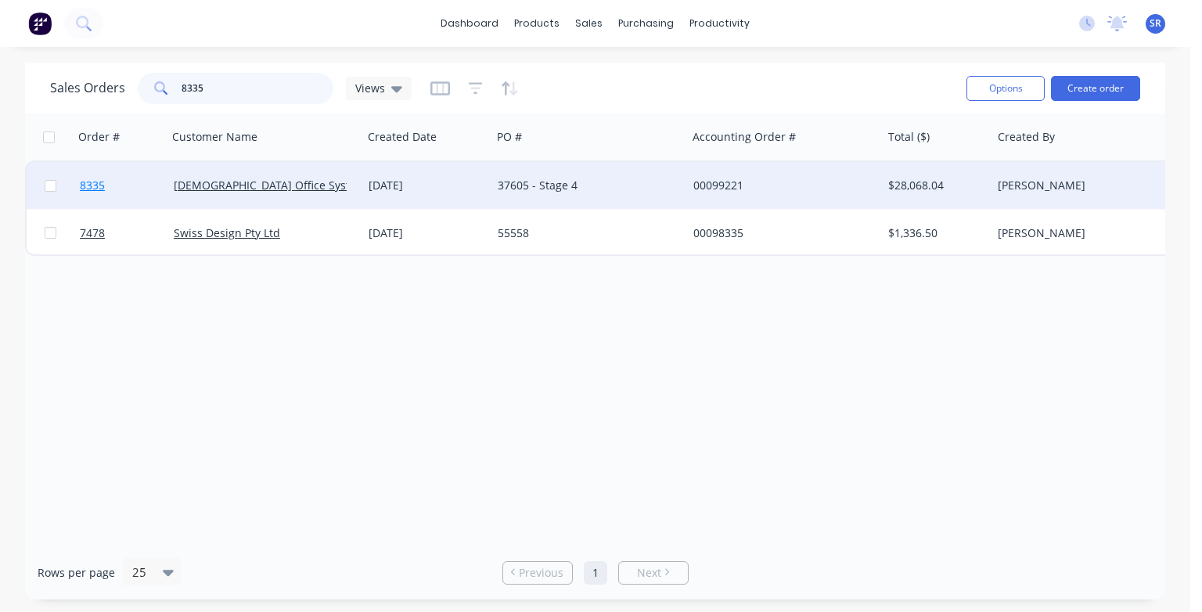
type input "8335"
click at [86, 186] on span "8335" at bounding box center [92, 186] width 25 height 16
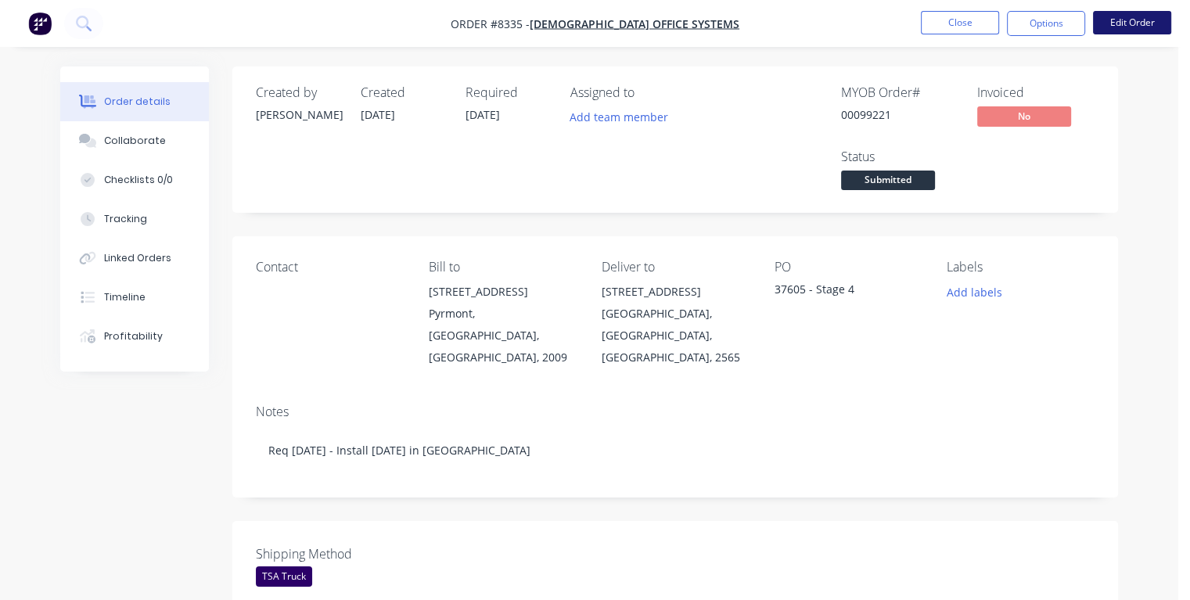
click at [1112, 26] on button "Edit Order" at bounding box center [1132, 22] width 78 height 23
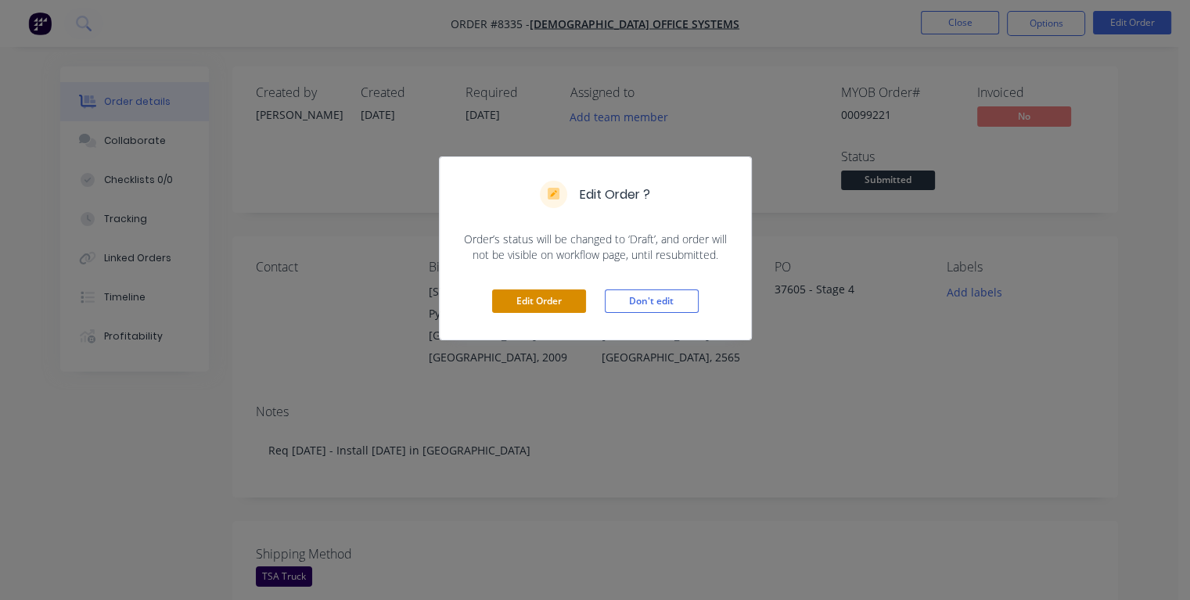
click at [572, 301] on button "Edit Order" at bounding box center [539, 300] width 94 height 23
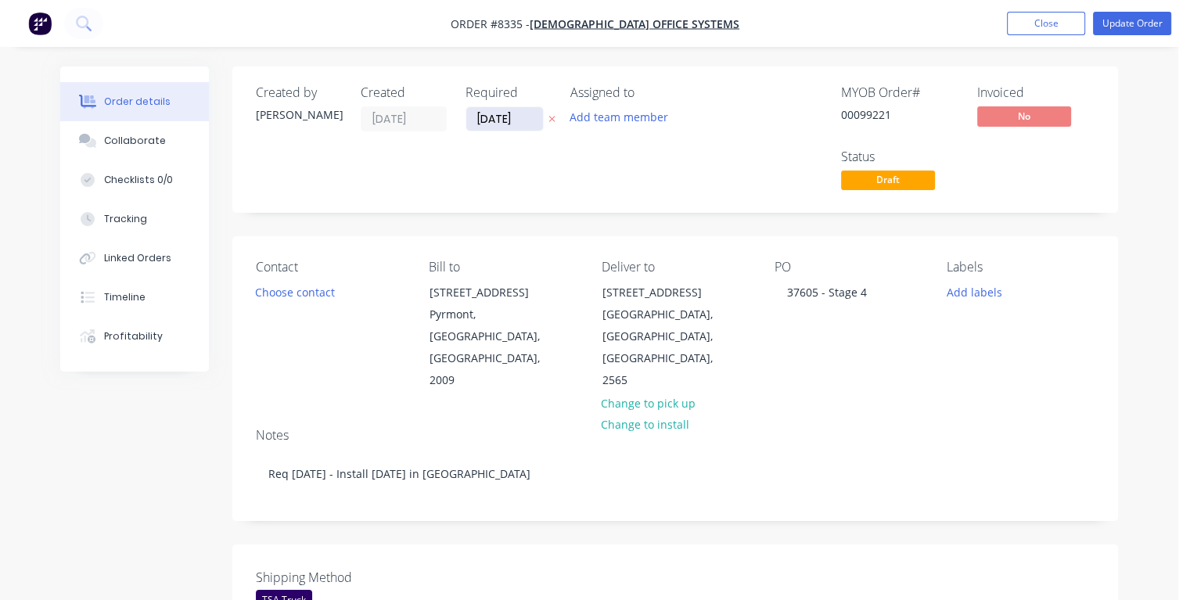
click at [521, 113] on input "[DATE]" at bounding box center [504, 118] width 77 height 23
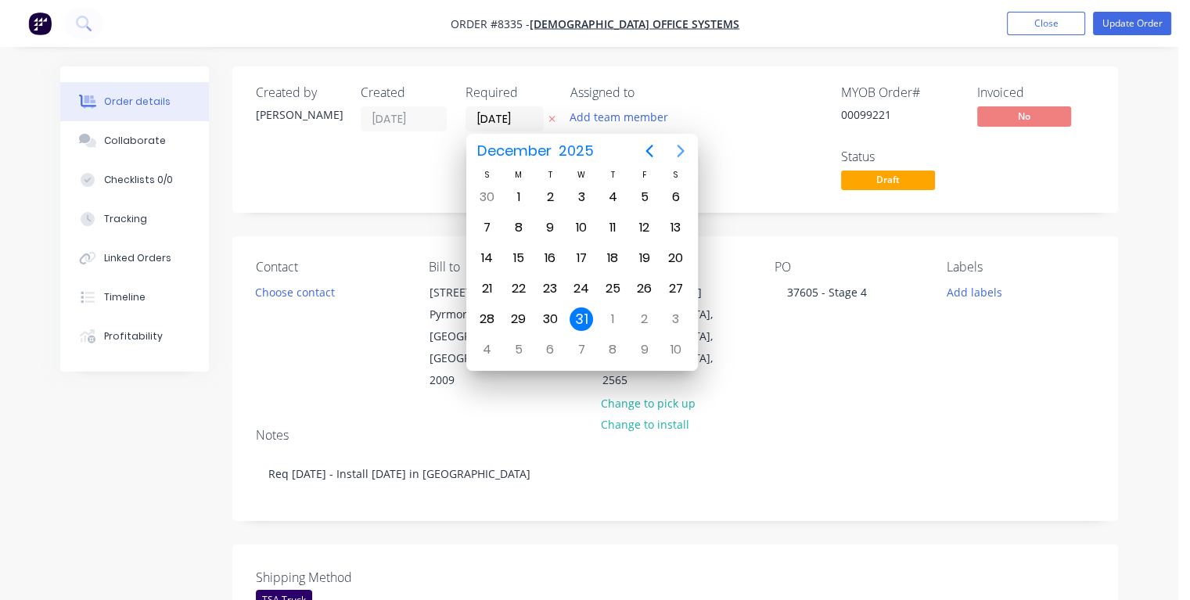
click at [681, 153] on icon "Next page" at bounding box center [680, 151] width 7 height 13
click at [681, 154] on icon "Next page" at bounding box center [680, 151] width 7 height 13
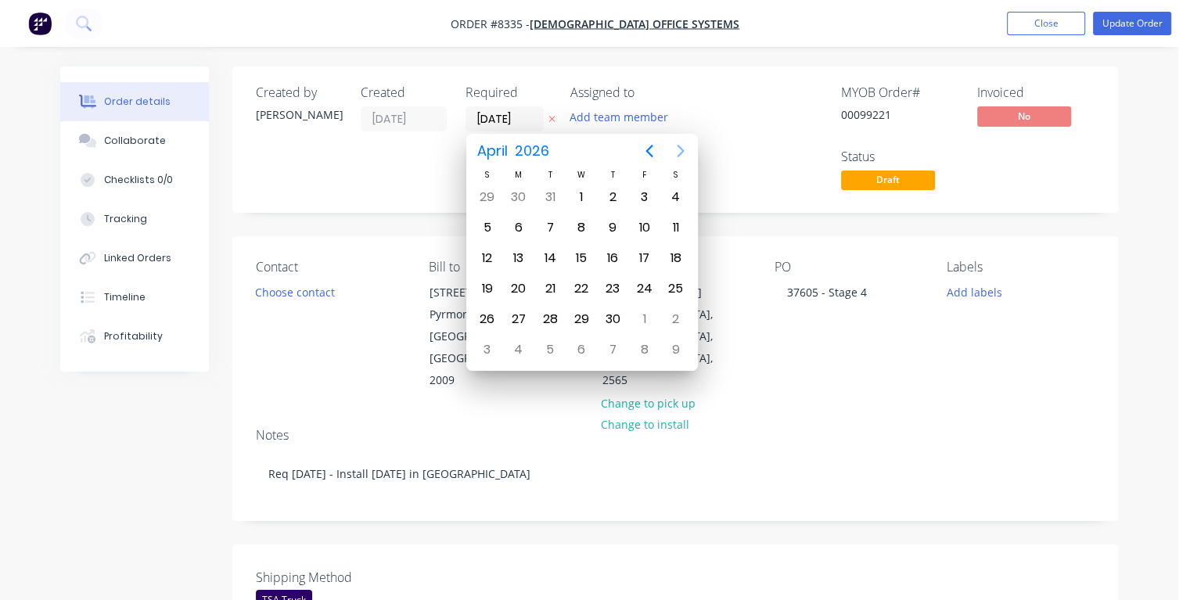
click at [681, 155] on icon "Next page" at bounding box center [680, 151] width 19 height 19
click at [516, 284] on div "17" at bounding box center [518, 288] width 23 height 23
type input "[DATE]"
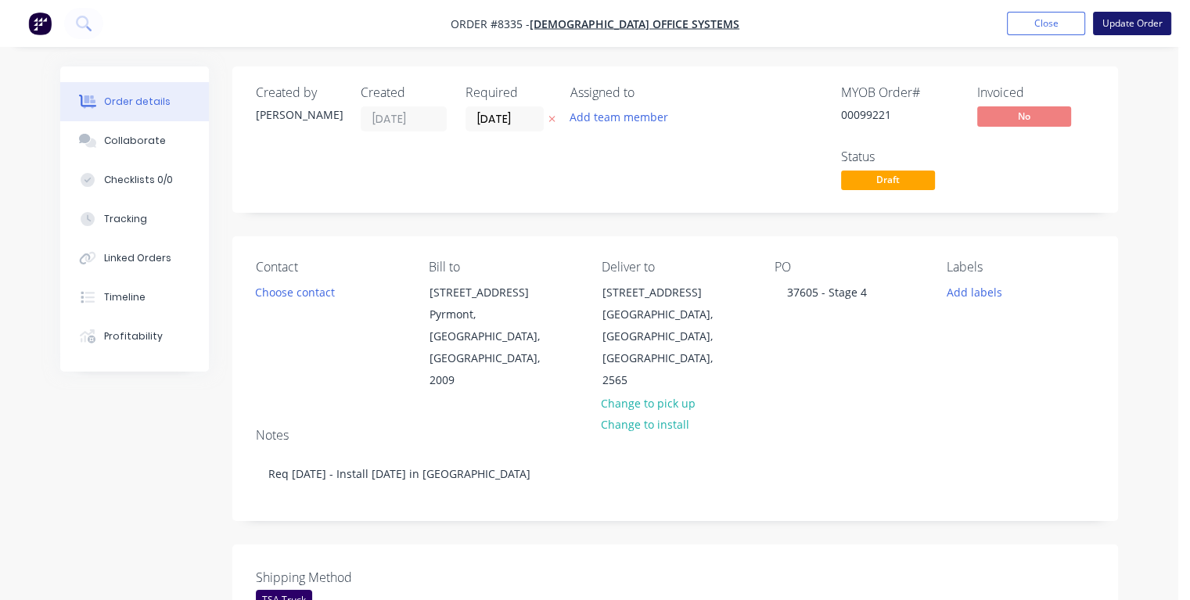
click at [1117, 13] on button "Update Order" at bounding box center [1132, 23] width 78 height 23
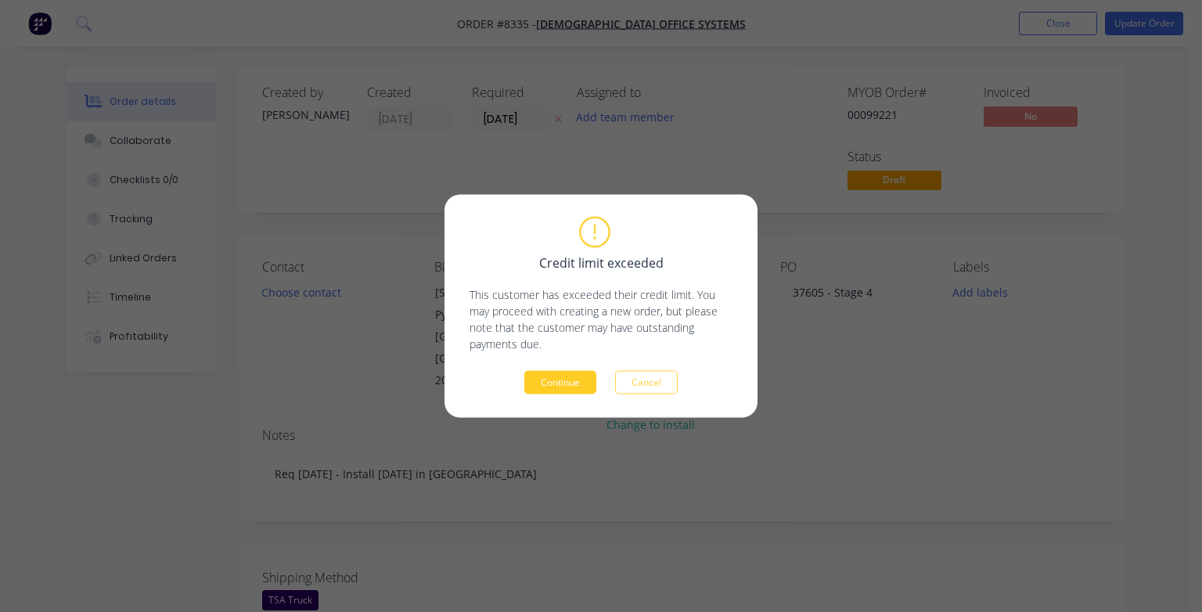
click at [559, 378] on button "Continue" at bounding box center [560, 382] width 72 height 23
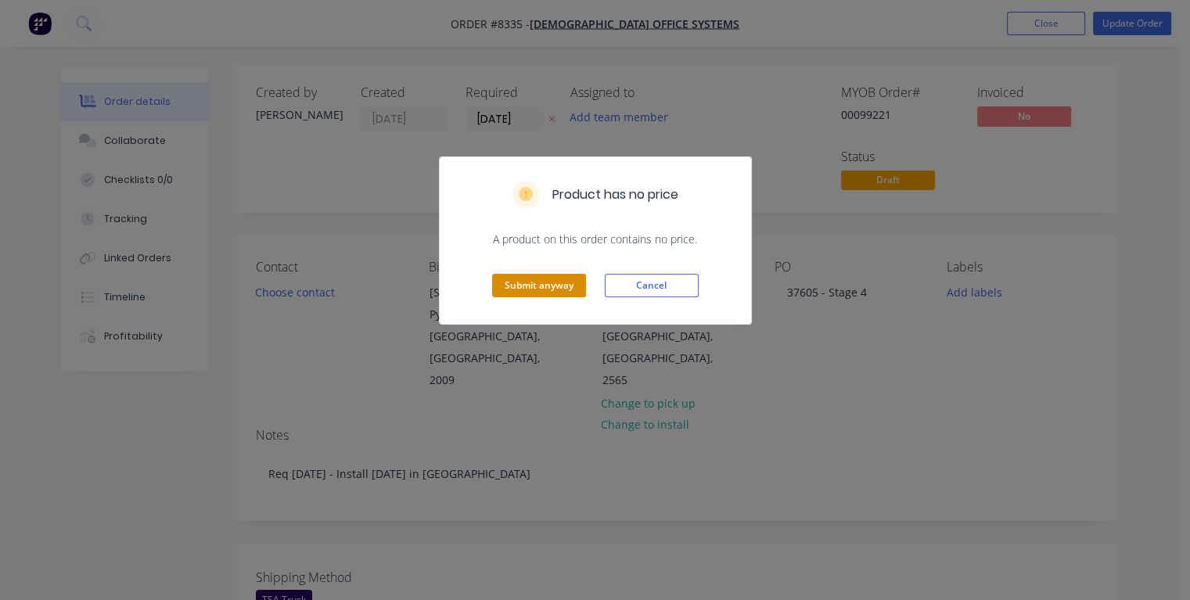
click at [545, 281] on button "Submit anyway" at bounding box center [539, 285] width 94 height 23
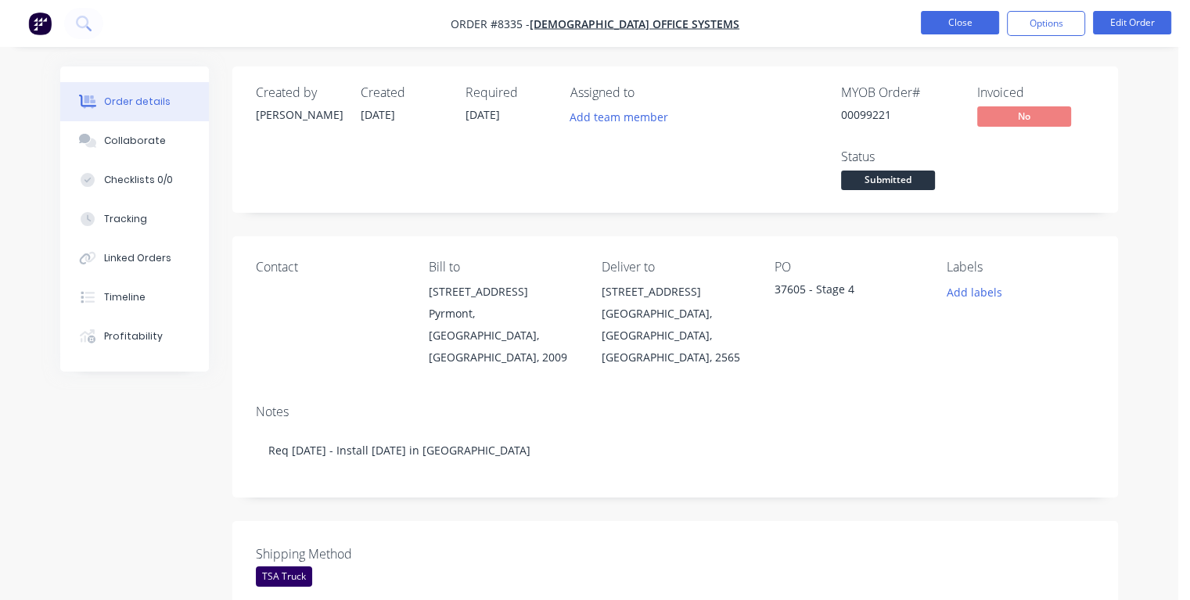
click at [951, 24] on button "Close" at bounding box center [960, 22] width 78 height 23
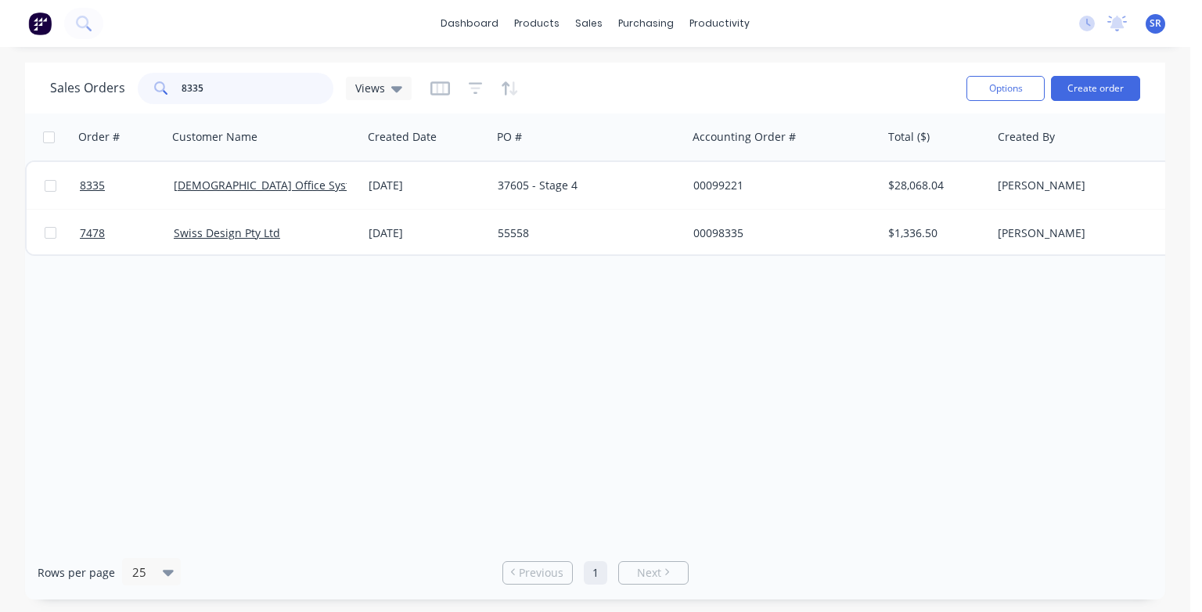
click at [236, 87] on input "8335" at bounding box center [258, 88] width 153 height 31
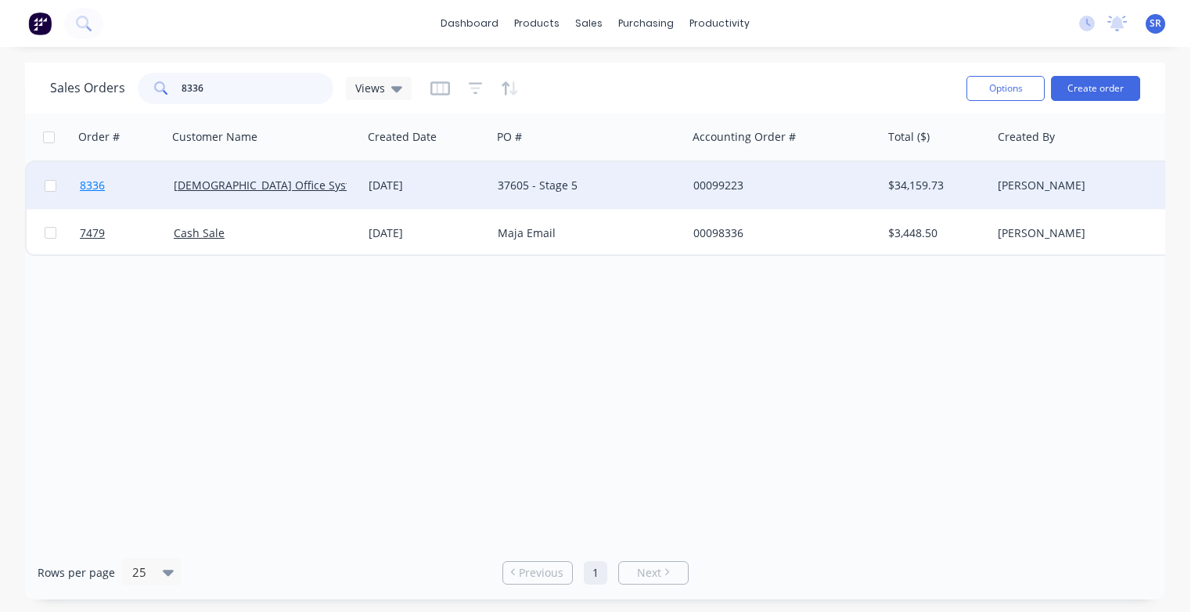
type input "8336"
click at [99, 192] on span "8336" at bounding box center [92, 186] width 25 height 16
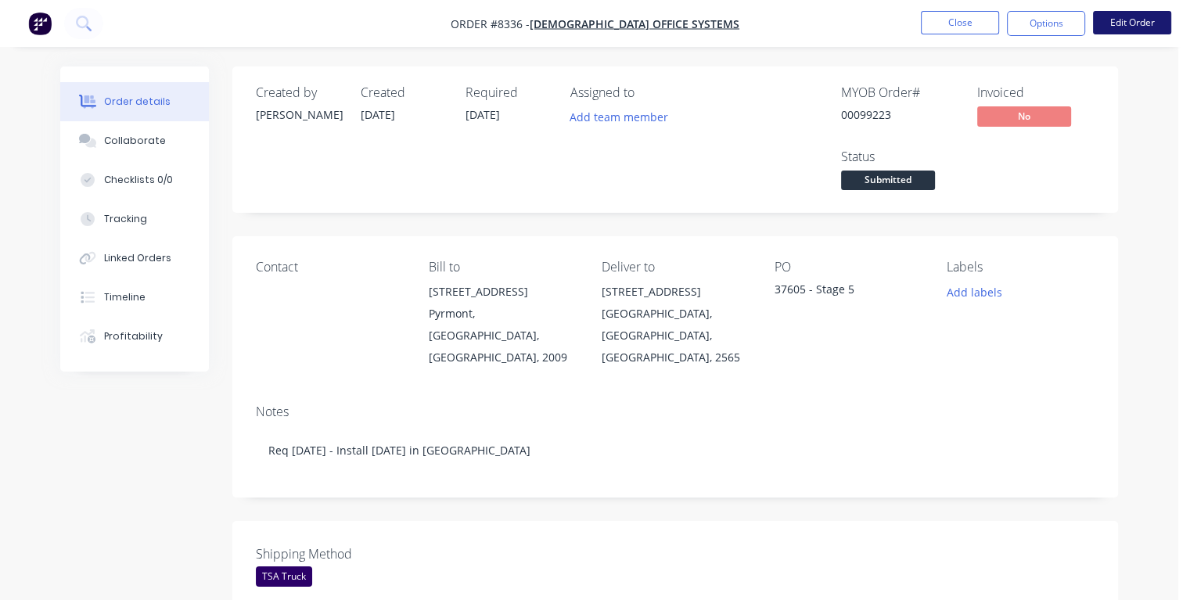
click at [1118, 23] on button "Edit Order" at bounding box center [1132, 22] width 78 height 23
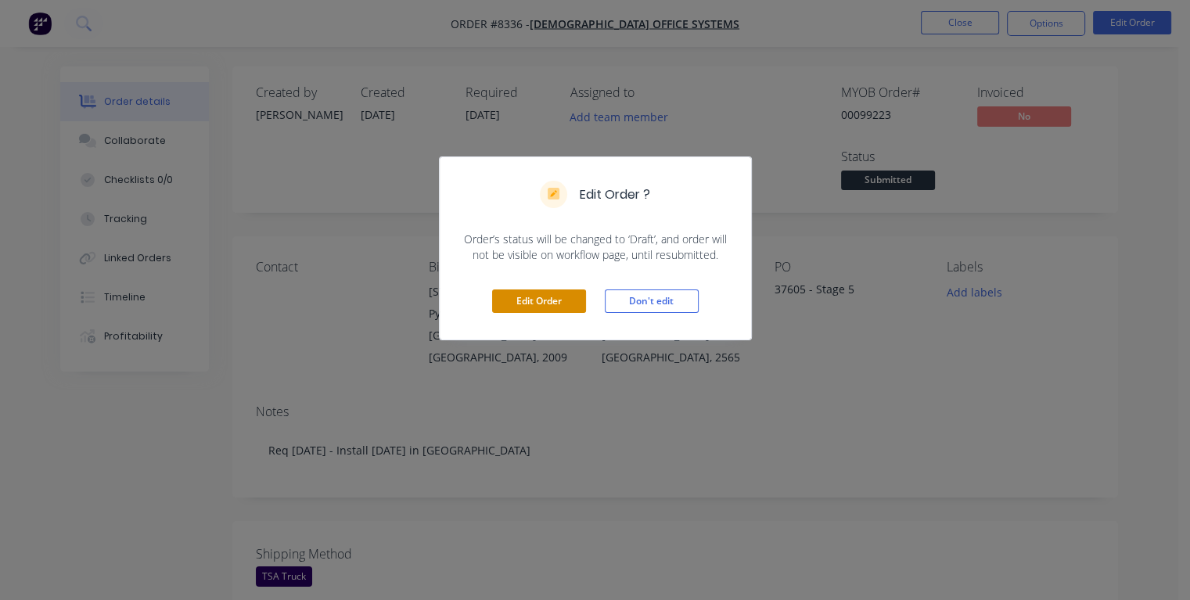
click at [549, 302] on button "Edit Order" at bounding box center [539, 300] width 94 height 23
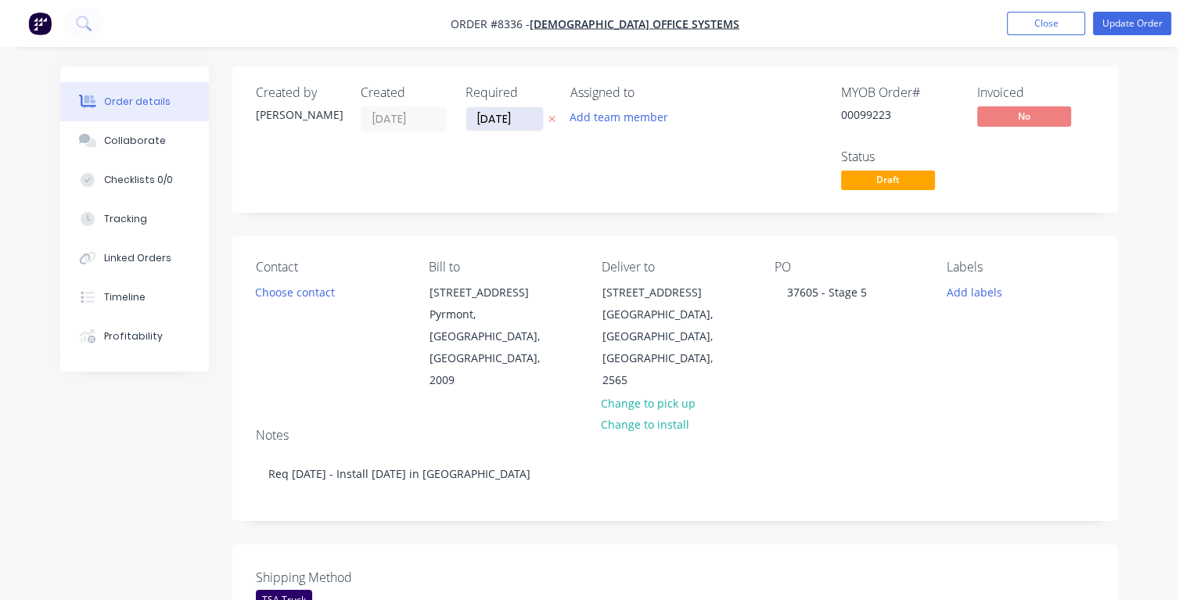
click at [524, 118] on input "[DATE]" at bounding box center [504, 118] width 77 height 23
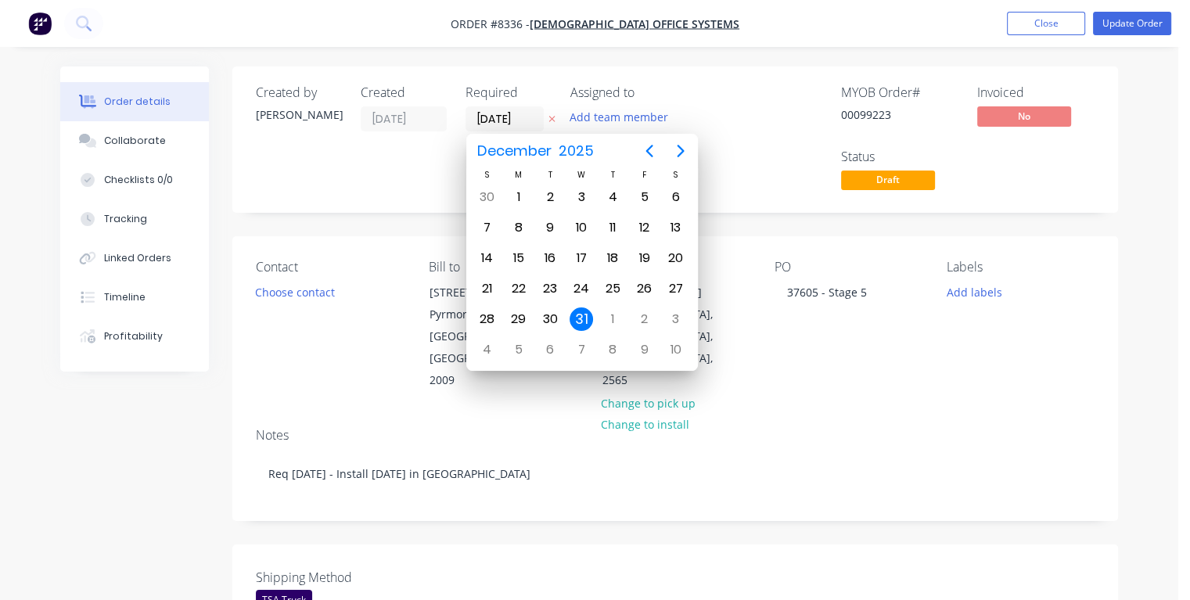
drag, startPoint x: 518, startPoint y: 117, endPoint x: 457, endPoint y: 124, distance: 61.3
click at [457, 124] on div "Created by [PERSON_NAME] Created [DATE] Required [DATE] Assigned to Add team me…" at bounding box center [491, 139] width 471 height 109
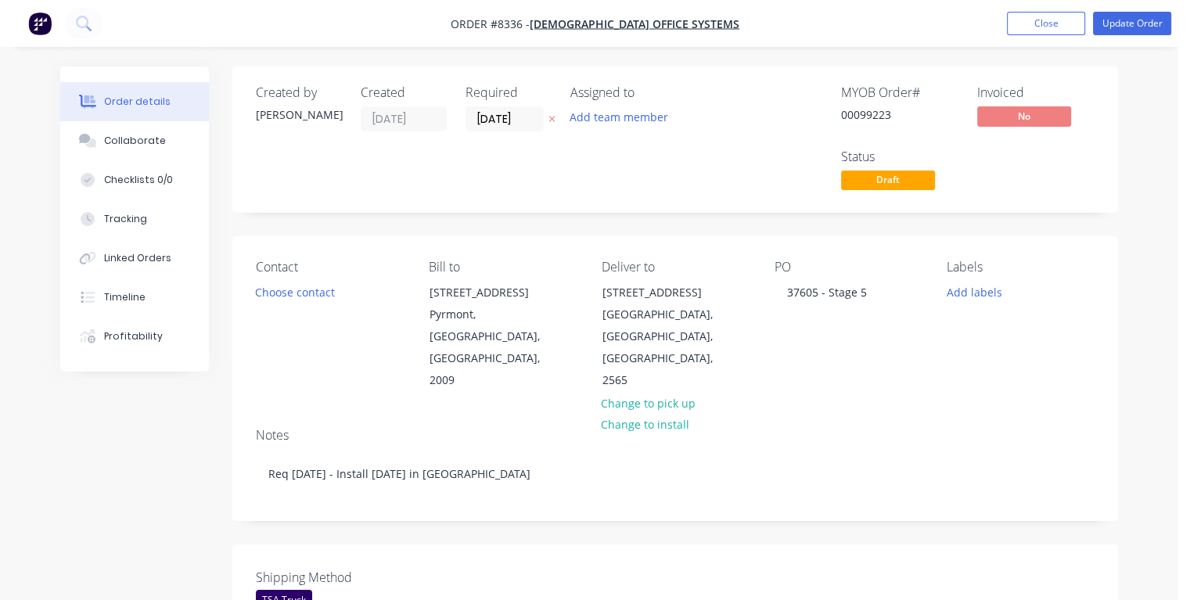
type input "[DATE]"
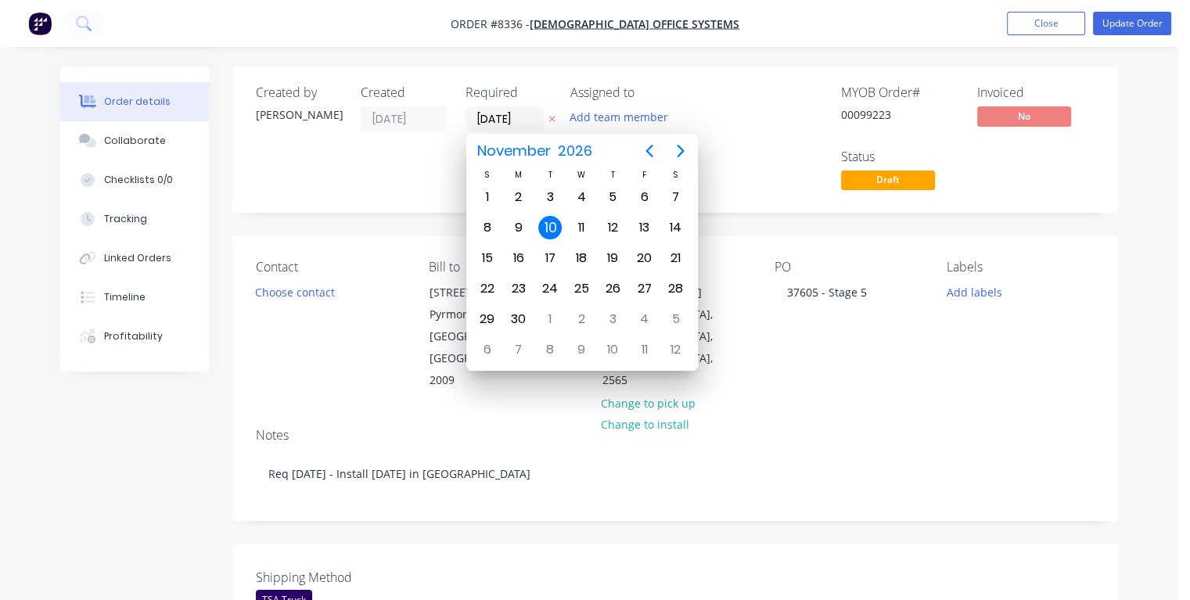
click at [550, 227] on div "10" at bounding box center [549, 227] width 23 height 23
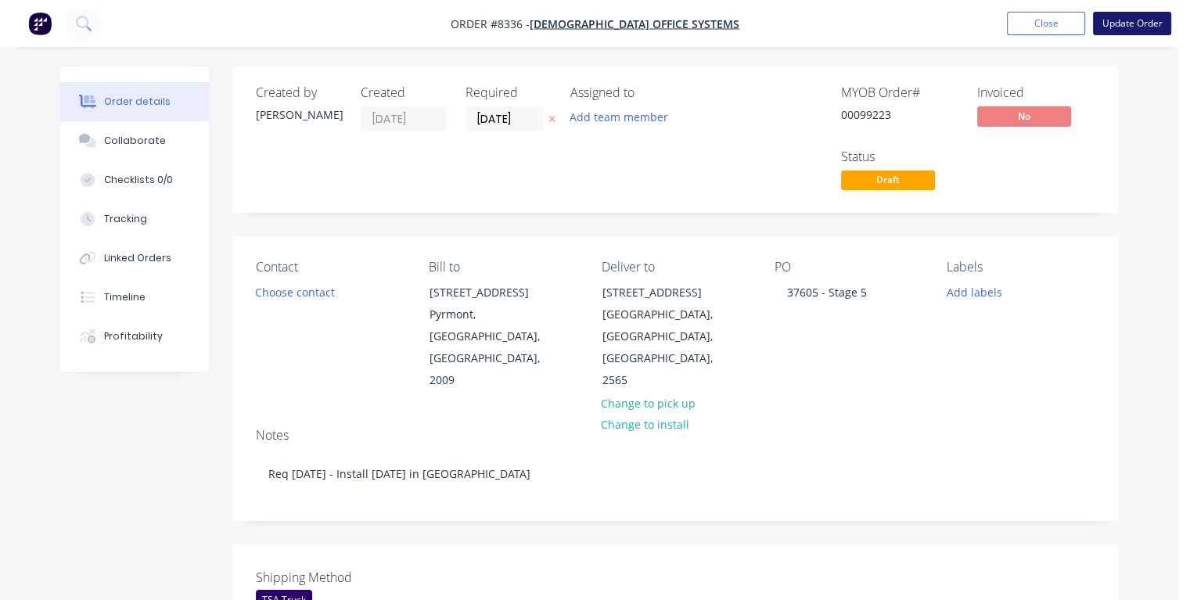
click at [1121, 27] on button "Update Order" at bounding box center [1132, 23] width 78 height 23
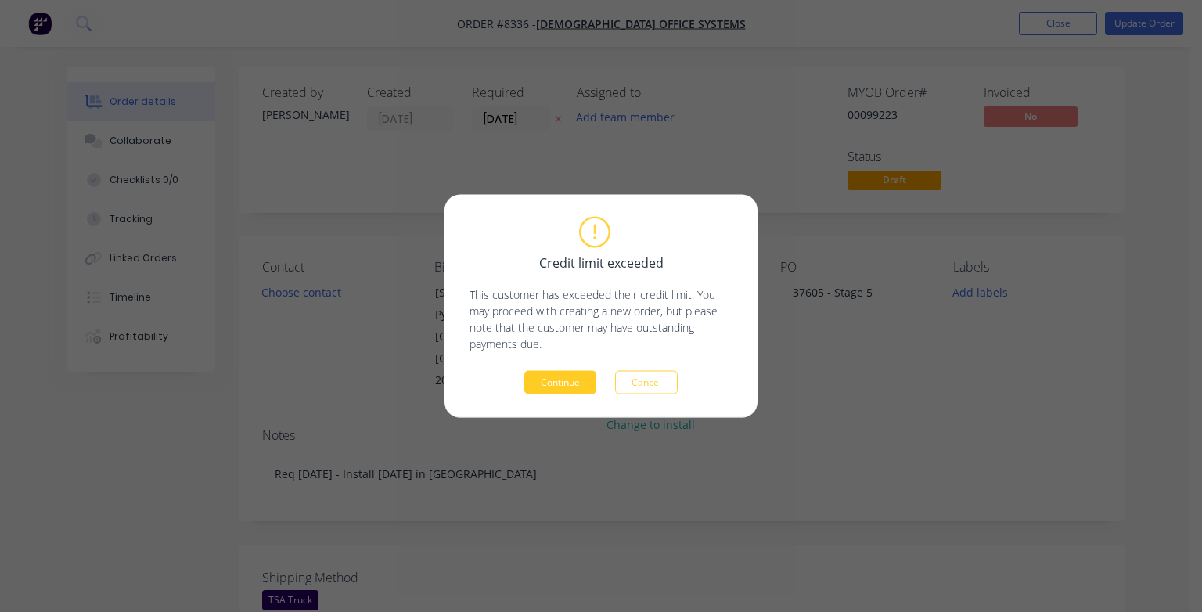
click at [570, 382] on button "Continue" at bounding box center [560, 382] width 72 height 23
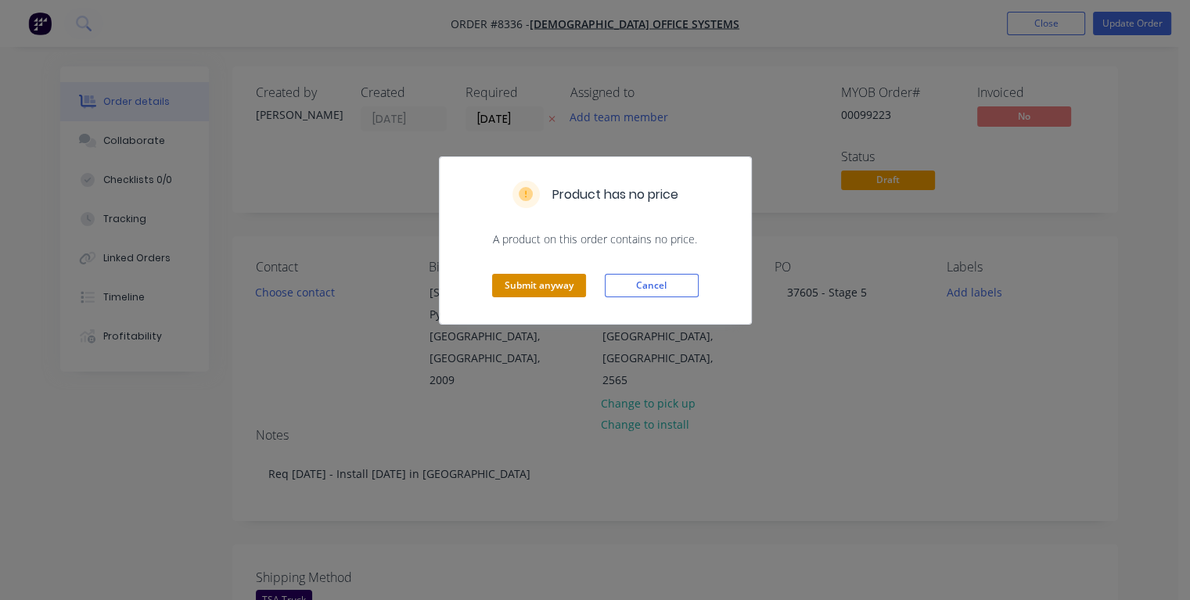
click at [545, 286] on button "Submit anyway" at bounding box center [539, 285] width 94 height 23
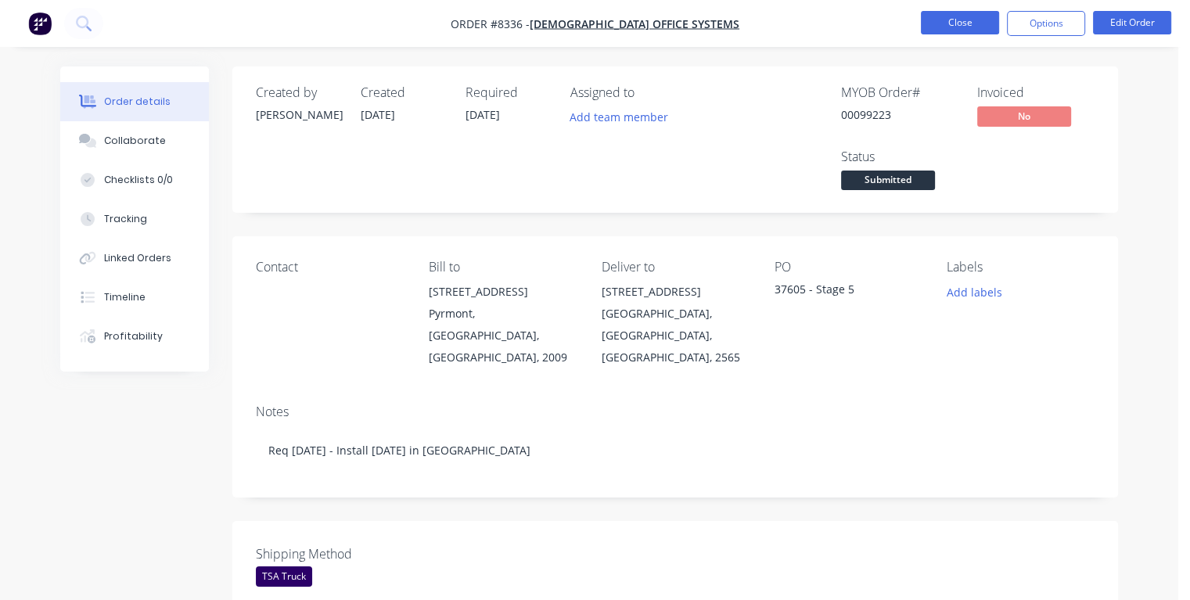
click at [970, 26] on button "Close" at bounding box center [960, 22] width 78 height 23
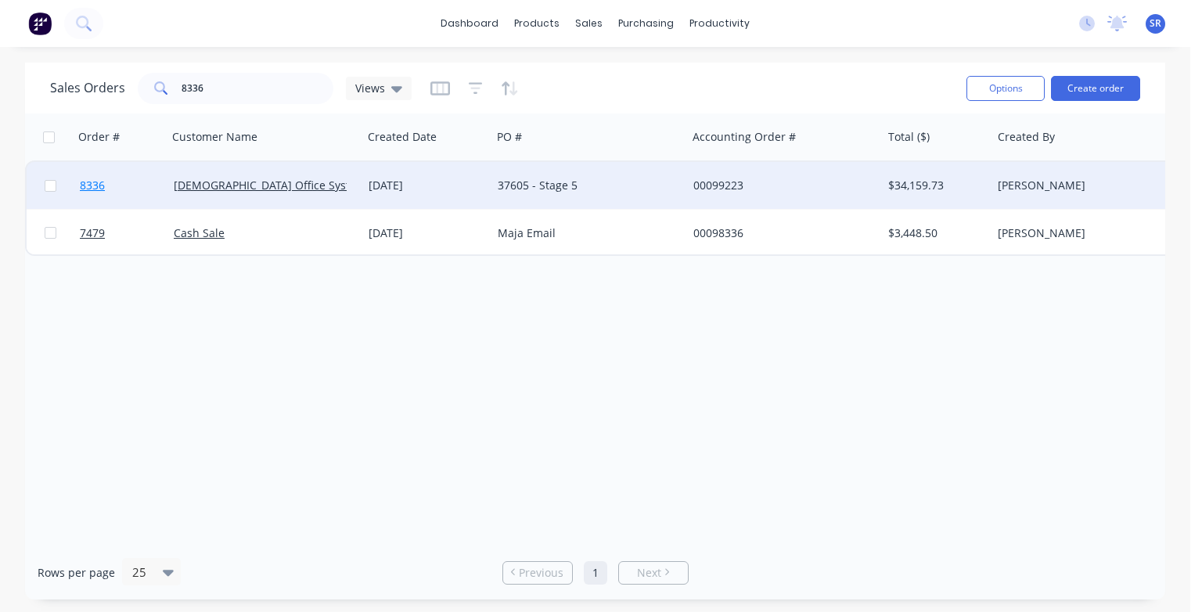
click at [92, 189] on span "8336" at bounding box center [92, 186] width 25 height 16
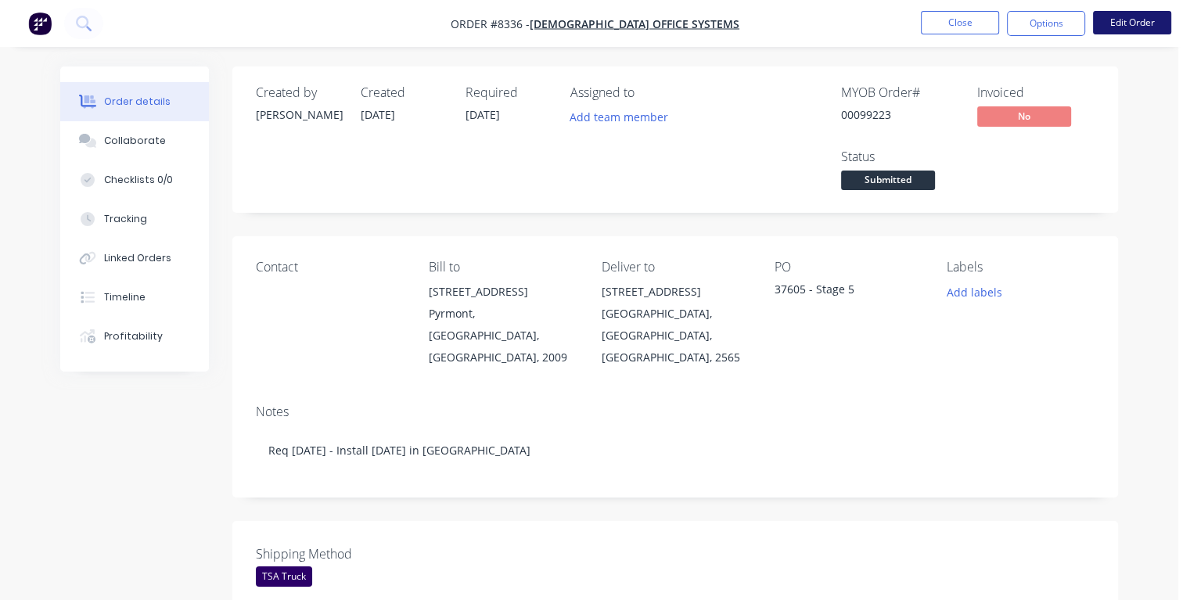
click at [1124, 16] on button "Edit Order" at bounding box center [1132, 22] width 78 height 23
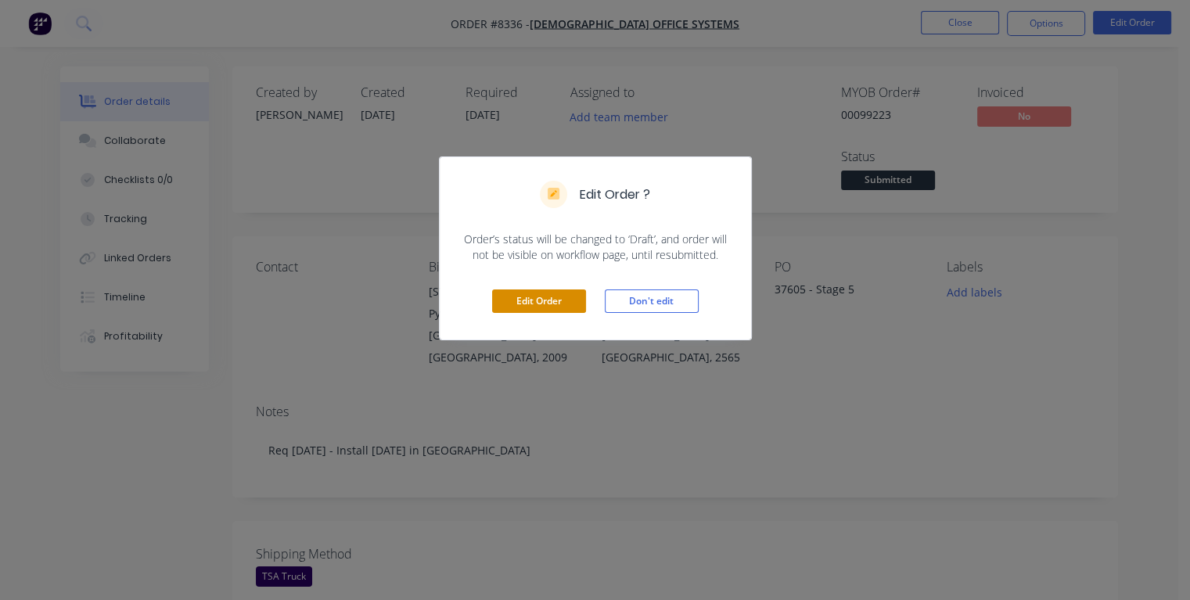
click at [516, 300] on button "Edit Order" at bounding box center [539, 300] width 94 height 23
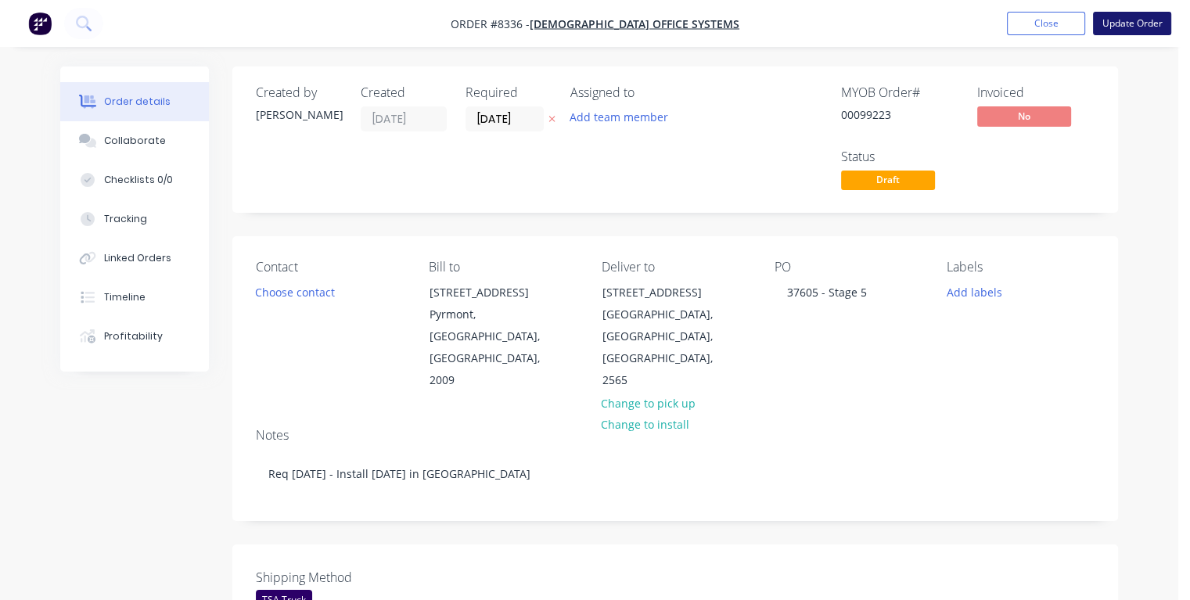
click at [1124, 27] on button "Update Order" at bounding box center [1132, 23] width 78 height 23
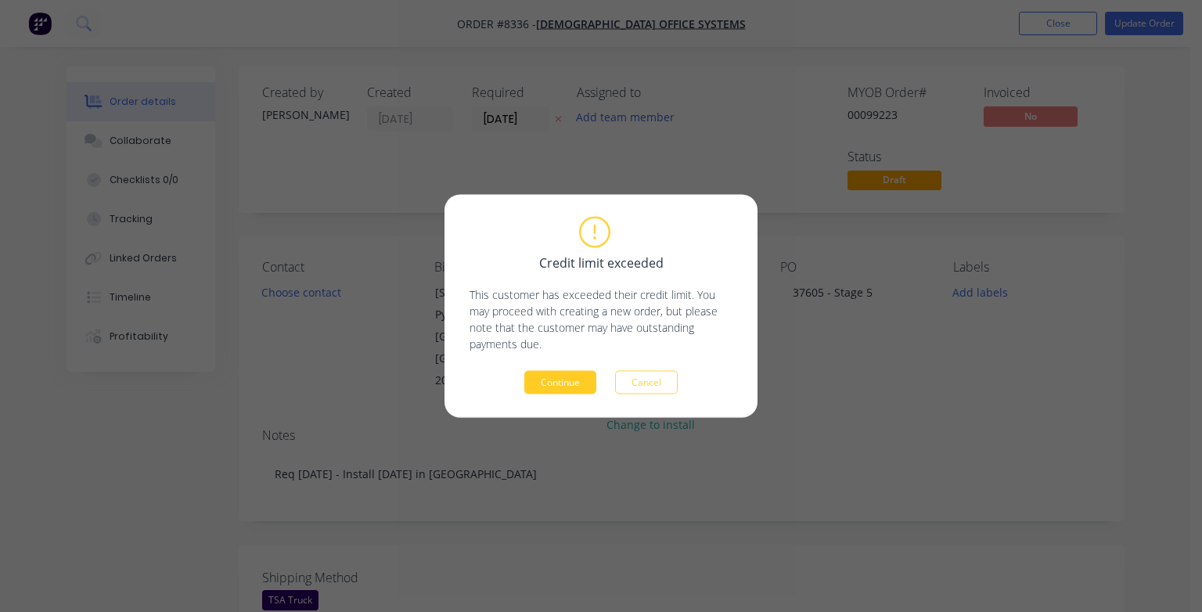
click at [542, 390] on button "Continue" at bounding box center [560, 382] width 72 height 23
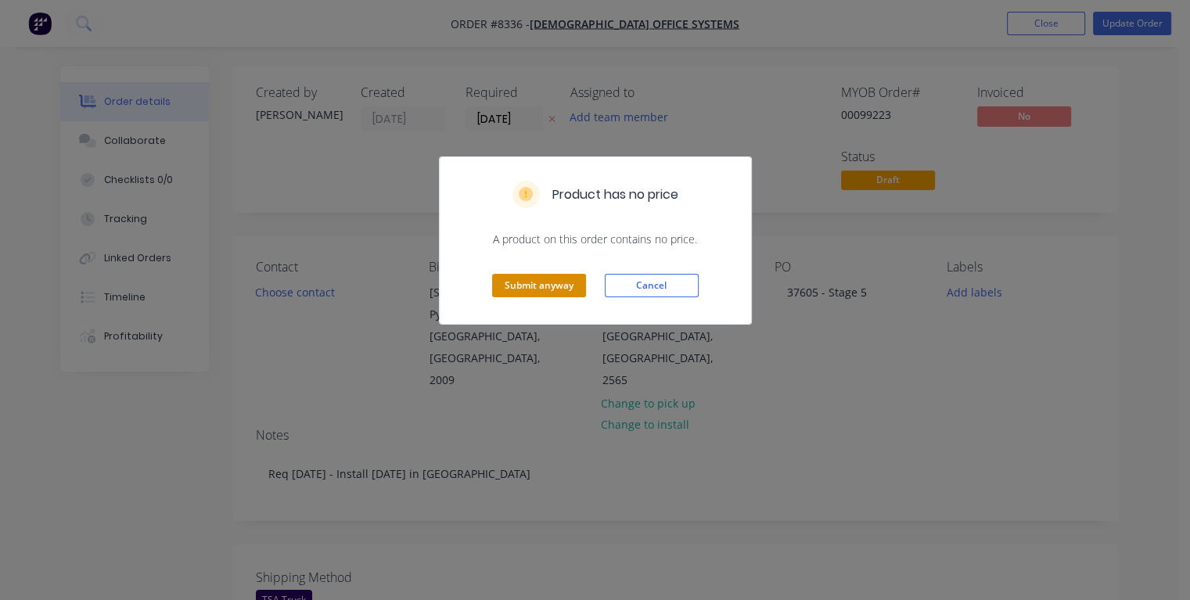
click at [535, 275] on button "Submit anyway" at bounding box center [539, 285] width 94 height 23
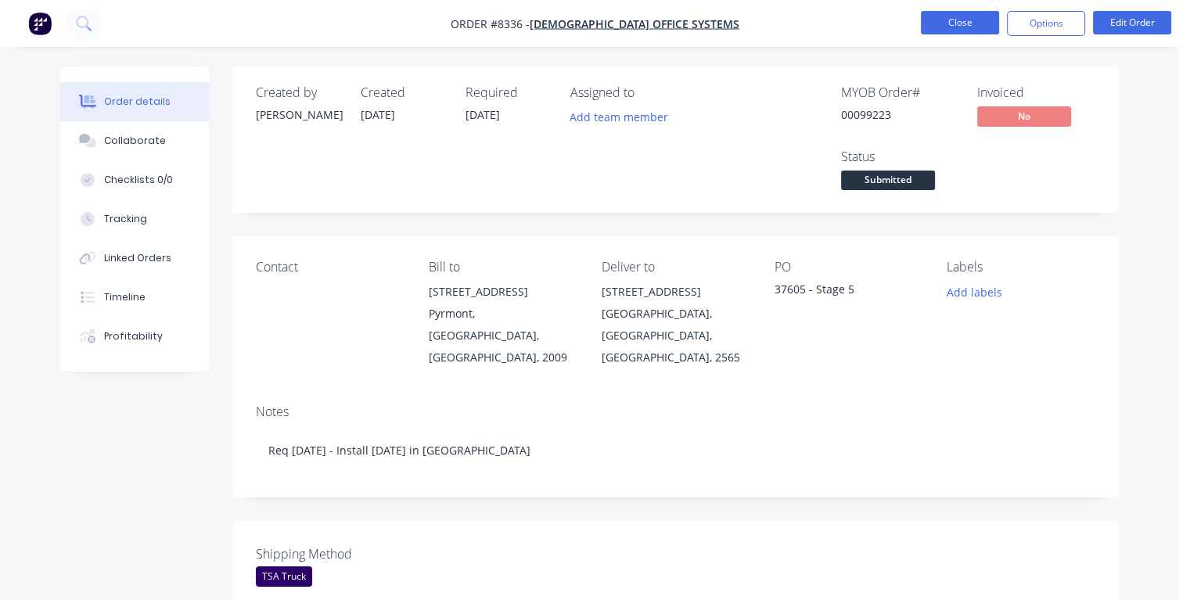
click at [955, 17] on button "Close" at bounding box center [960, 22] width 78 height 23
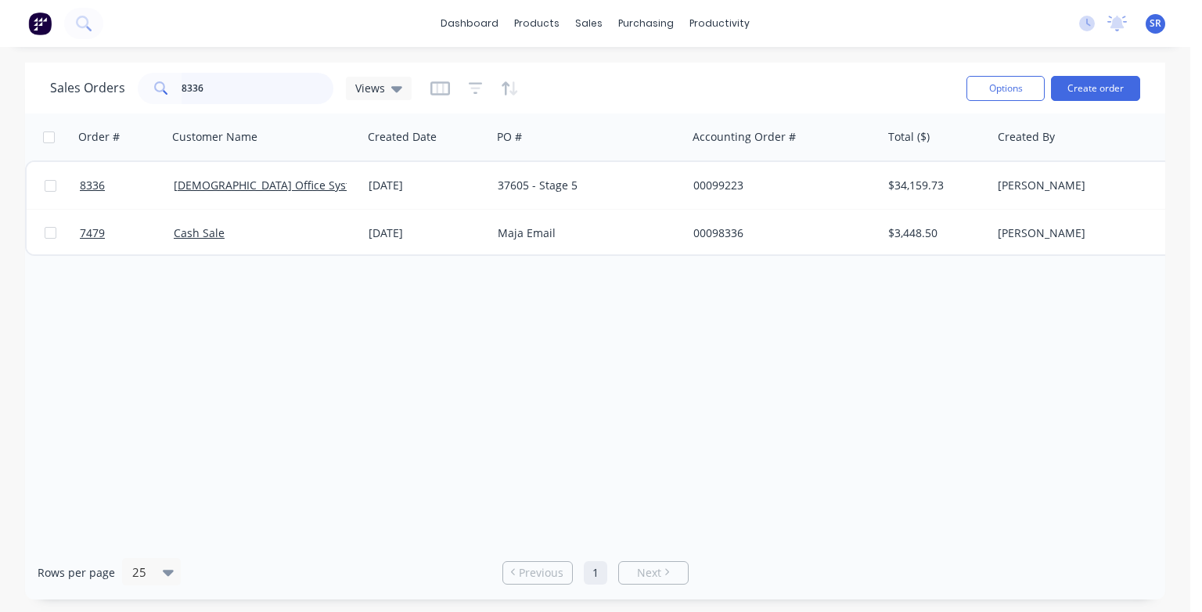
click at [232, 92] on input "8336" at bounding box center [258, 88] width 153 height 31
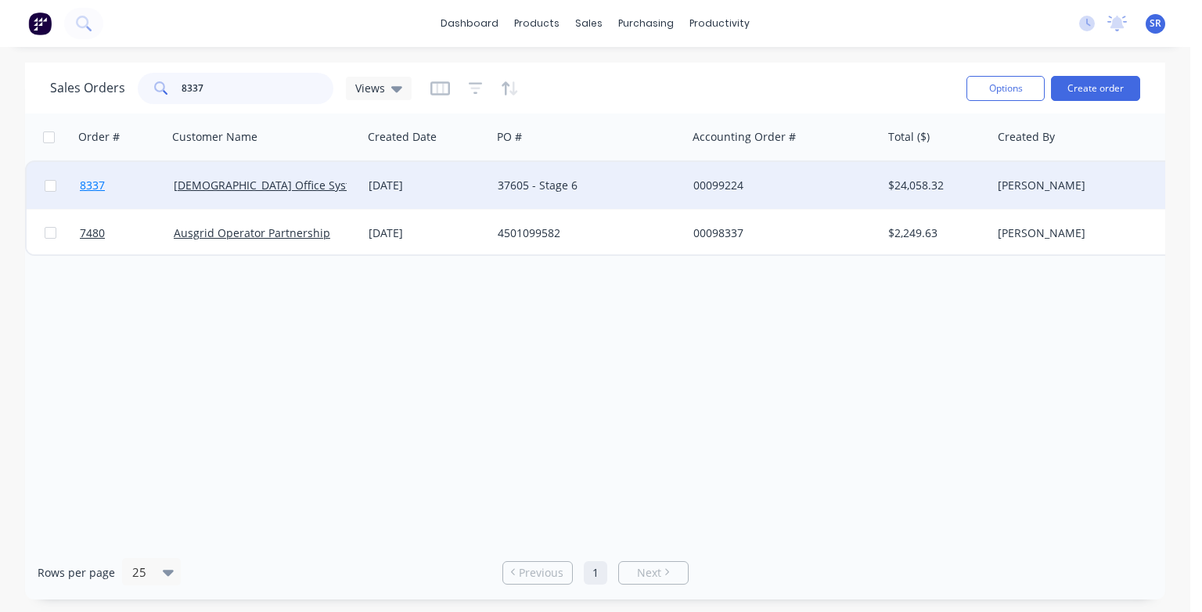
type input "8337"
click at [85, 186] on span "8337" at bounding box center [92, 186] width 25 height 16
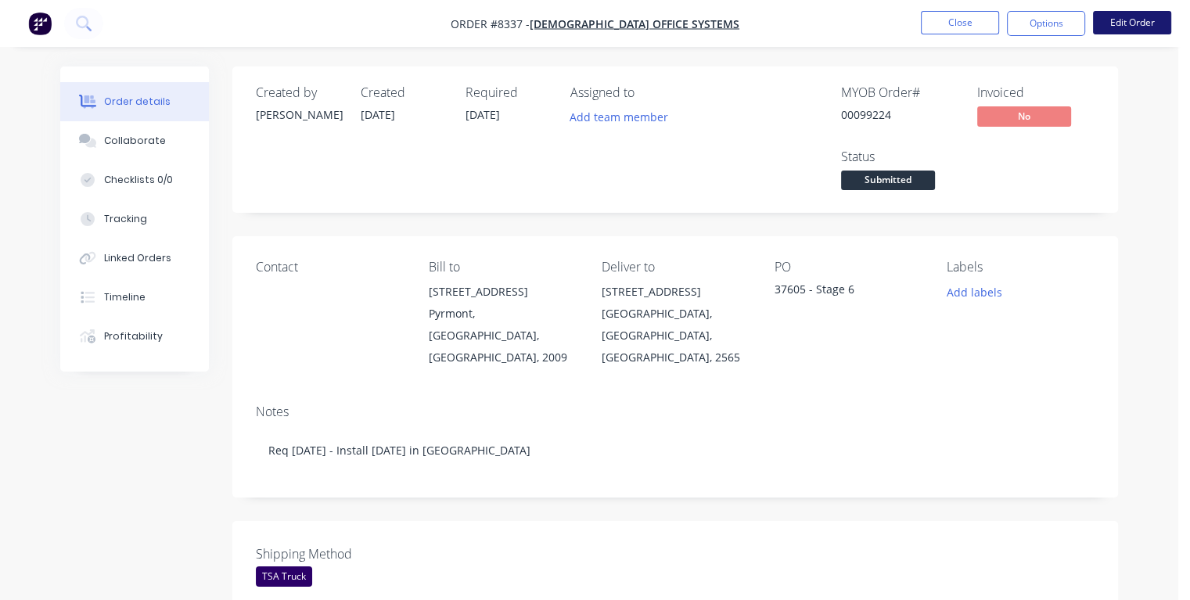
click at [1111, 20] on button "Edit Order" at bounding box center [1132, 22] width 78 height 23
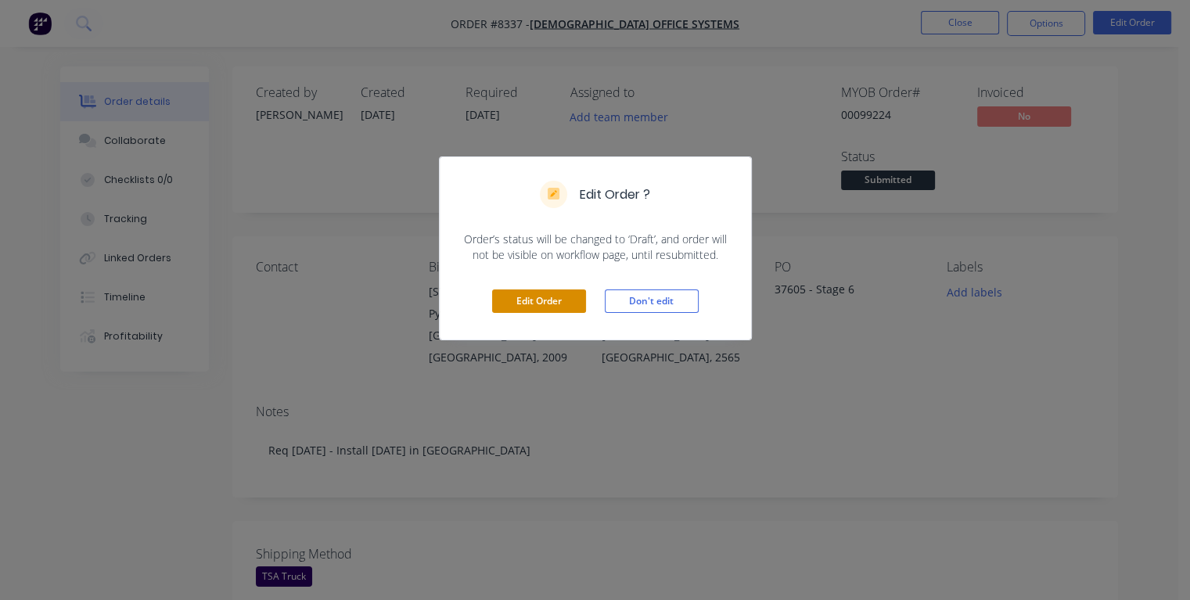
click at [563, 305] on button "Edit Order" at bounding box center [539, 300] width 94 height 23
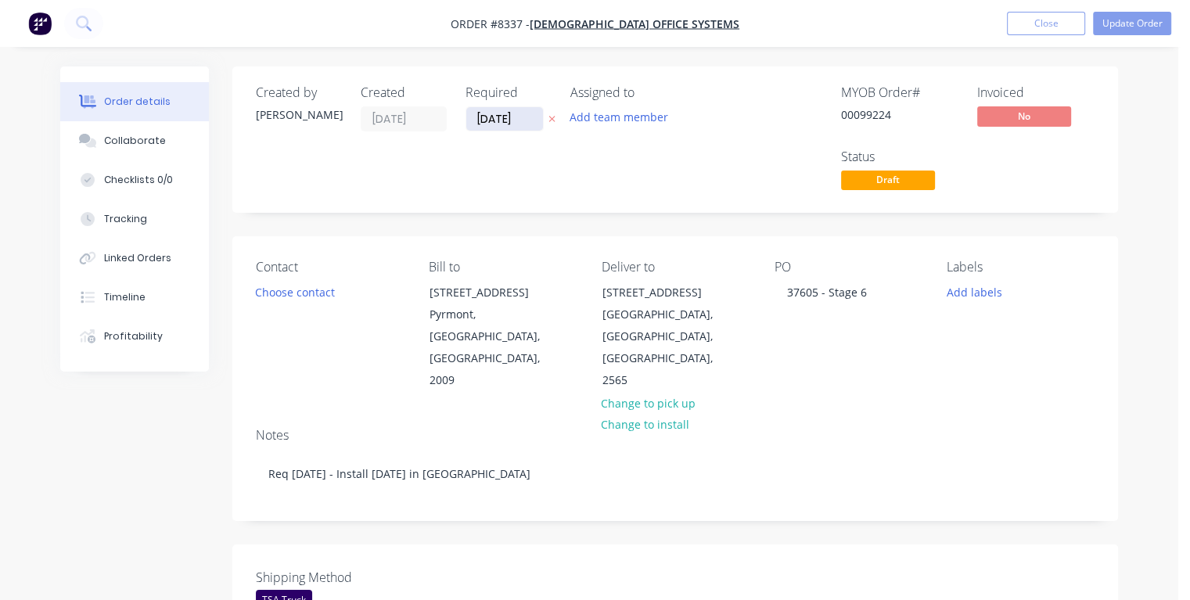
click at [518, 116] on input "[DATE]" at bounding box center [504, 118] width 77 height 23
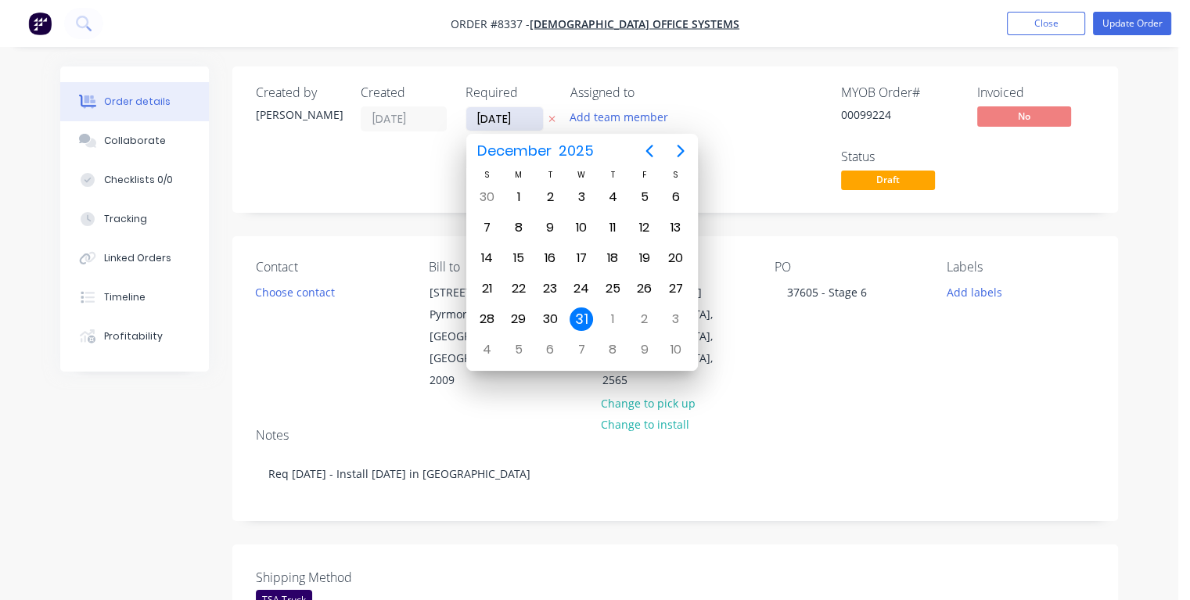
drag, startPoint x: 520, startPoint y: 120, endPoint x: 468, endPoint y: 120, distance: 51.6
click at [468, 120] on input "[DATE]" at bounding box center [504, 118] width 77 height 23
type input "[DATE]"
click at [616, 226] on div "11" at bounding box center [612, 227] width 23 height 23
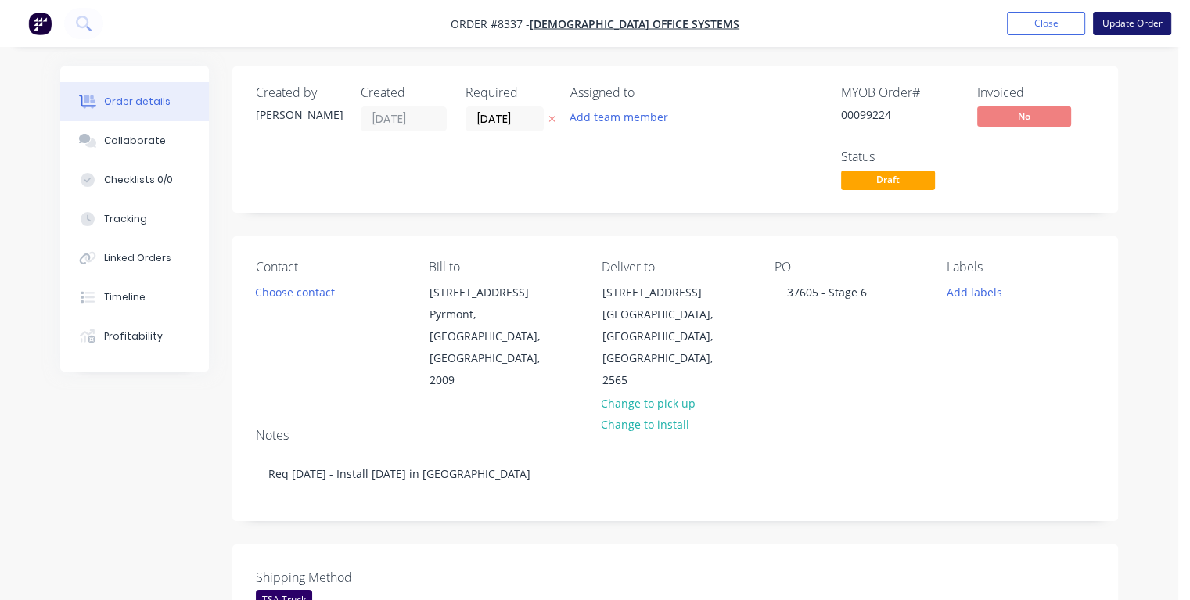
click at [1125, 20] on button "Update Order" at bounding box center [1132, 23] width 78 height 23
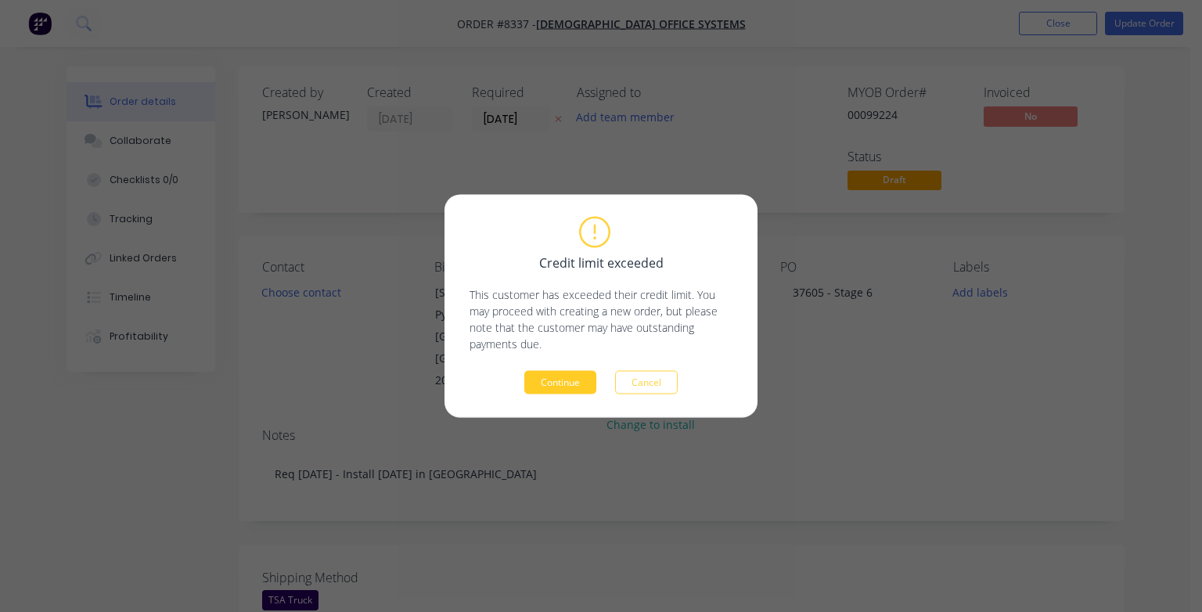
click at [538, 384] on button "Continue" at bounding box center [560, 382] width 72 height 23
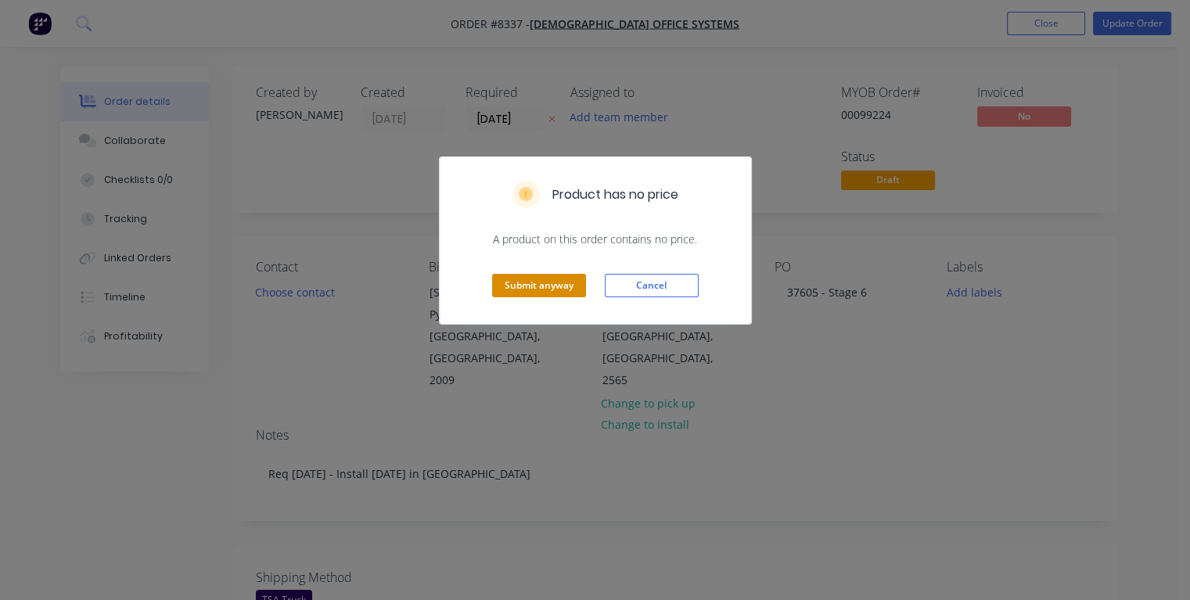
click at [551, 286] on button "Submit anyway" at bounding box center [539, 285] width 94 height 23
